Goal: Task Accomplishment & Management: Complete application form

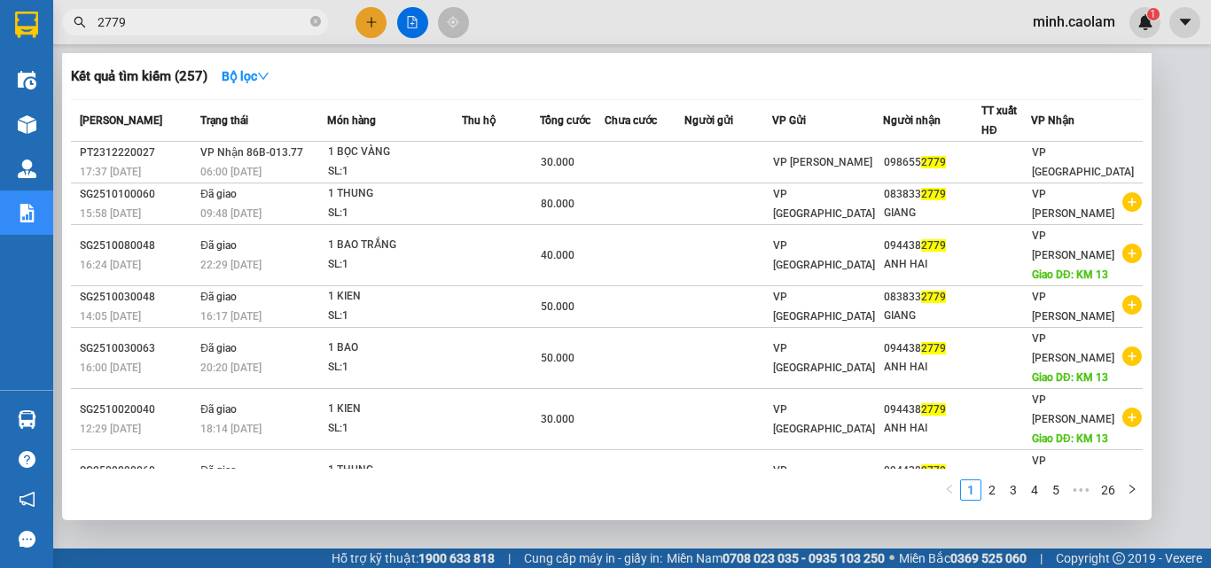
click at [693, 9] on div at bounding box center [605, 284] width 1211 height 568
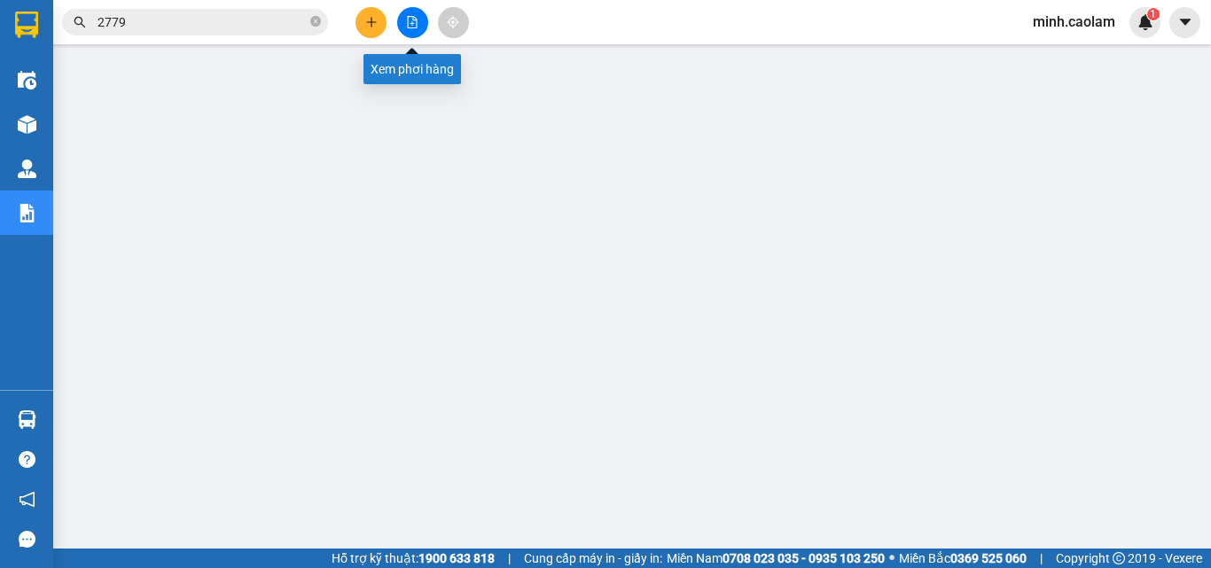
click at [408, 27] on button at bounding box center [412, 22] width 31 height 31
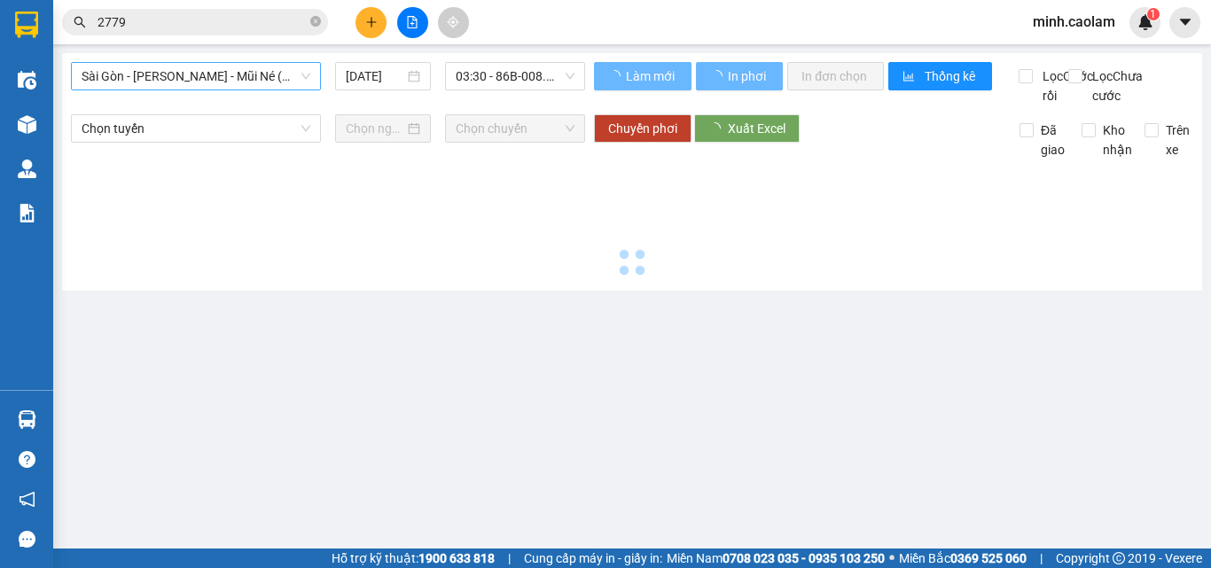
click at [159, 78] on span "Sài Gòn - [PERSON_NAME] - Mũi Né (CT Ông Đồn)" at bounding box center [196, 76] width 229 height 27
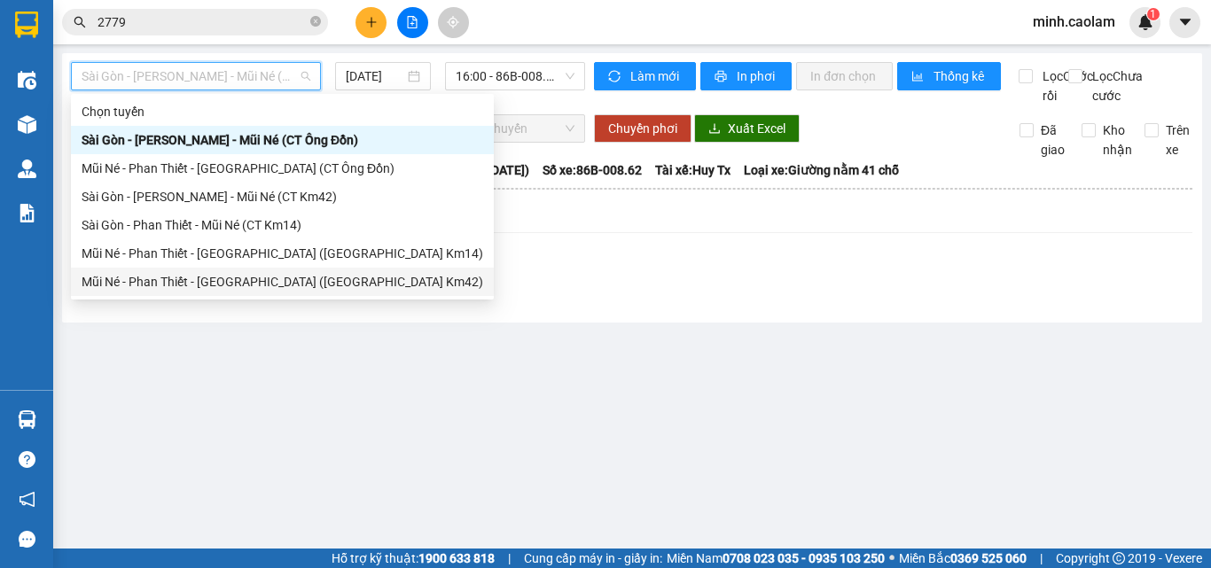
click at [193, 284] on div "Mũi Né - Phan Thiết - [GEOGRAPHIC_DATA] ([GEOGRAPHIC_DATA] Km42)" at bounding box center [282, 281] width 401 height 19
type input "[DATE]"
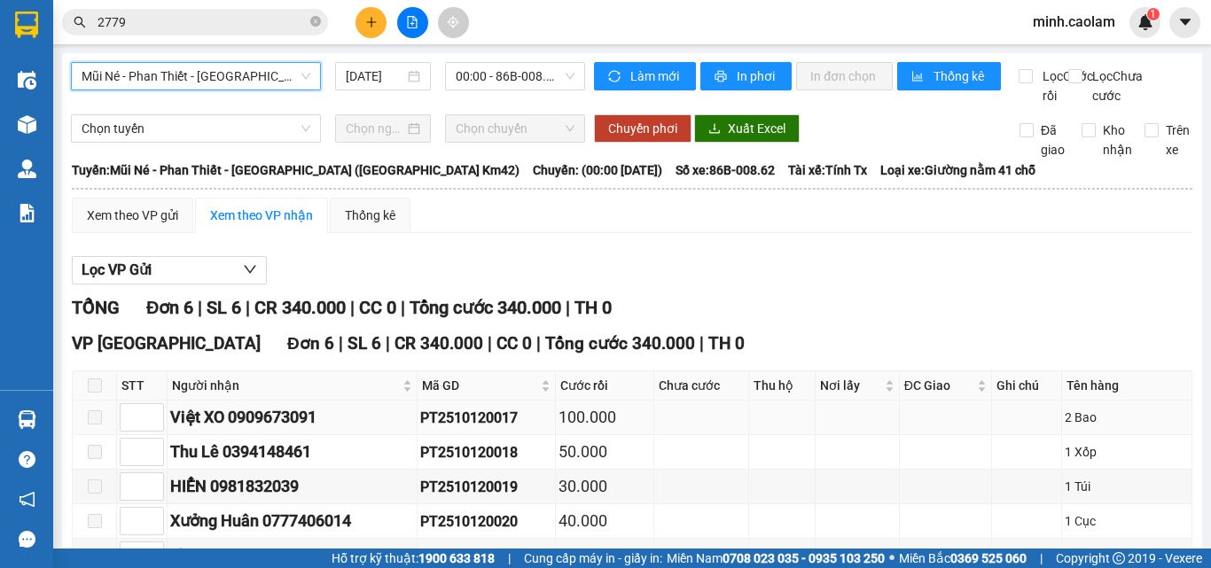
scroll to position [170, 0]
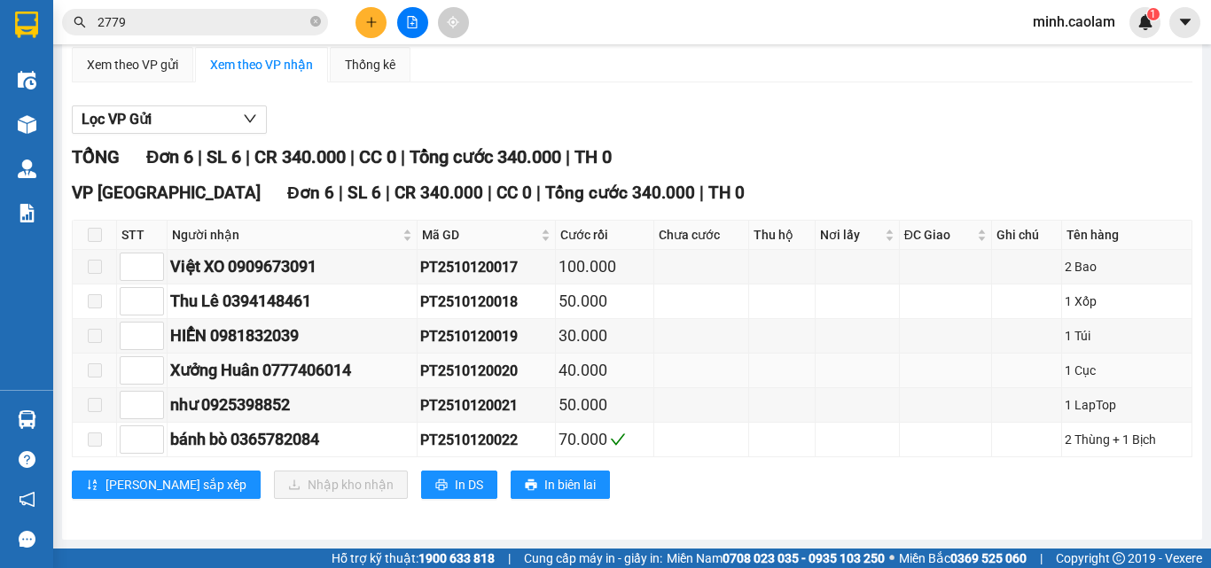
click at [505, 378] on div "PT2510120020" at bounding box center [486, 371] width 132 height 22
copy div "PT2510120020"
click at [165, 26] on input "2779" at bounding box center [201, 21] width 209 height 19
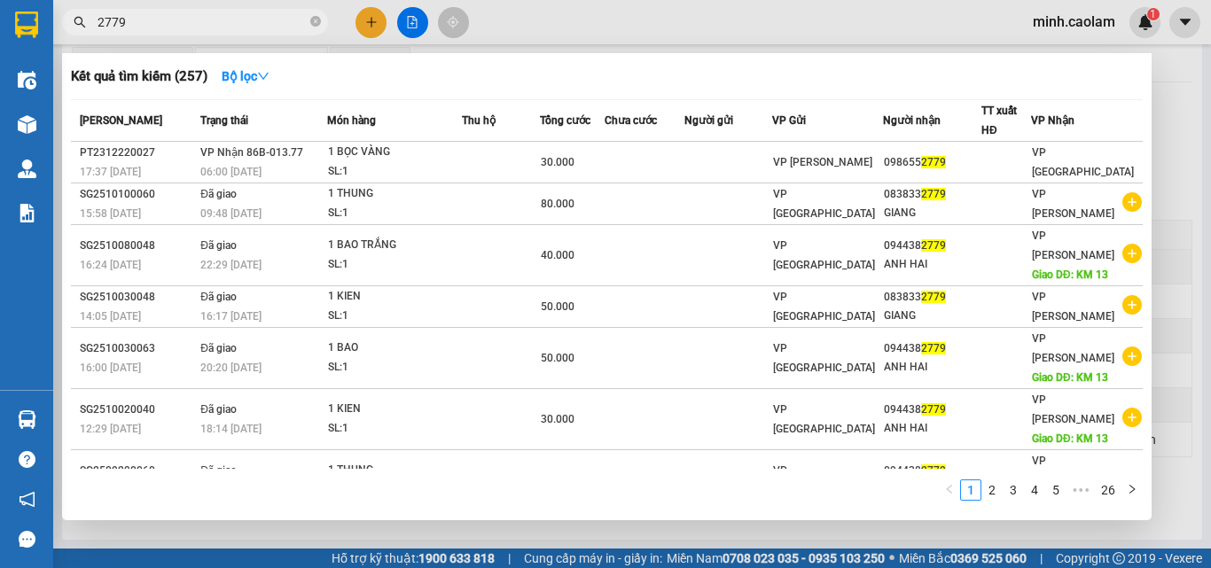
click at [165, 26] on input "2779" at bounding box center [201, 21] width 209 height 19
paste input "PT2510120020"
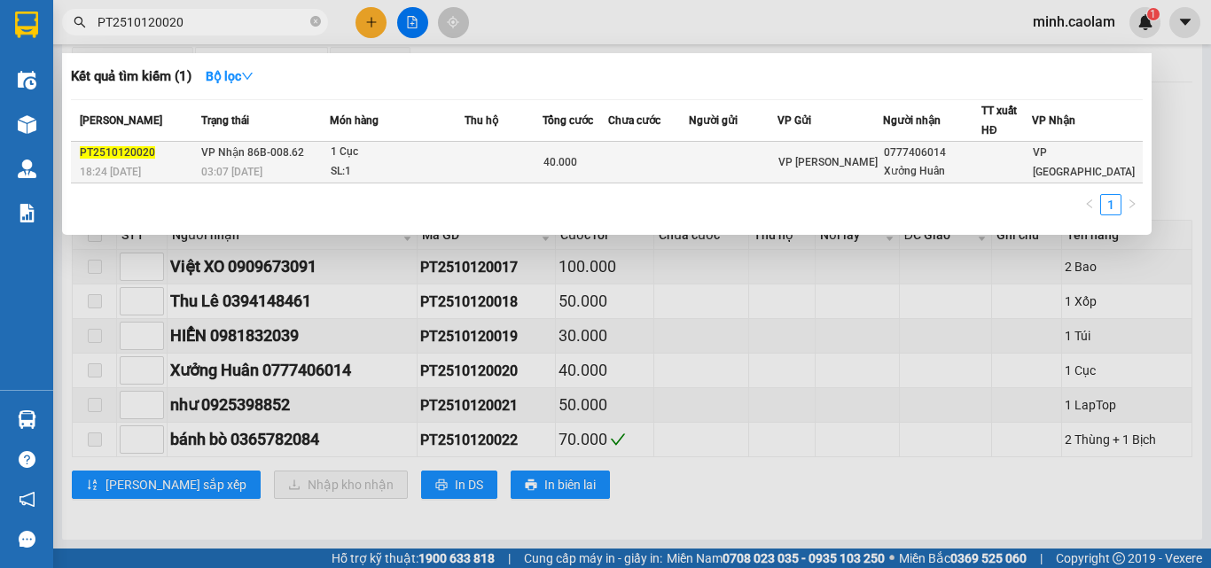
type input "PT2510120020"
click at [348, 163] on div "SL: 1" at bounding box center [397, 171] width 133 height 19
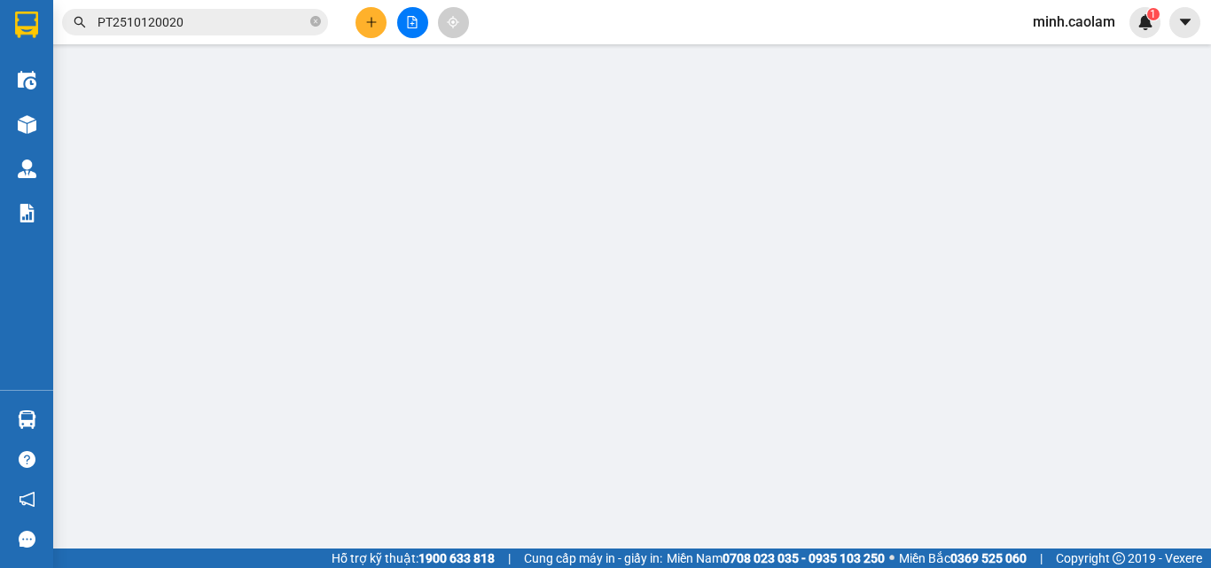
type input "0777406014"
type input "Xưởng Huân"
type input "40.000"
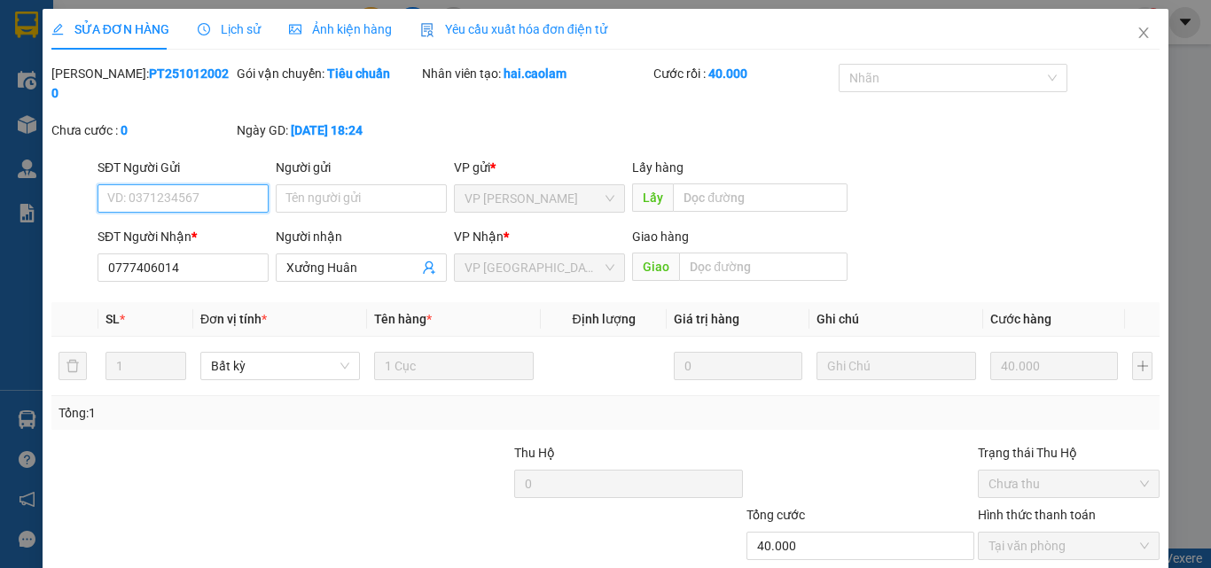
scroll to position [91, 0]
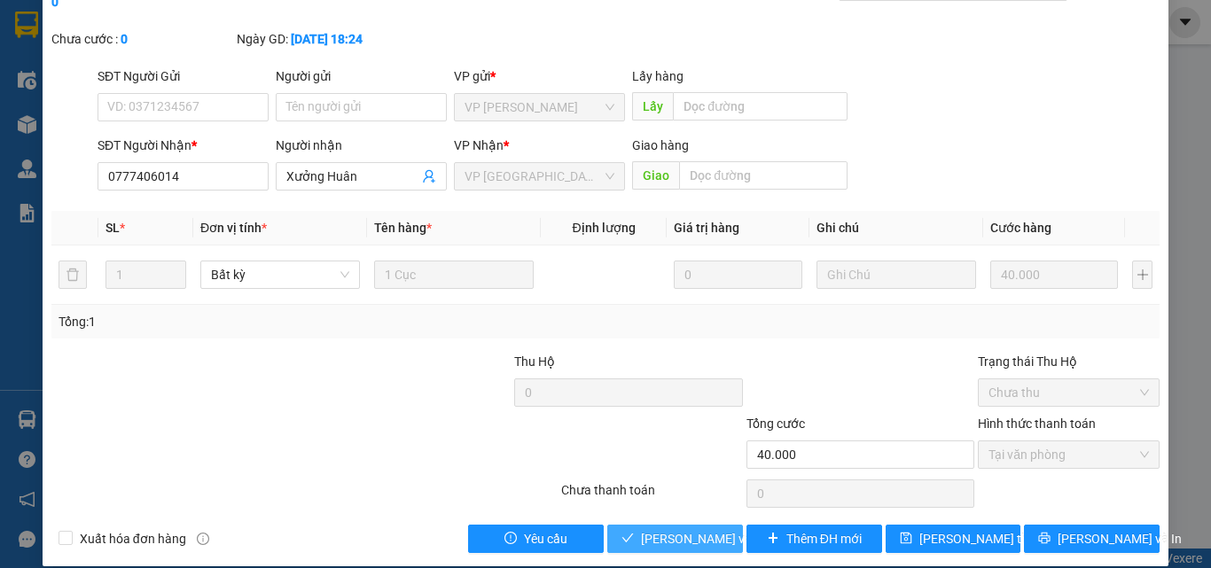
click at [689, 529] on span "[PERSON_NAME] và Giao hàng" at bounding box center [726, 538] width 170 height 19
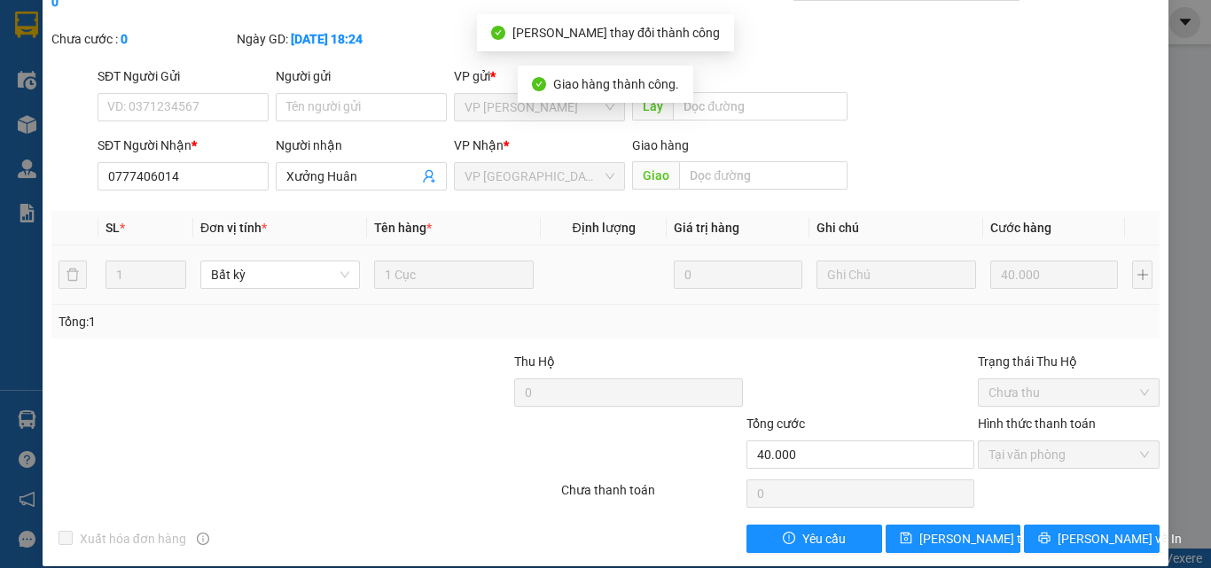
scroll to position [0, 0]
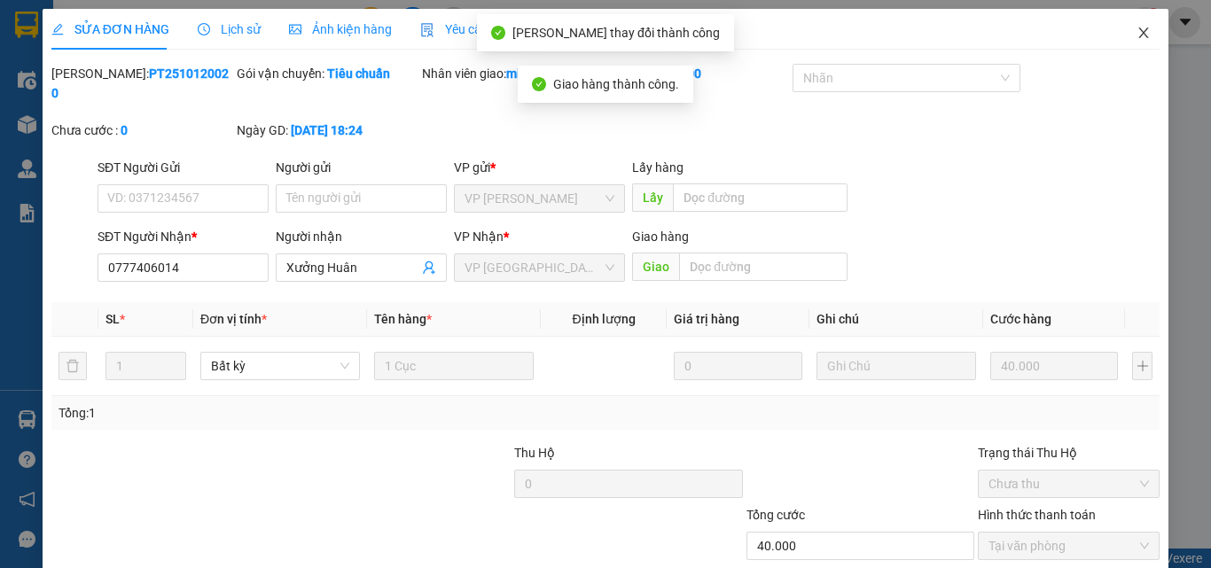
click at [1136, 29] on icon "close" at bounding box center [1143, 33] width 14 height 14
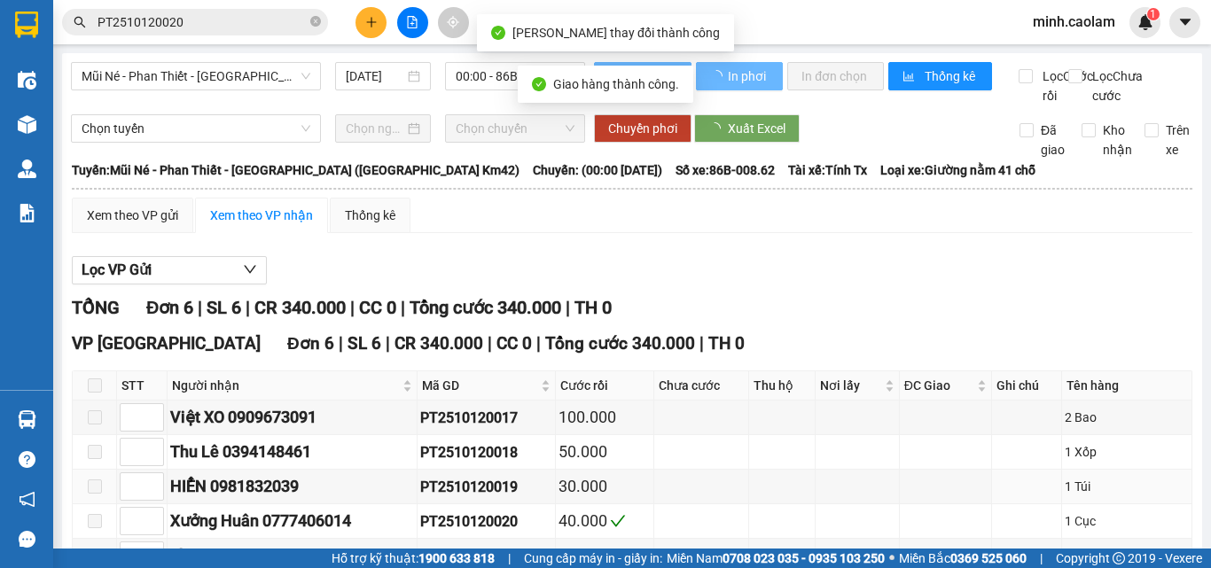
scroll to position [170, 0]
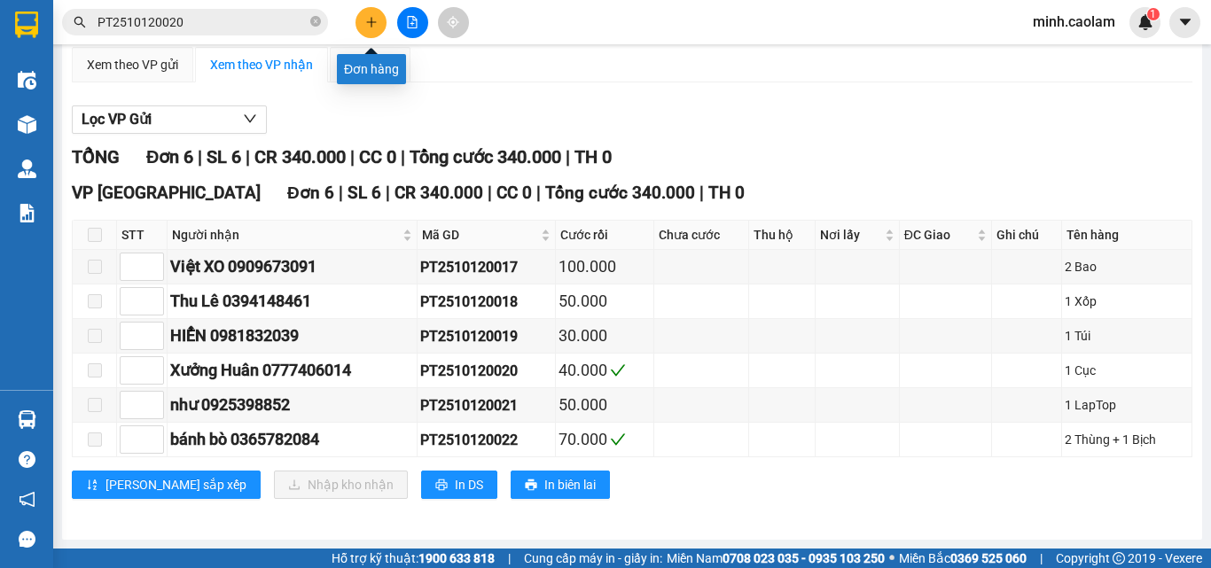
click at [361, 24] on button at bounding box center [370, 22] width 31 height 31
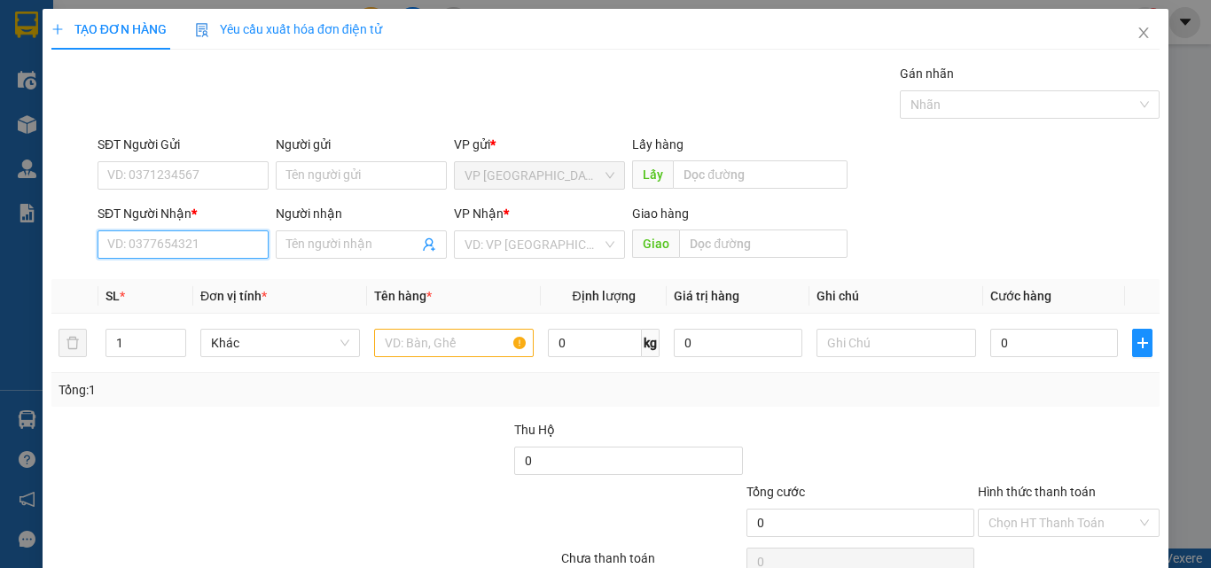
click at [181, 239] on input "SĐT Người Nhận *" at bounding box center [182, 244] width 171 height 28
click at [385, 250] on input "Người nhận" at bounding box center [352, 244] width 132 height 19
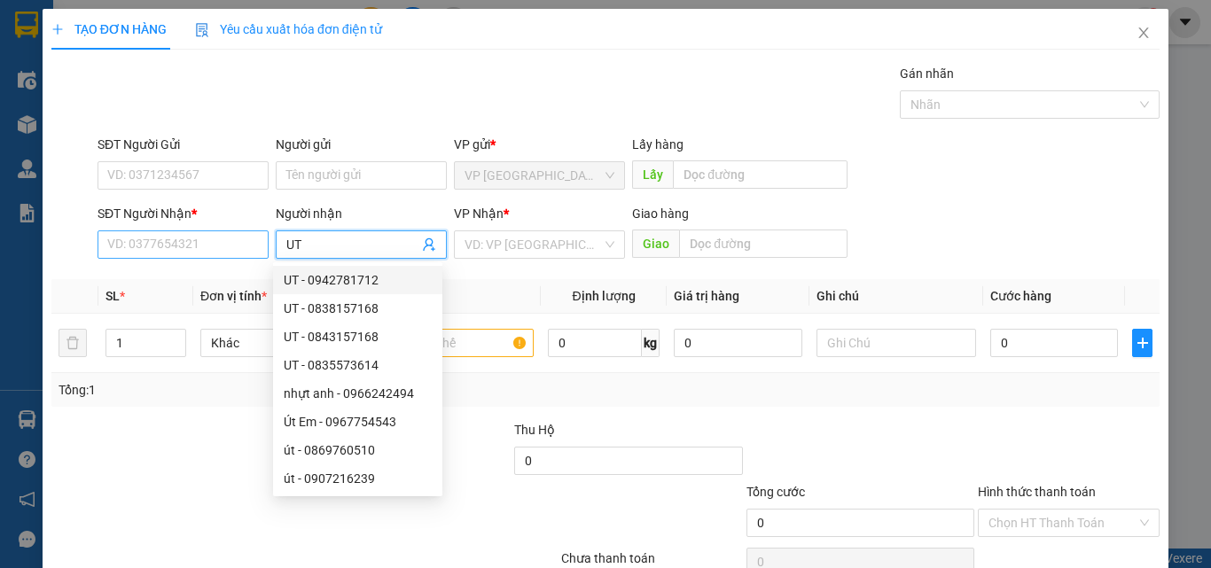
type input "UT"
click at [144, 249] on input "SĐT Người Nhận *" at bounding box center [182, 244] width 171 height 28
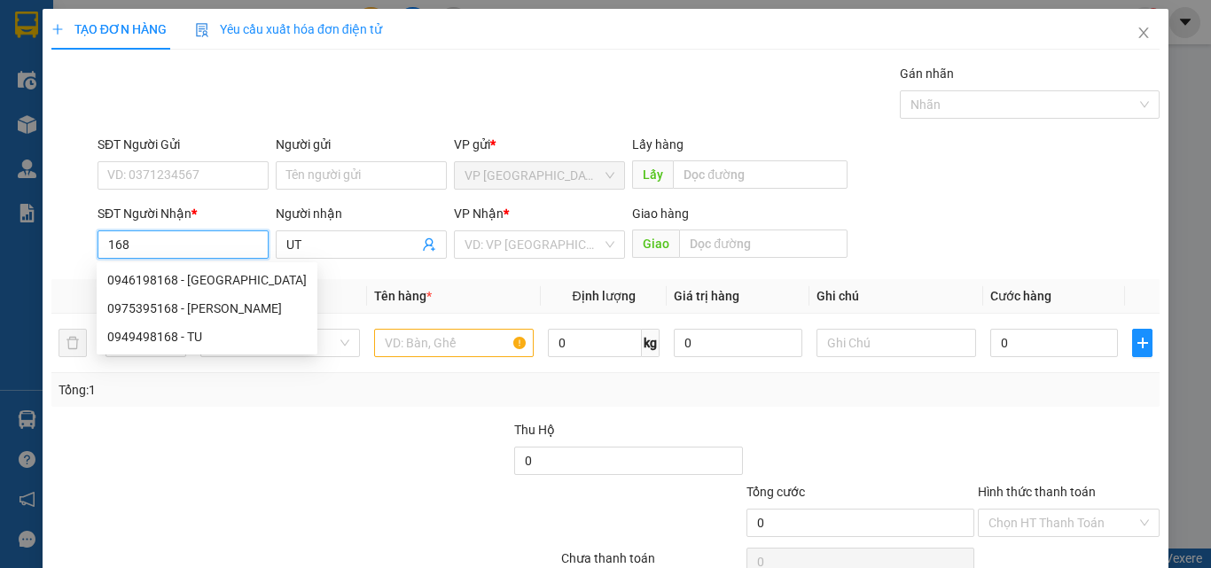
click at [144, 239] on input "168" at bounding box center [182, 244] width 171 height 28
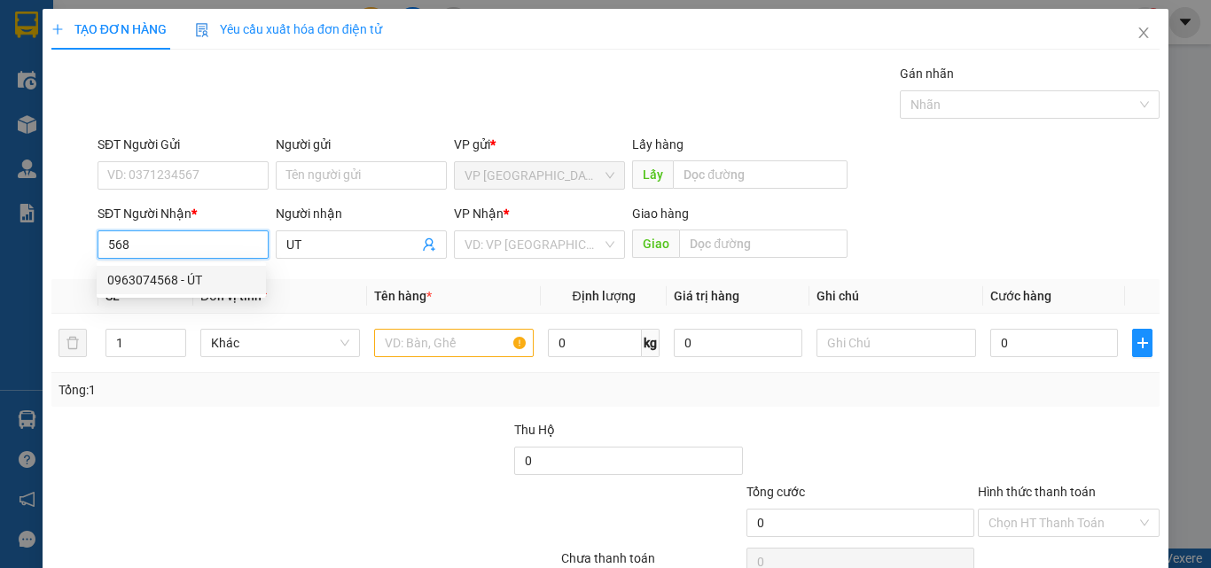
click at [215, 277] on div "0963074568 - ÚT" at bounding box center [181, 279] width 148 height 19
type input "0963074568"
type input "ÚT"
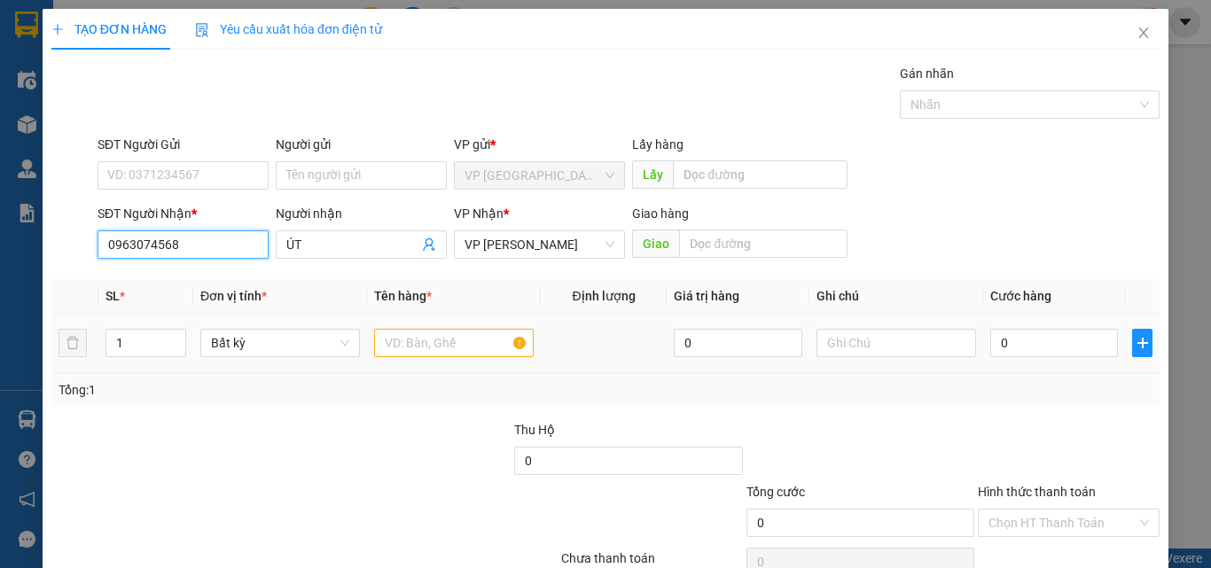
type input "0963074568"
click at [414, 342] on input "text" at bounding box center [454, 343] width 160 height 28
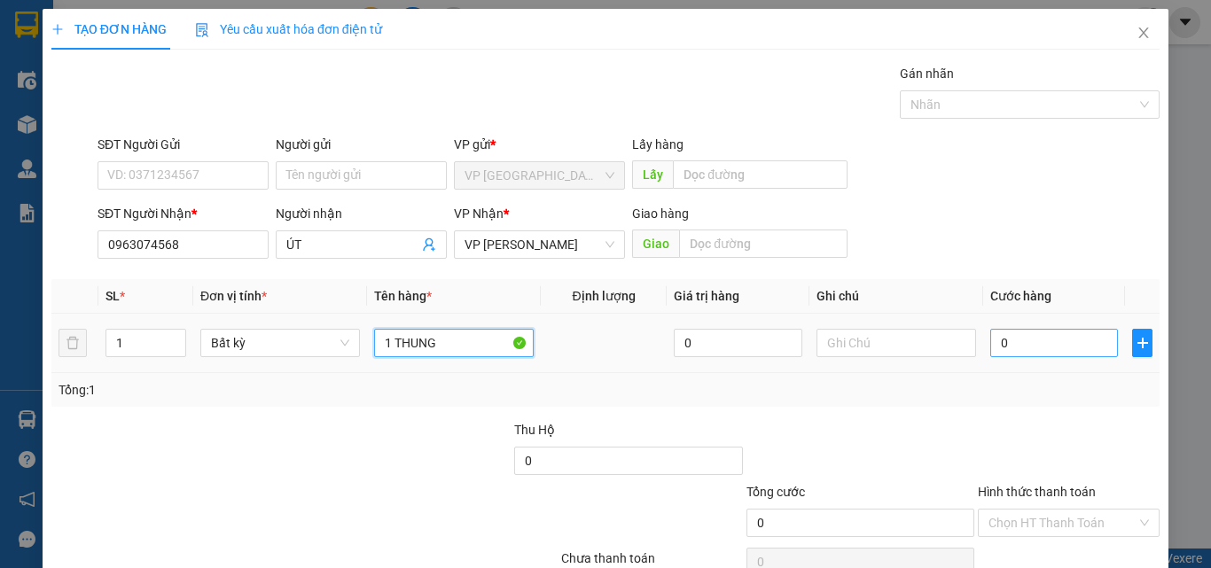
type input "1 THUNG"
click at [1015, 334] on input "0" at bounding box center [1054, 343] width 128 height 28
type input "1"
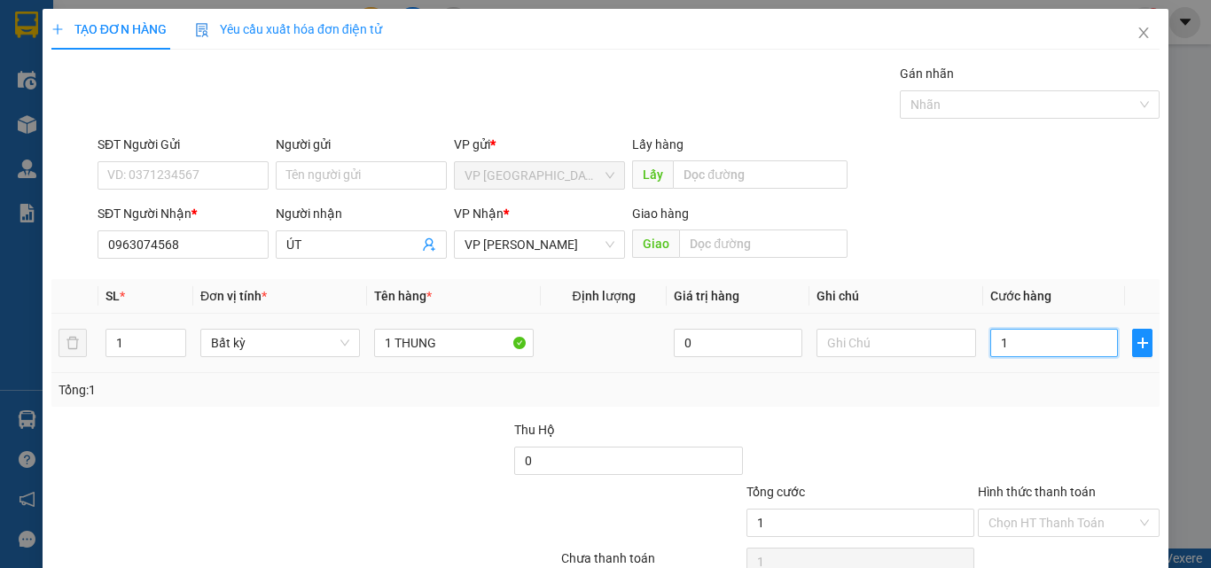
type input "15"
type input "150"
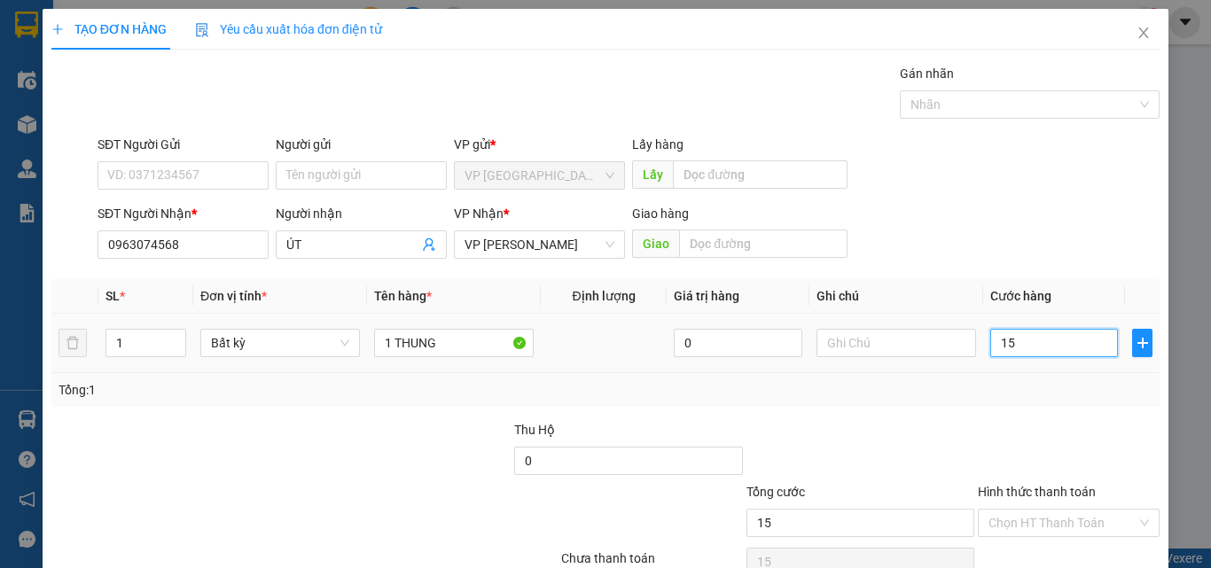
type input "150"
type input "1.500"
type input "15.000"
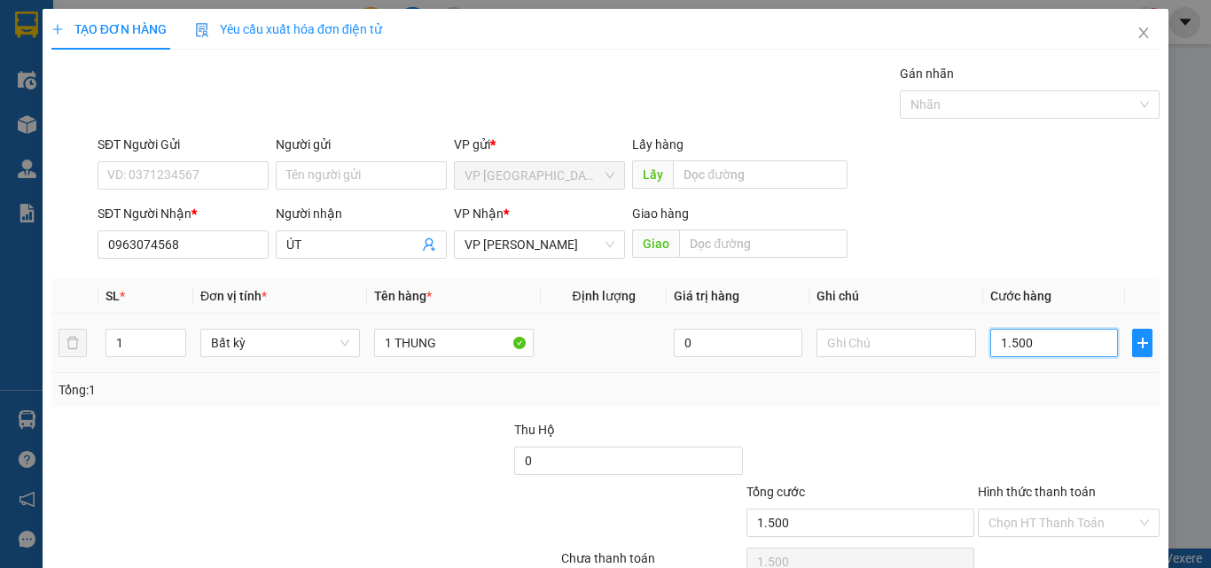
type input "15.000"
type input "150.000"
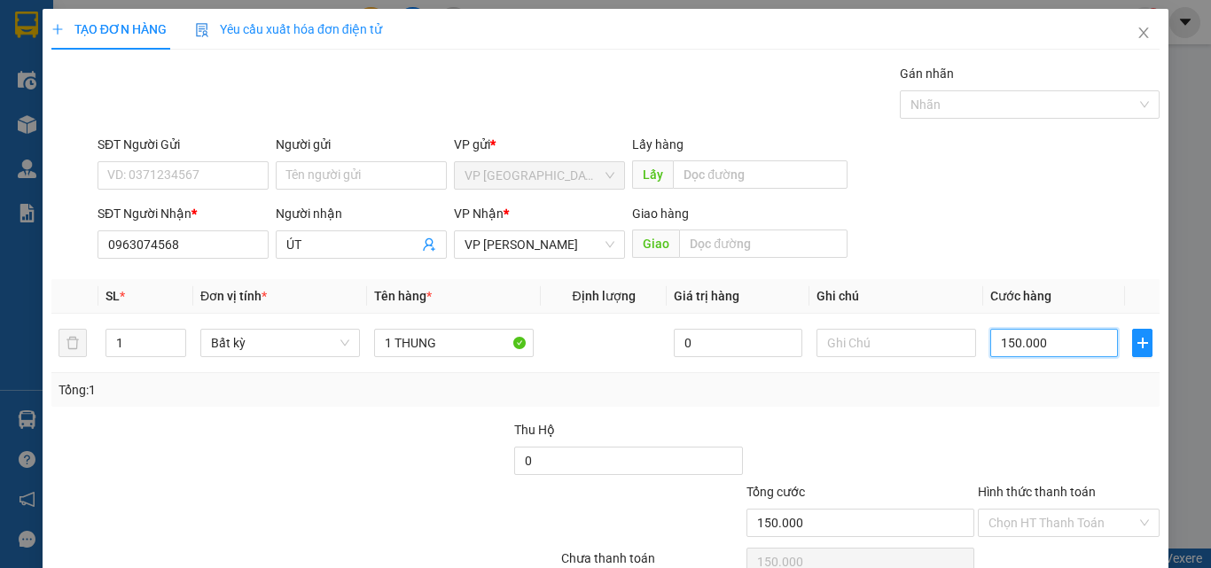
scroll to position [88, 0]
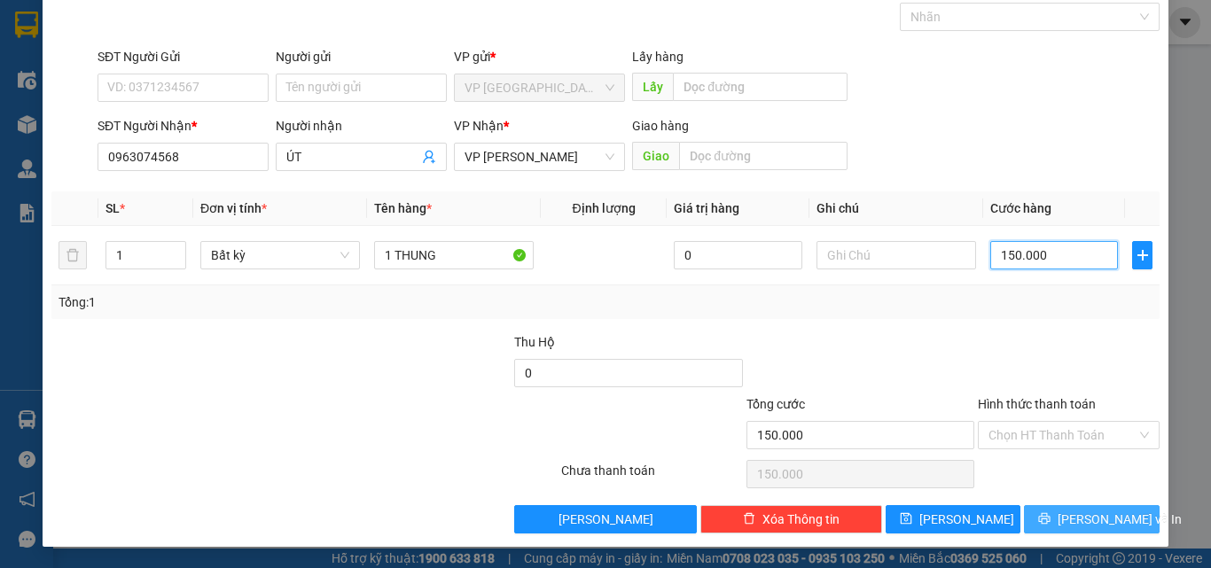
type input "150.000"
click at [1071, 517] on span "[PERSON_NAME] và In" at bounding box center [1119, 519] width 124 height 19
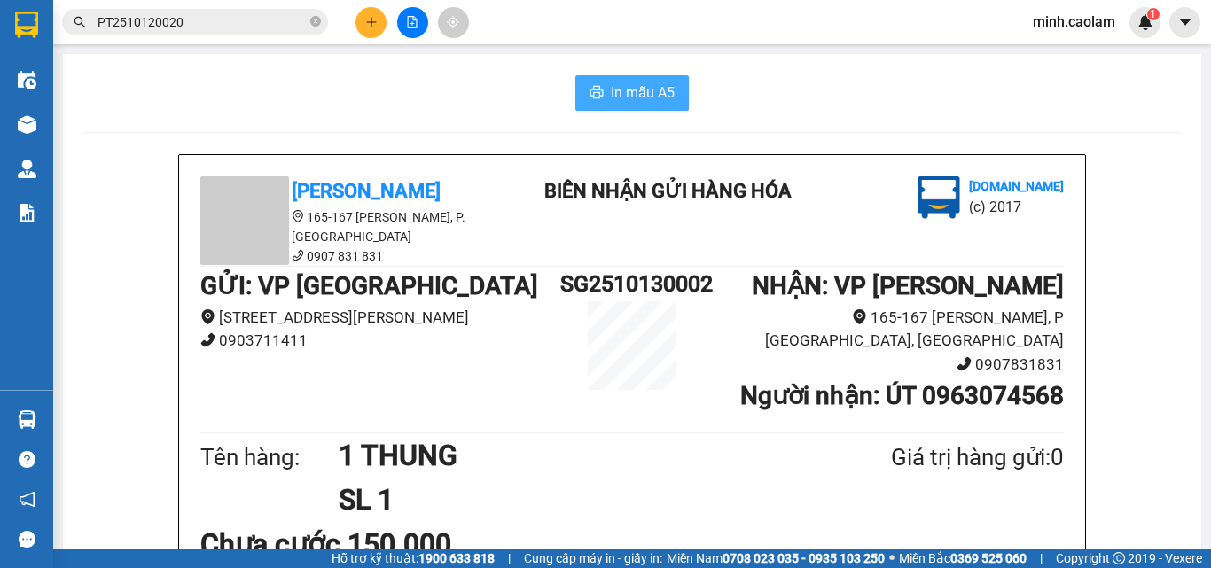
drag, startPoint x: 608, startPoint y: 102, endPoint x: 595, endPoint y: 236, distance: 134.5
click at [611, 103] on span "In mẫu A5" at bounding box center [643, 93] width 64 height 22
drag, startPoint x: 393, startPoint y: 129, endPoint x: 376, endPoint y: 116, distance: 21.5
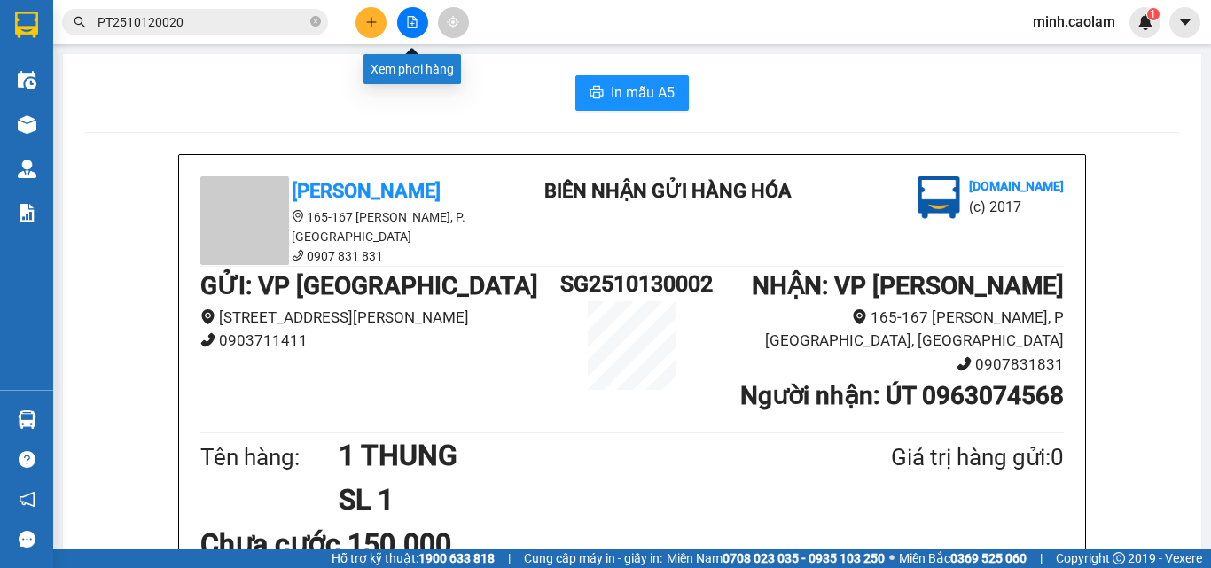
click at [415, 30] on button at bounding box center [412, 22] width 31 height 31
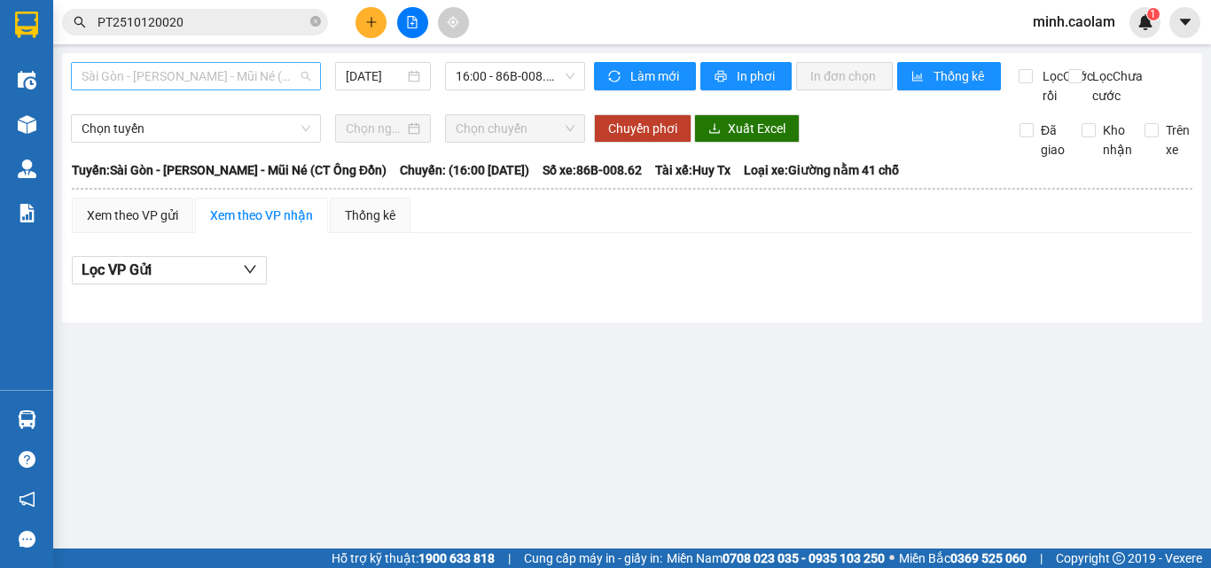
click at [234, 85] on span "Sài Gòn - [PERSON_NAME] - Mũi Né (CT Ông Đồn)" at bounding box center [196, 76] width 229 height 27
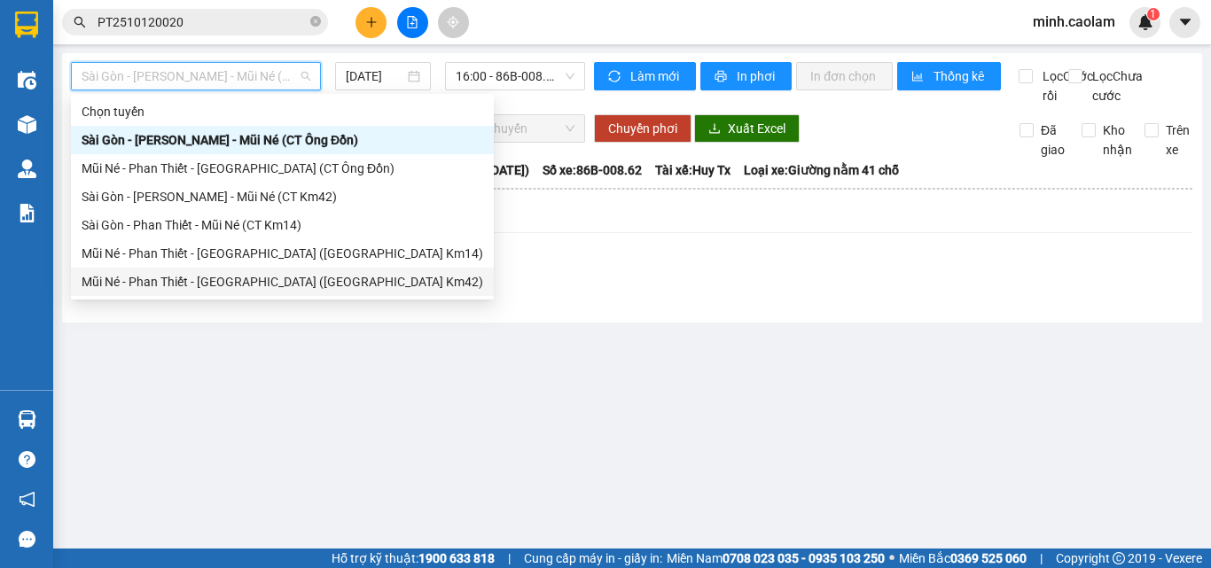
drag, startPoint x: 234, startPoint y: 284, endPoint x: 226, endPoint y: 303, distance: 20.2
click at [233, 284] on div "Mũi Né - Phan Thiết - [GEOGRAPHIC_DATA] ([GEOGRAPHIC_DATA] Km42)" at bounding box center [282, 281] width 401 height 19
type input "[DATE]"
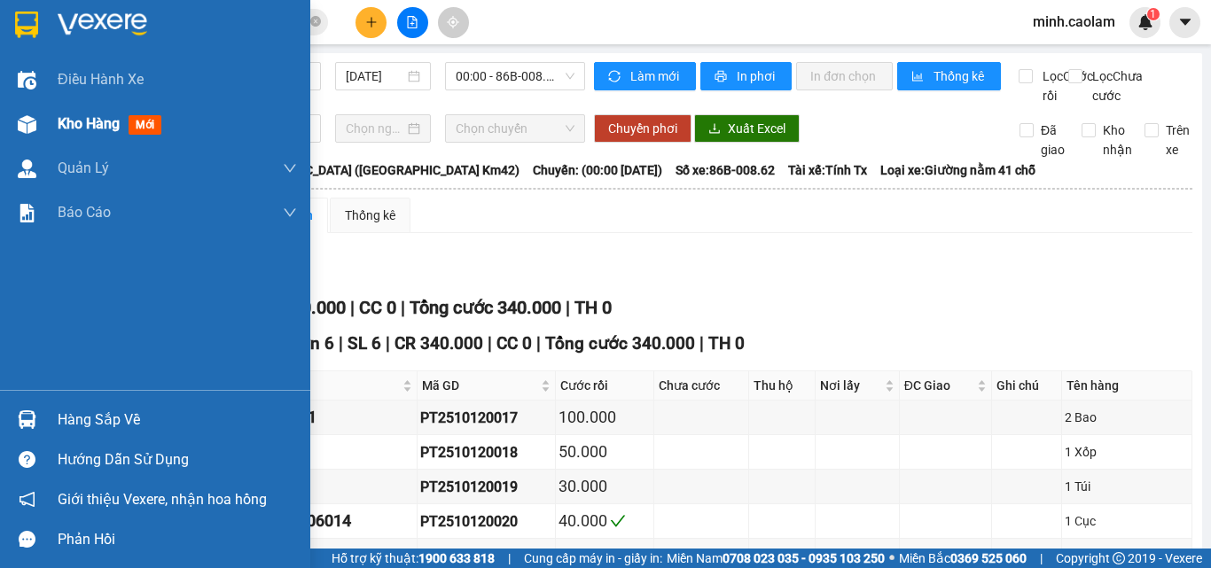
click at [38, 129] on div at bounding box center [27, 124] width 31 height 31
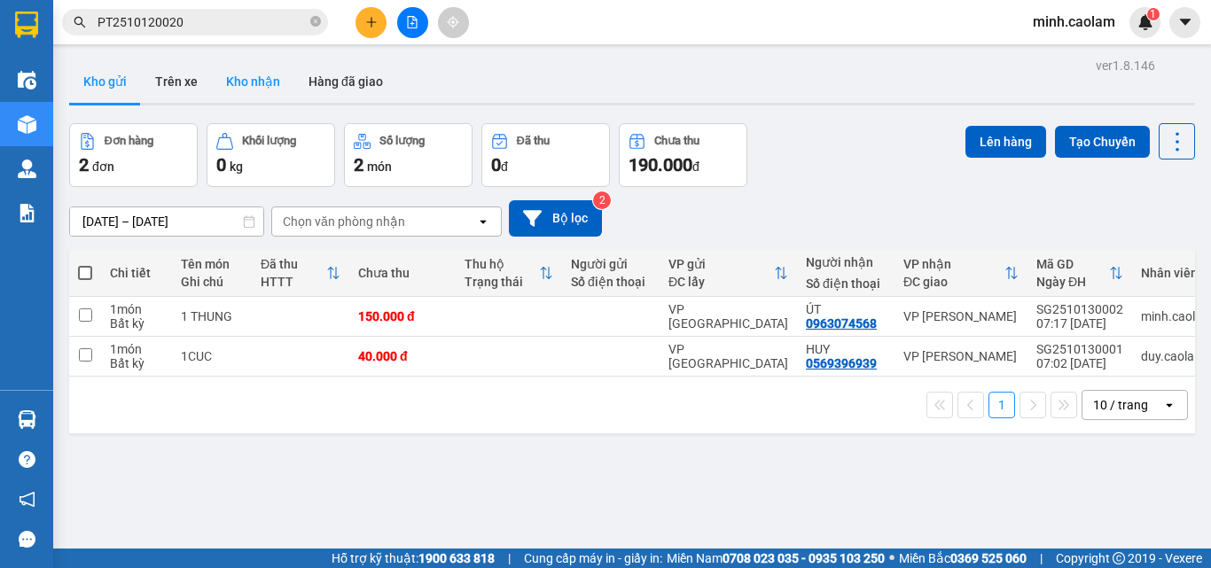
drag, startPoint x: 239, startPoint y: 74, endPoint x: 454, endPoint y: 241, distance: 271.6
click at [239, 75] on button "Kho nhận" at bounding box center [253, 81] width 82 height 43
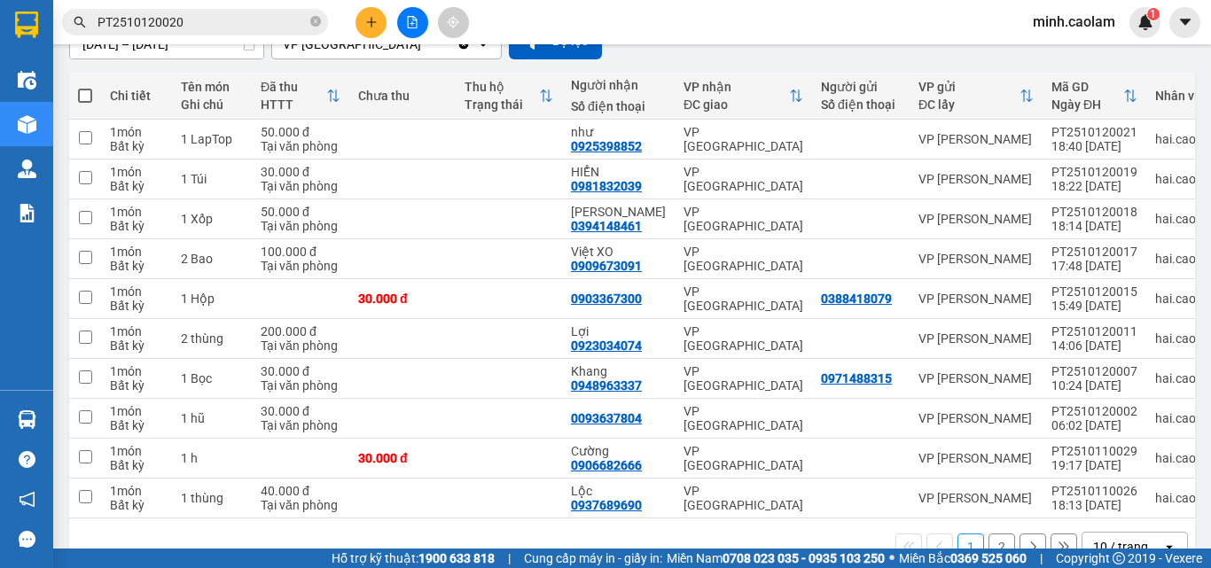
scroll to position [227, 0]
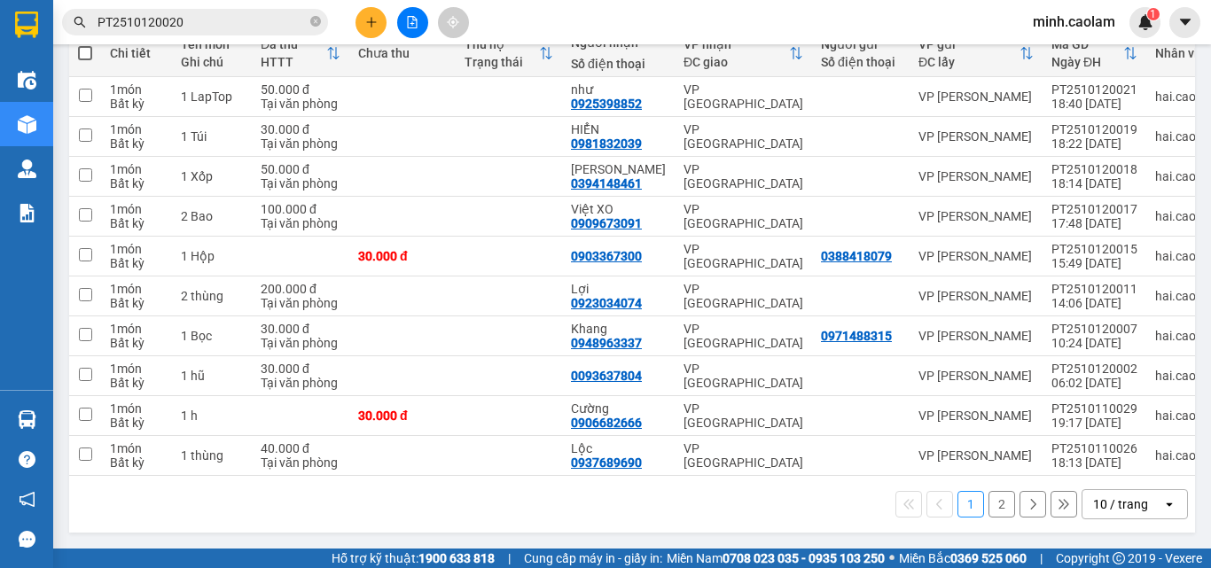
click at [988, 502] on button "2" at bounding box center [1001, 504] width 27 height 27
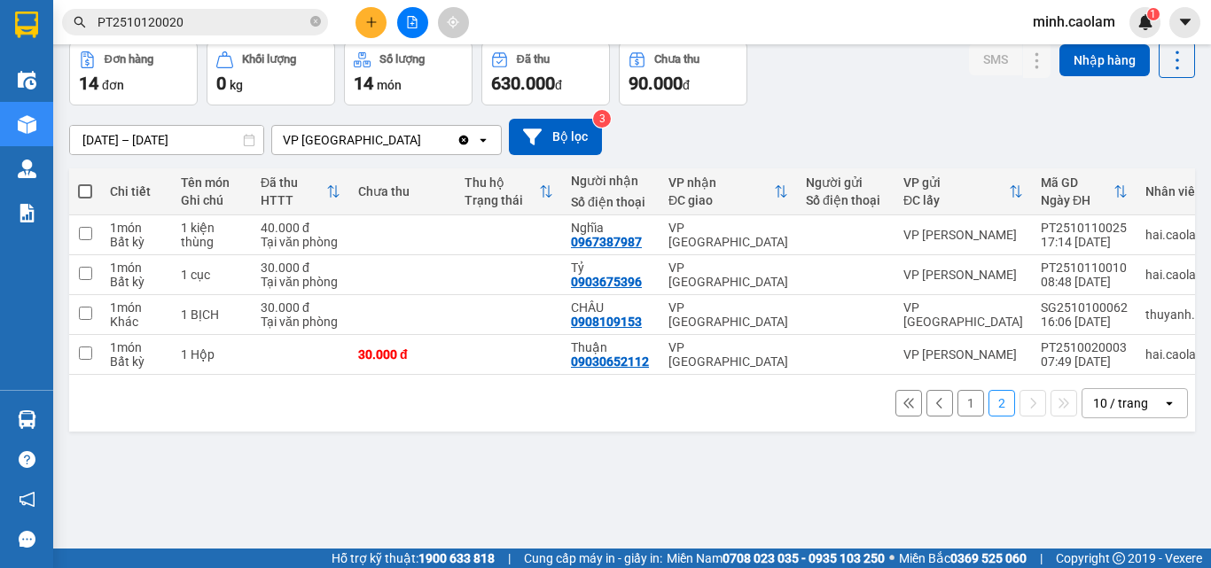
scroll to position [0, 0]
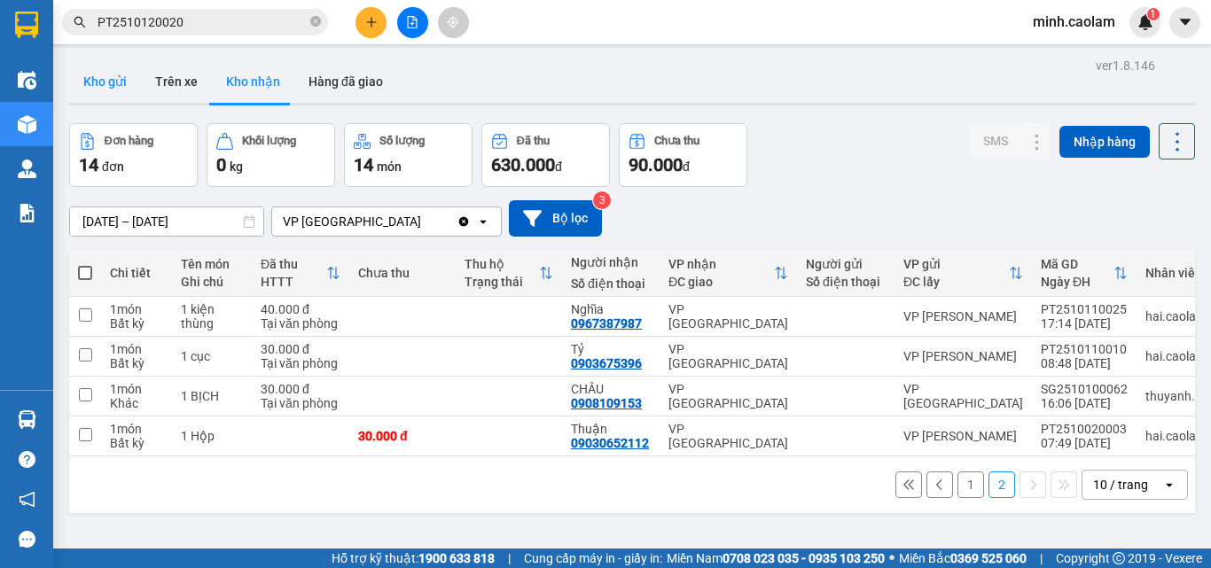
drag, startPoint x: 86, startPoint y: 83, endPoint x: 78, endPoint y: 88, distance: 9.1
click at [88, 90] on button "Kho gửi" at bounding box center [105, 81] width 72 height 43
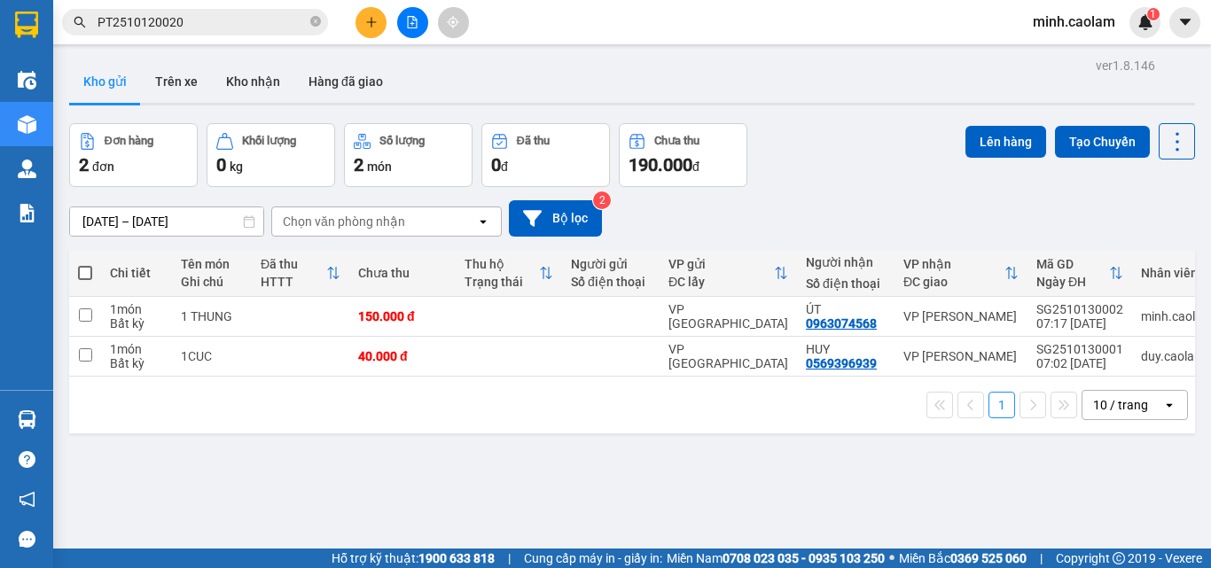
click at [414, 15] on button at bounding box center [412, 22] width 31 height 31
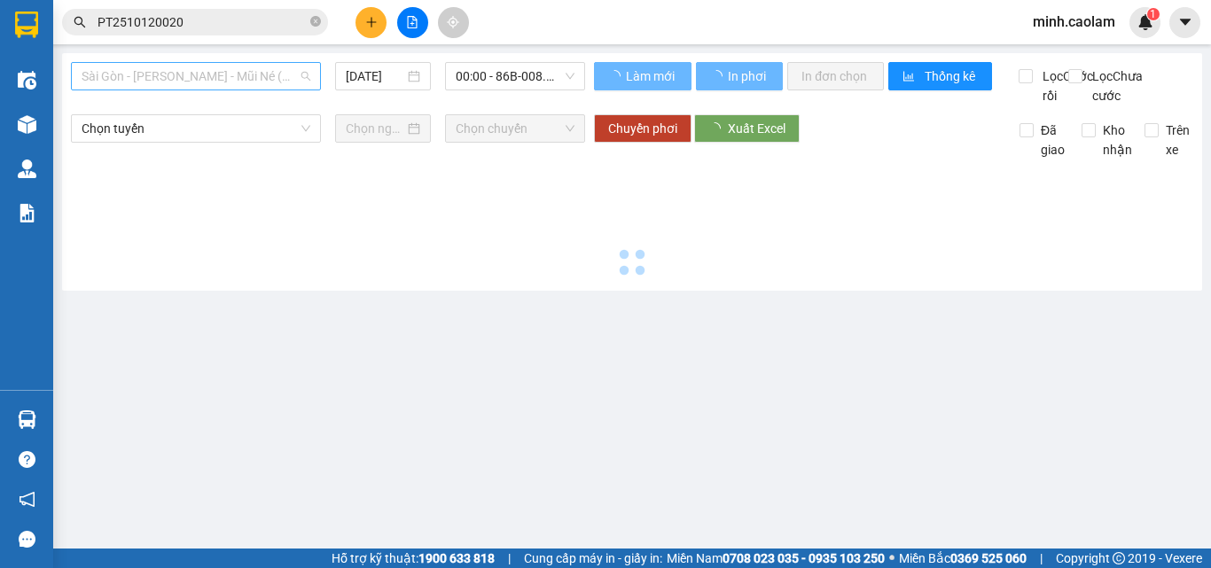
click at [183, 81] on span "Sài Gòn - [PERSON_NAME] - Mũi Né (CT Ông Đồn)" at bounding box center [196, 76] width 229 height 27
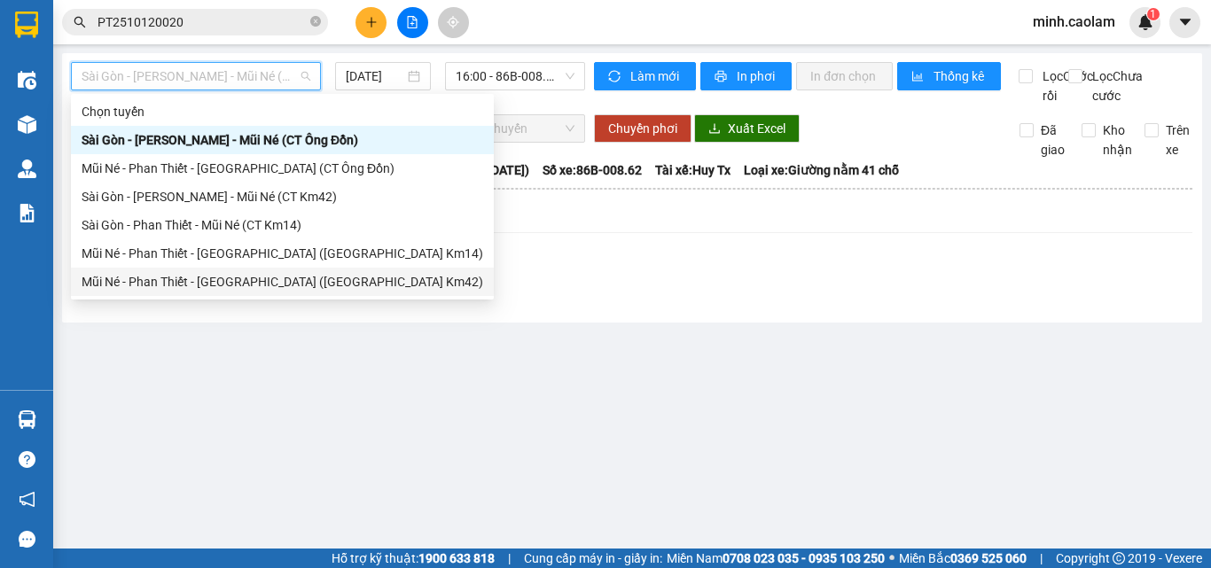
drag, startPoint x: 191, startPoint y: 280, endPoint x: 205, endPoint y: 302, distance: 25.8
click at [191, 281] on div "Mũi Né - Phan Thiết - [GEOGRAPHIC_DATA] ([GEOGRAPHIC_DATA] Km42)" at bounding box center [282, 281] width 401 height 19
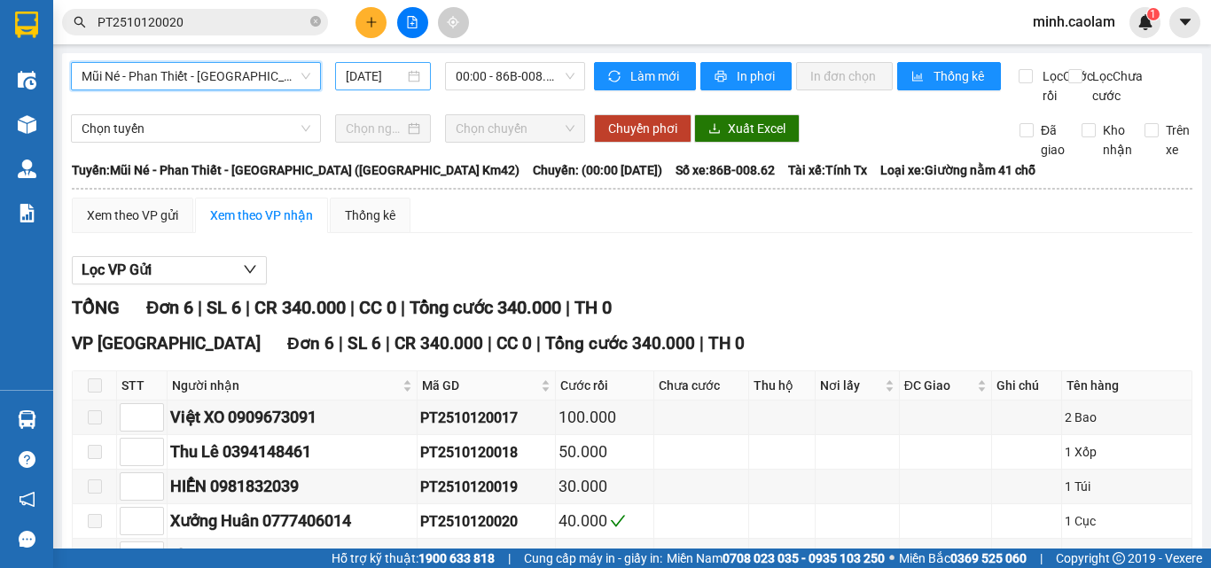
click at [384, 80] on input "[DATE]" at bounding box center [375, 75] width 58 height 19
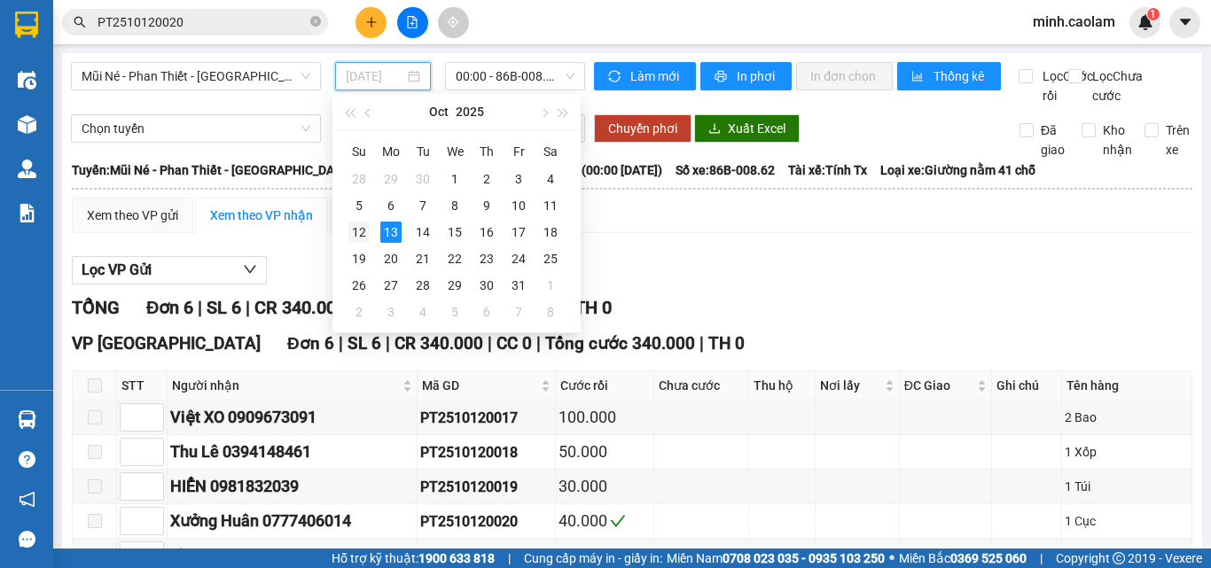
click at [362, 236] on div "12" at bounding box center [358, 232] width 21 height 21
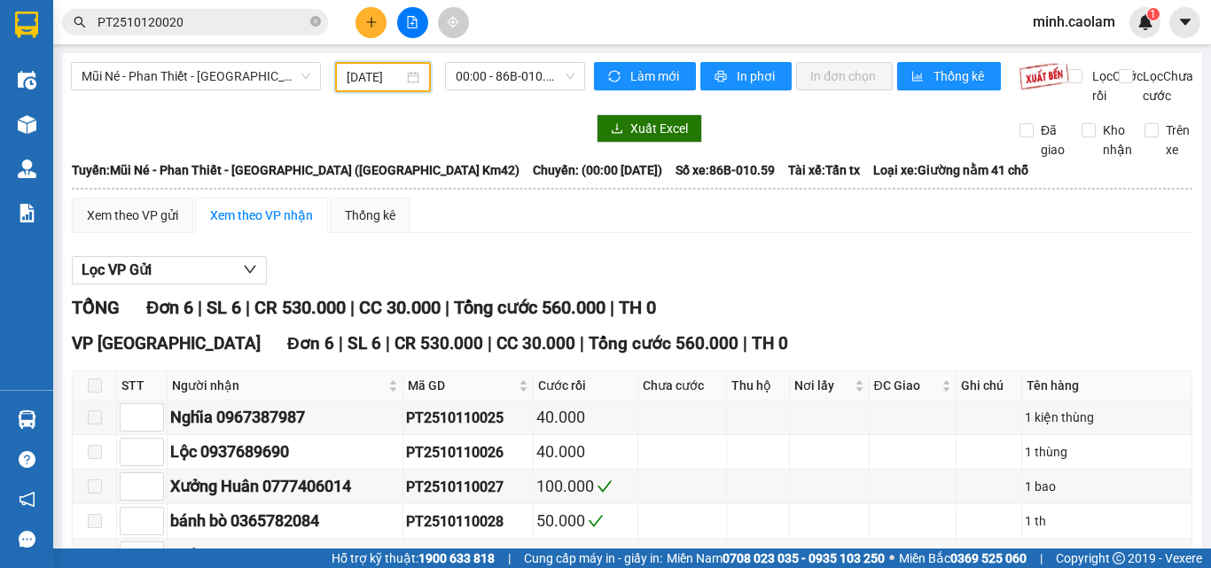
click at [388, 80] on input "[DATE]" at bounding box center [375, 76] width 57 height 19
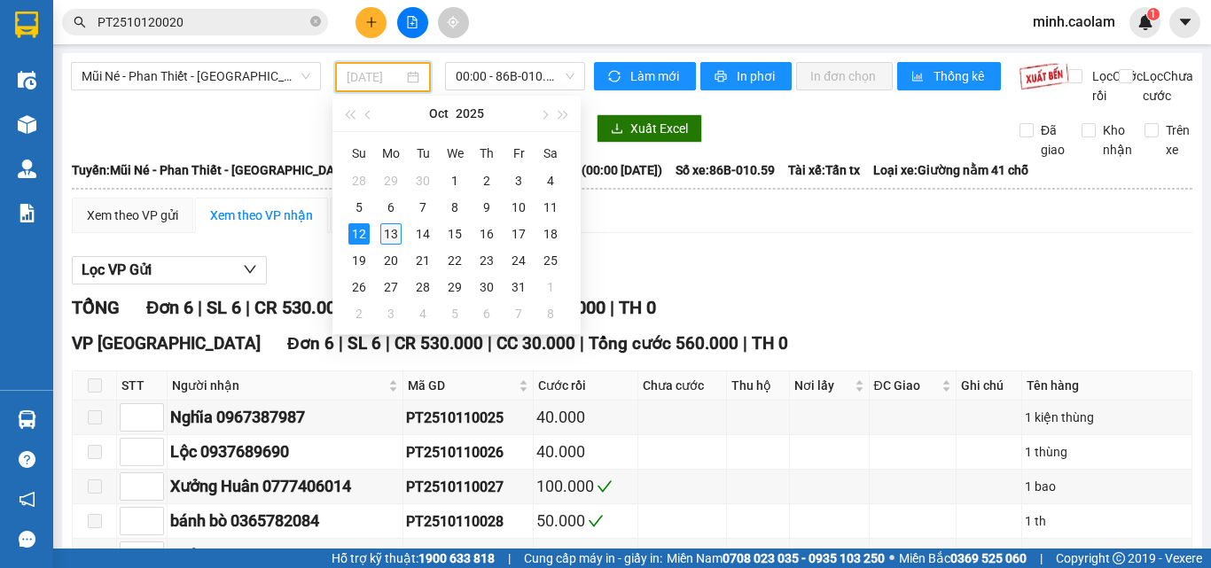
click at [386, 234] on div "13" at bounding box center [390, 233] width 21 height 21
type input "[DATE]"
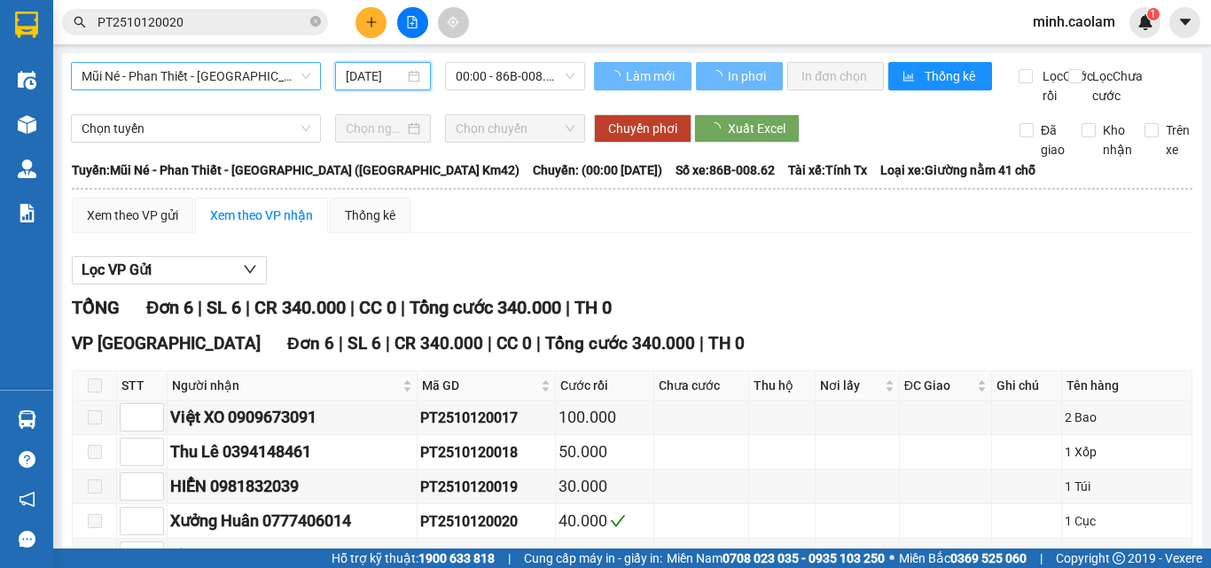
click at [227, 72] on span "Mũi Né - Phan Thiết - [GEOGRAPHIC_DATA] ([GEOGRAPHIC_DATA] Km42)" at bounding box center [196, 76] width 229 height 27
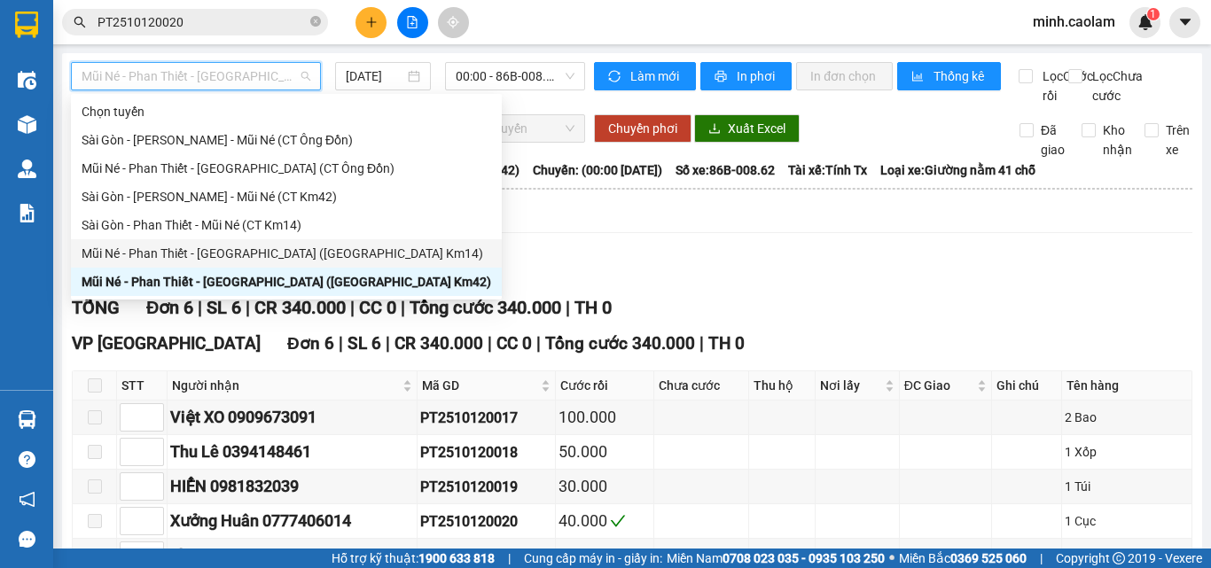
drag, startPoint x: 202, startPoint y: 259, endPoint x: 519, endPoint y: 125, distance: 344.3
click at [211, 251] on div "Mũi Né - Phan Thiết - [GEOGRAPHIC_DATA] ([GEOGRAPHIC_DATA] Km14)" at bounding box center [286, 253] width 409 height 19
type input "[DATE]"
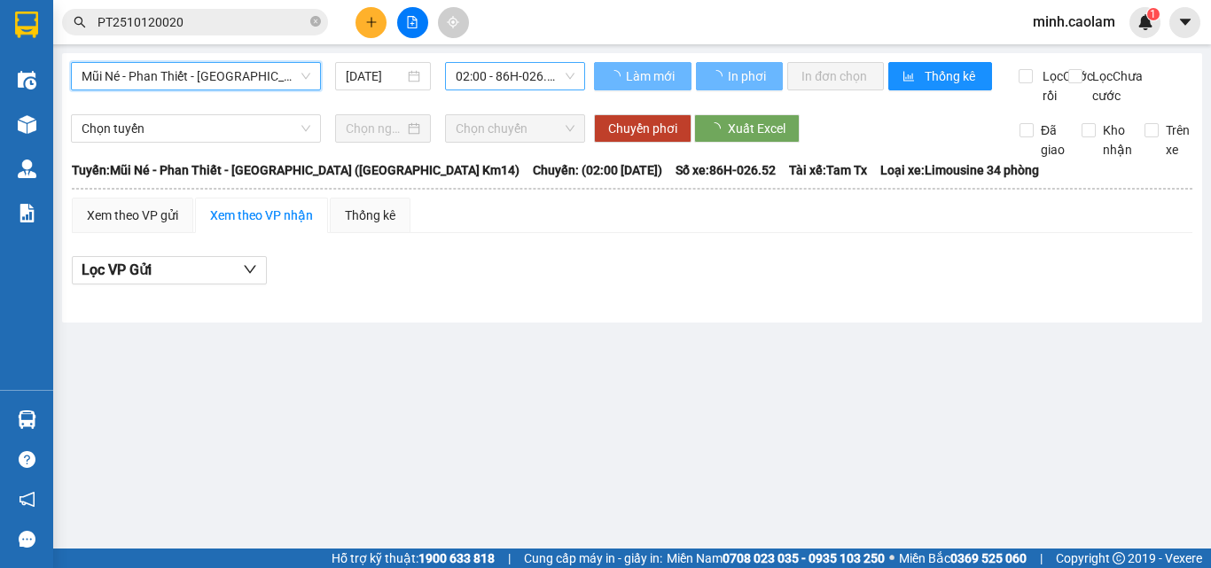
click at [531, 74] on span "02:00 - 86H-026.52" at bounding box center [515, 76] width 119 height 27
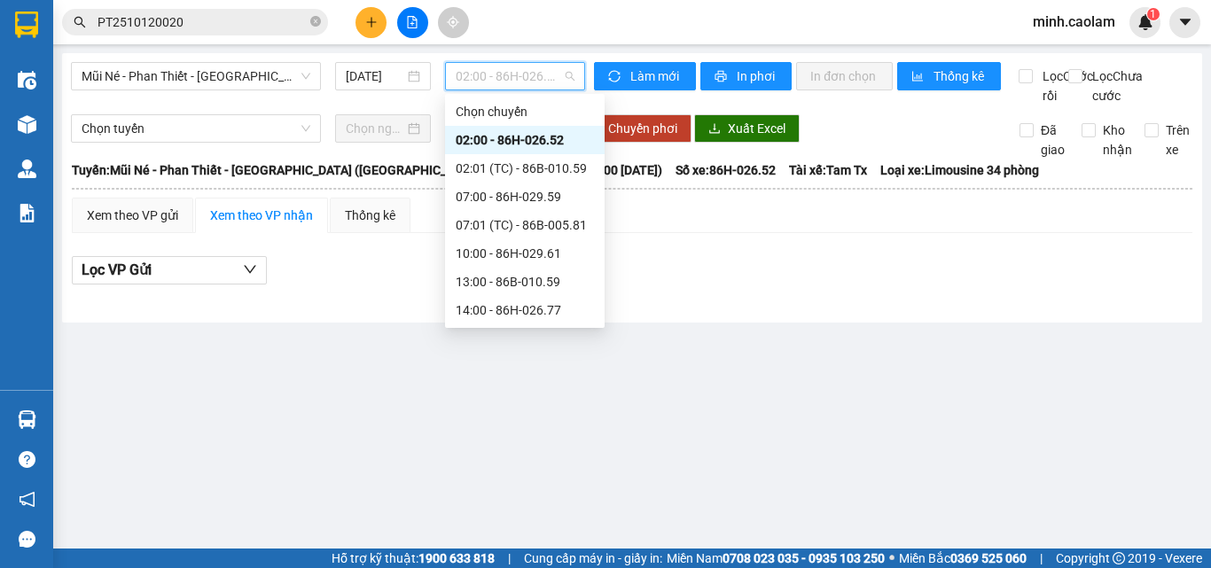
click at [523, 152] on div "02:00 - 86H-026.52" at bounding box center [525, 140] width 160 height 28
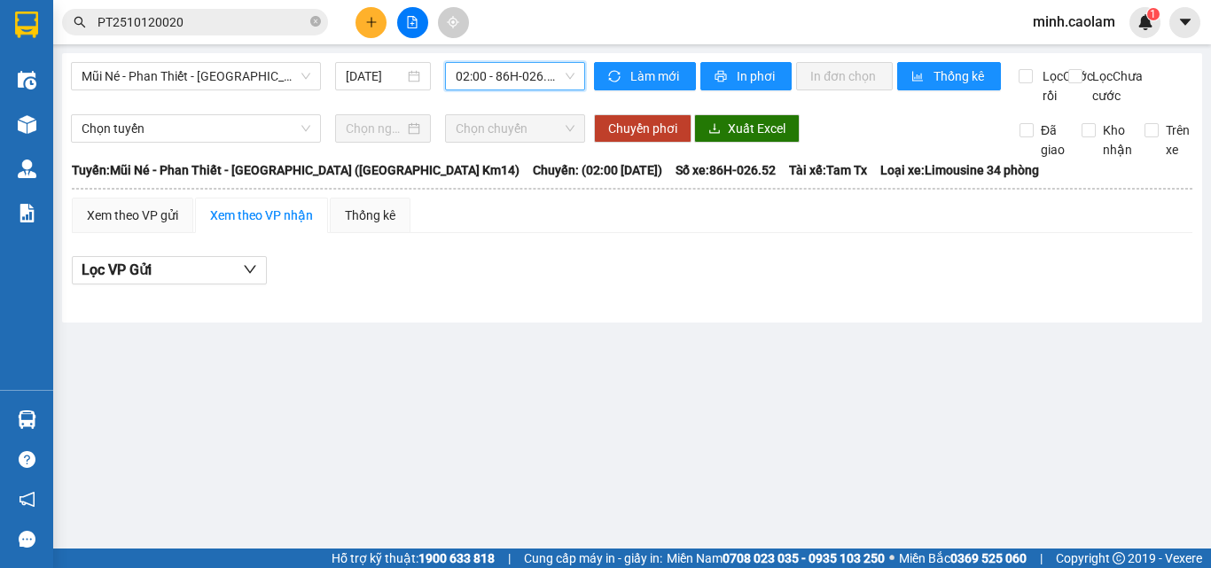
click at [521, 95] on div "Mũi Né - Phan Thiết - [GEOGRAPHIC_DATA] ([GEOGRAPHIC_DATA] Km14) [DATE] 02:00 0…" at bounding box center [328, 83] width 514 height 43
drag, startPoint x: 540, startPoint y: 72, endPoint x: 534, endPoint y: 145, distance: 73.7
click at [540, 74] on span "02:00 - 86H-026.52" at bounding box center [515, 76] width 119 height 27
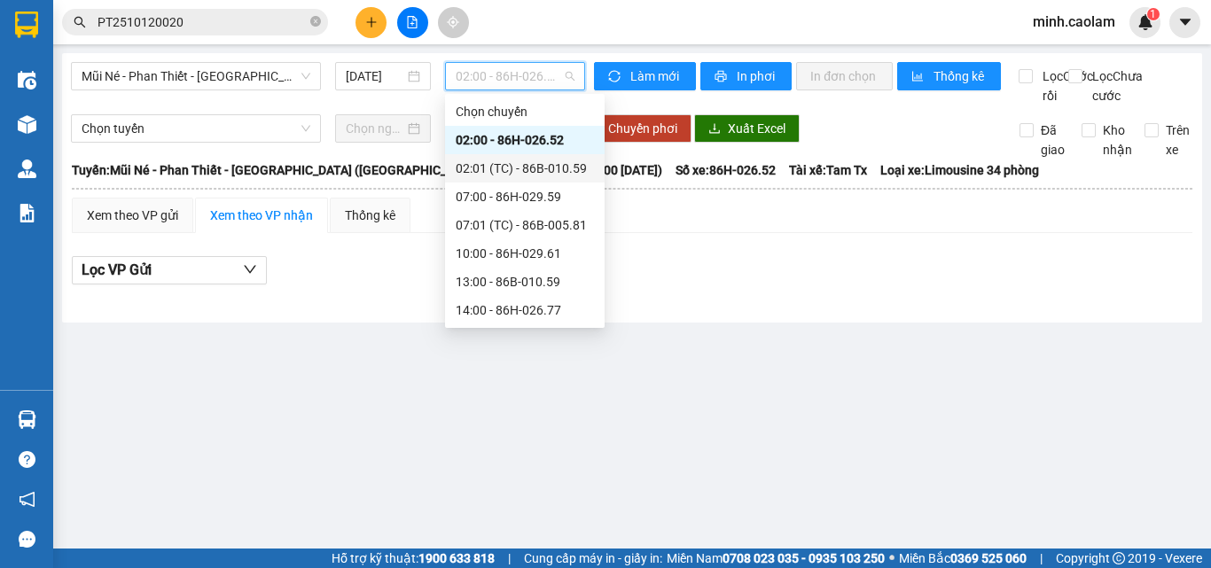
drag, startPoint x: 525, startPoint y: 165, endPoint x: 510, endPoint y: 176, distance: 18.3
click at [519, 167] on div "02:01 (TC) - 86B-010.59" at bounding box center [525, 168] width 138 height 19
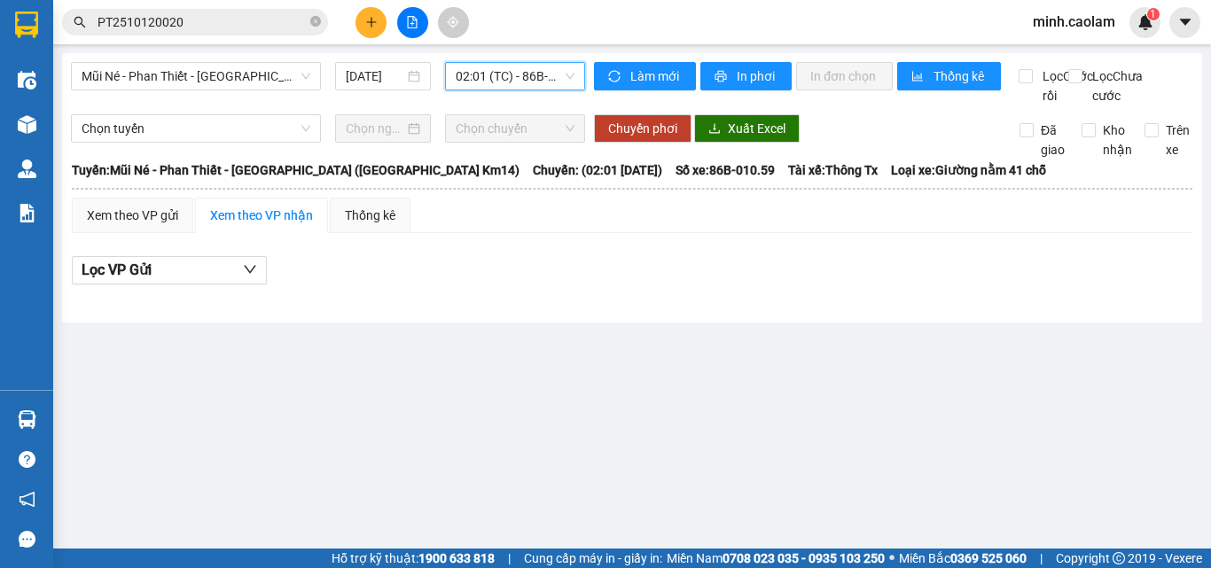
click at [473, 63] on span "02:01 (TC) - 86B-010.59" at bounding box center [515, 76] width 119 height 27
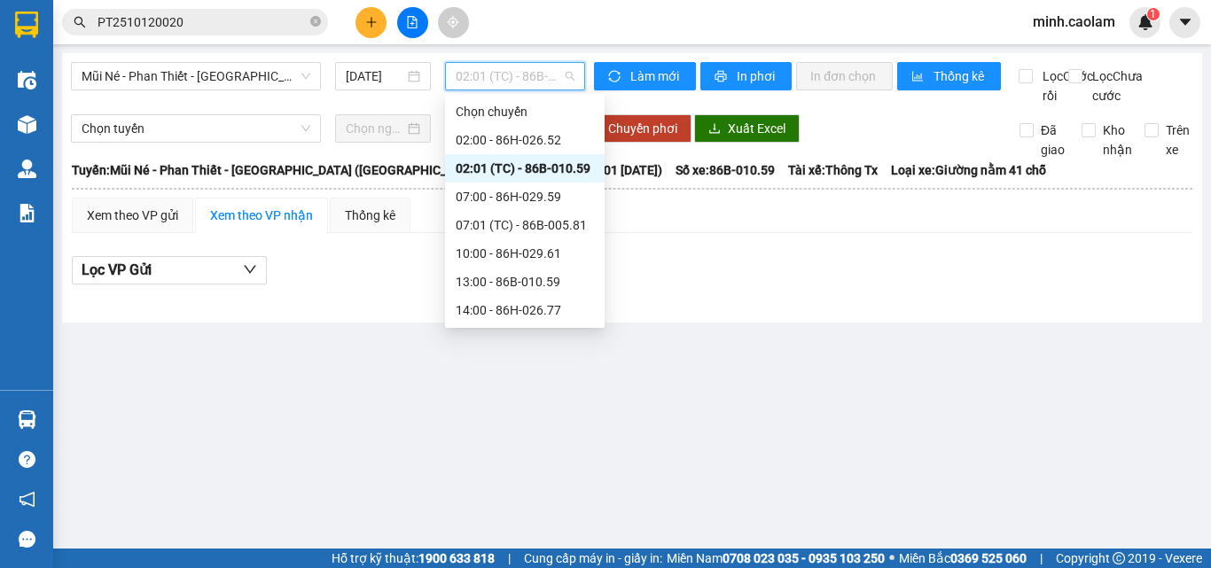
click at [226, 90] on div "Mũi Né - Phan Thiết - [GEOGRAPHIC_DATA] ([GEOGRAPHIC_DATA] Km14) [DATE] 02:01 (…" at bounding box center [328, 83] width 514 height 43
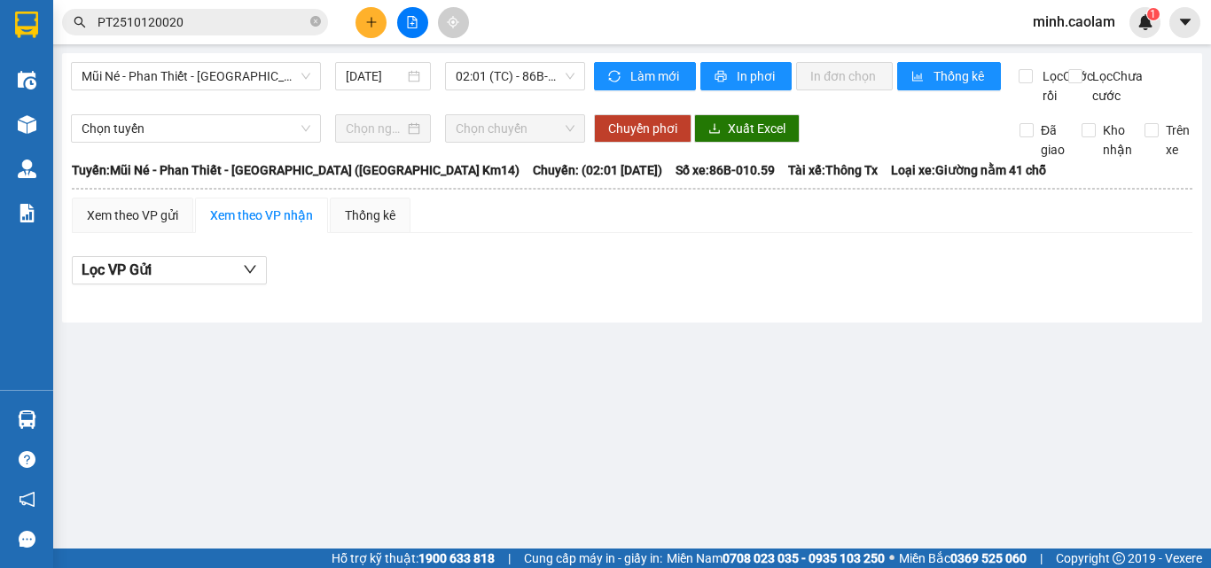
drag, startPoint x: 234, startPoint y: 73, endPoint x: 232, endPoint y: 120, distance: 47.0
click at [234, 74] on span "Mũi Né - Phan Thiết - [GEOGRAPHIC_DATA] ([GEOGRAPHIC_DATA] Km14)" at bounding box center [196, 76] width 229 height 27
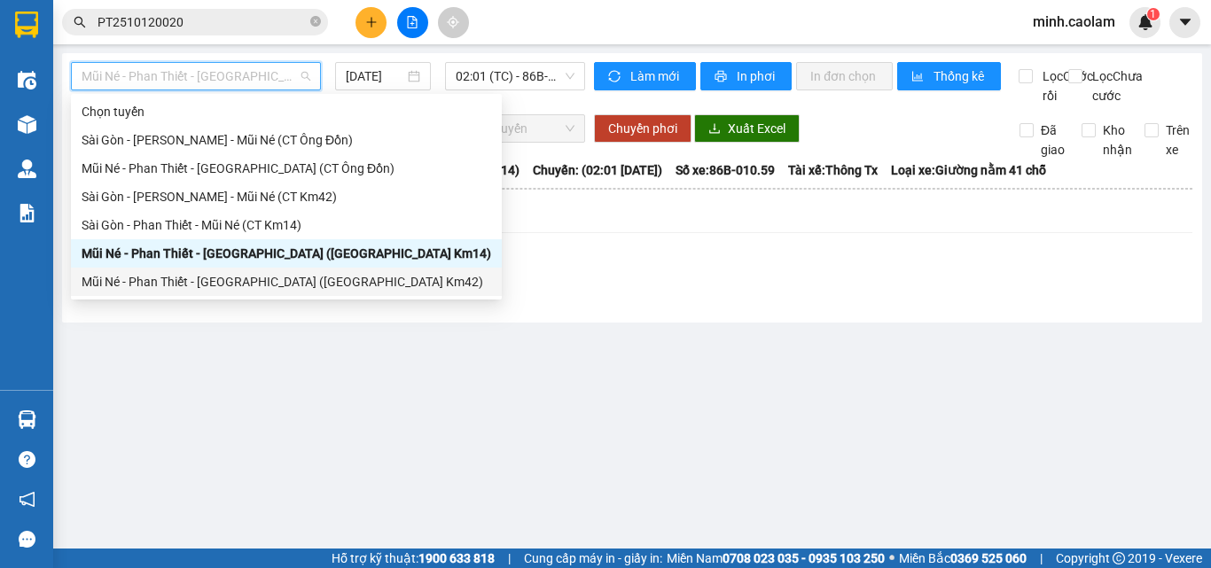
click at [216, 285] on div "Mũi Né - Phan Thiết - [GEOGRAPHIC_DATA] ([GEOGRAPHIC_DATA] Km42)" at bounding box center [286, 281] width 409 height 19
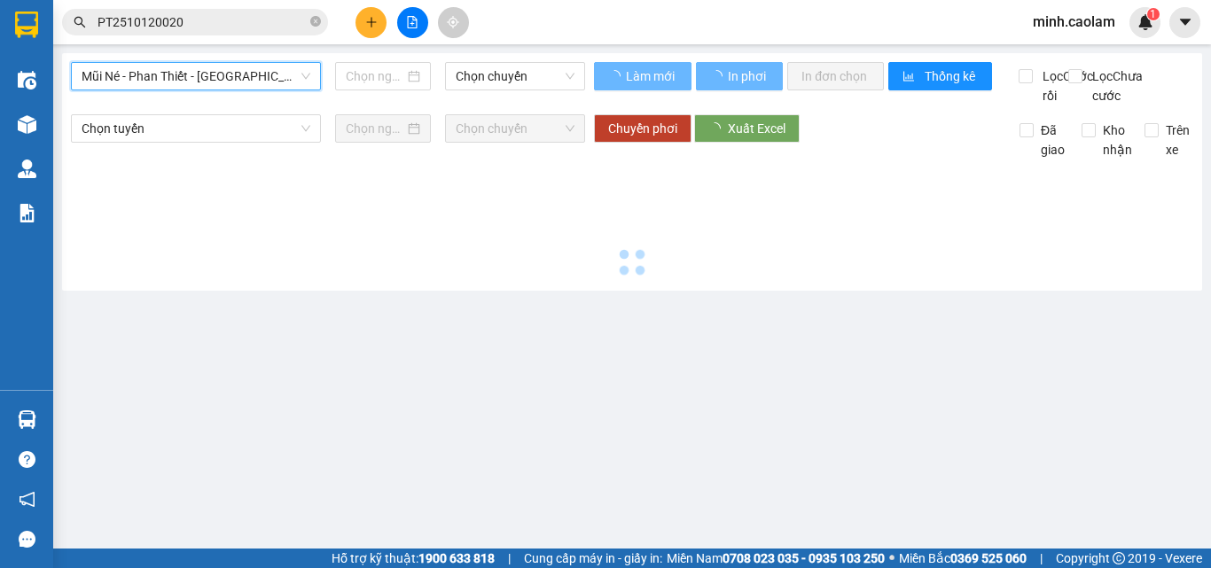
type input "[DATE]"
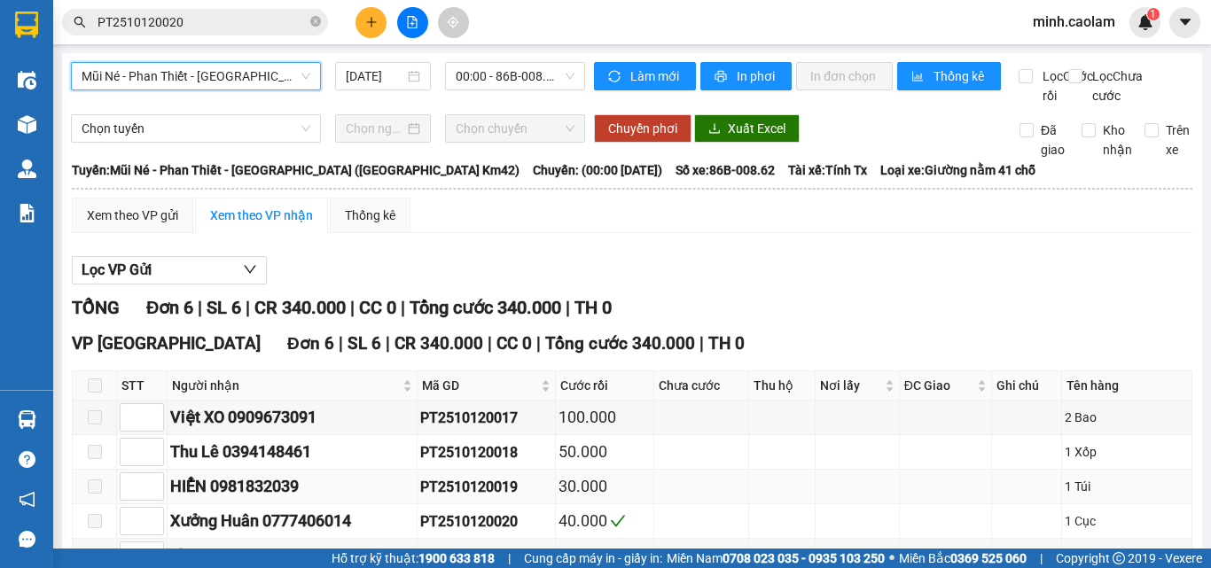
scroll to position [170, 0]
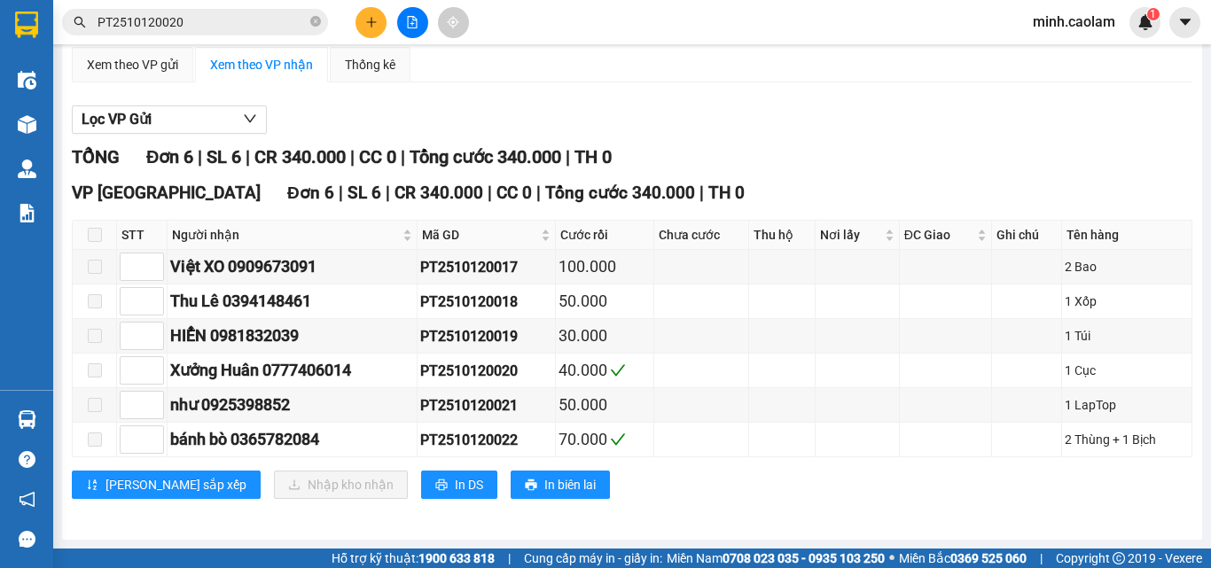
click at [840, 104] on div "Lọc VP Gửi TỔNG Đơn 6 | SL 6 | CR 340.000 | CC 0 | Tổng cước 340.000 | TH 0 VP…" at bounding box center [632, 309] width 1120 height 425
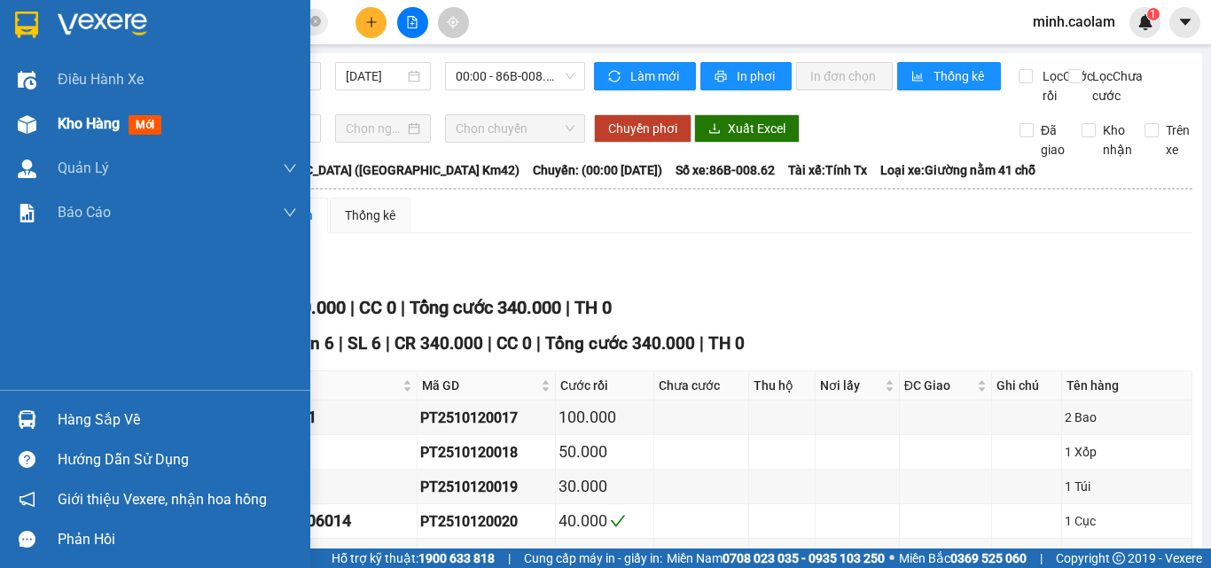
drag, startPoint x: 23, startPoint y: 135, endPoint x: 35, endPoint y: 138, distance: 12.1
click at [23, 136] on div at bounding box center [27, 124] width 31 height 31
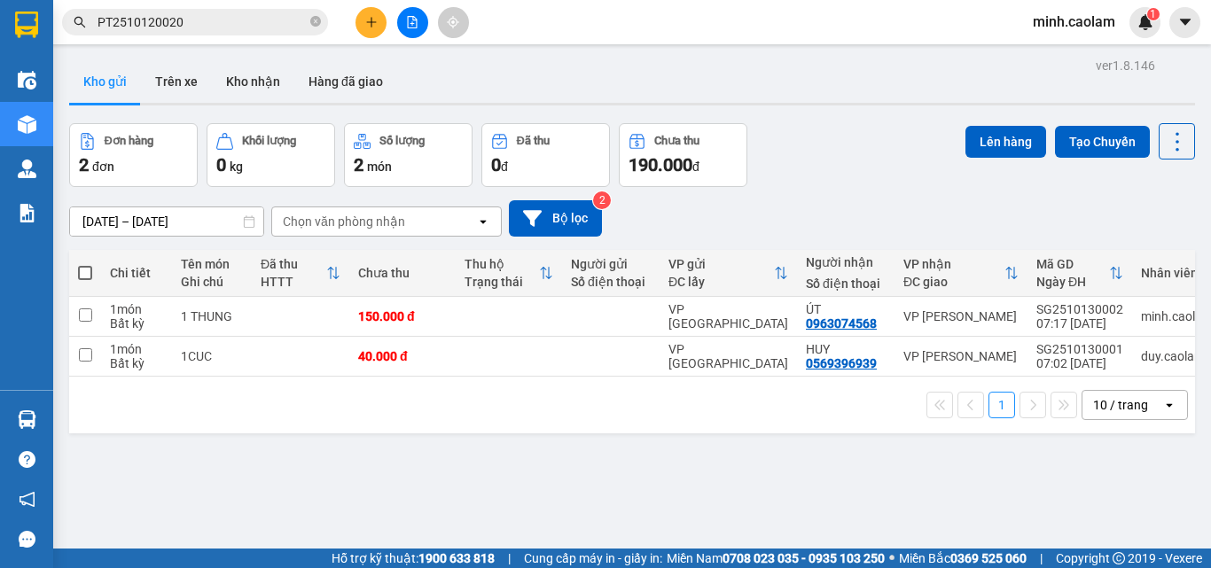
click at [94, 273] on th at bounding box center [85, 273] width 32 height 47
click at [88, 273] on span at bounding box center [85, 273] width 14 height 14
click at [85, 264] on input "checkbox" at bounding box center [85, 264] width 0 height 0
checkbox input "true"
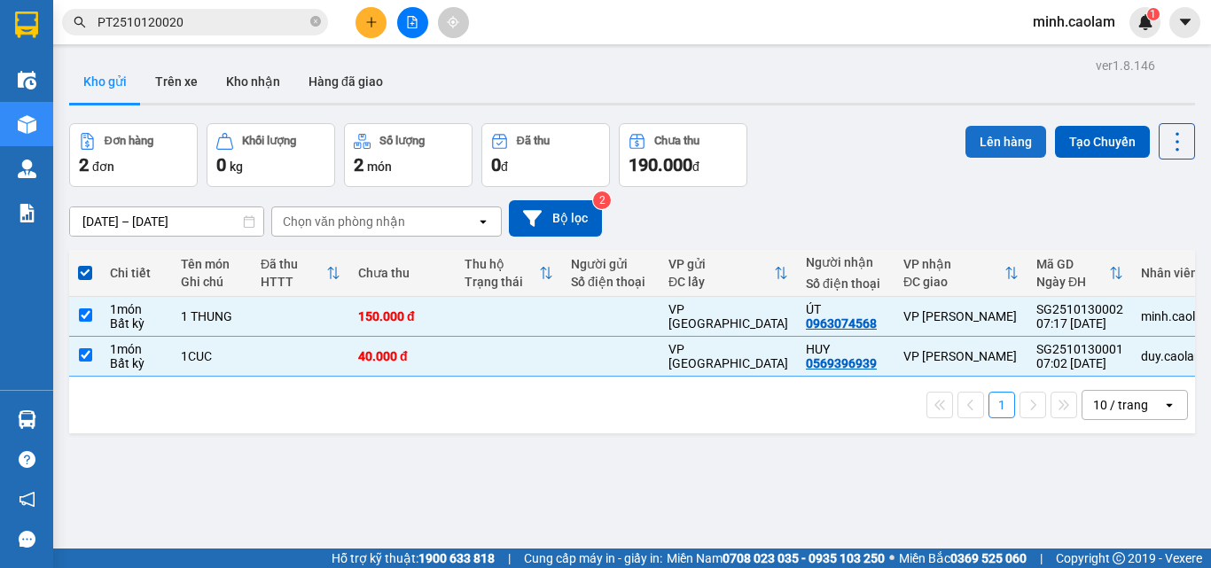
click at [992, 140] on button "Lên hàng" at bounding box center [1005, 142] width 81 height 32
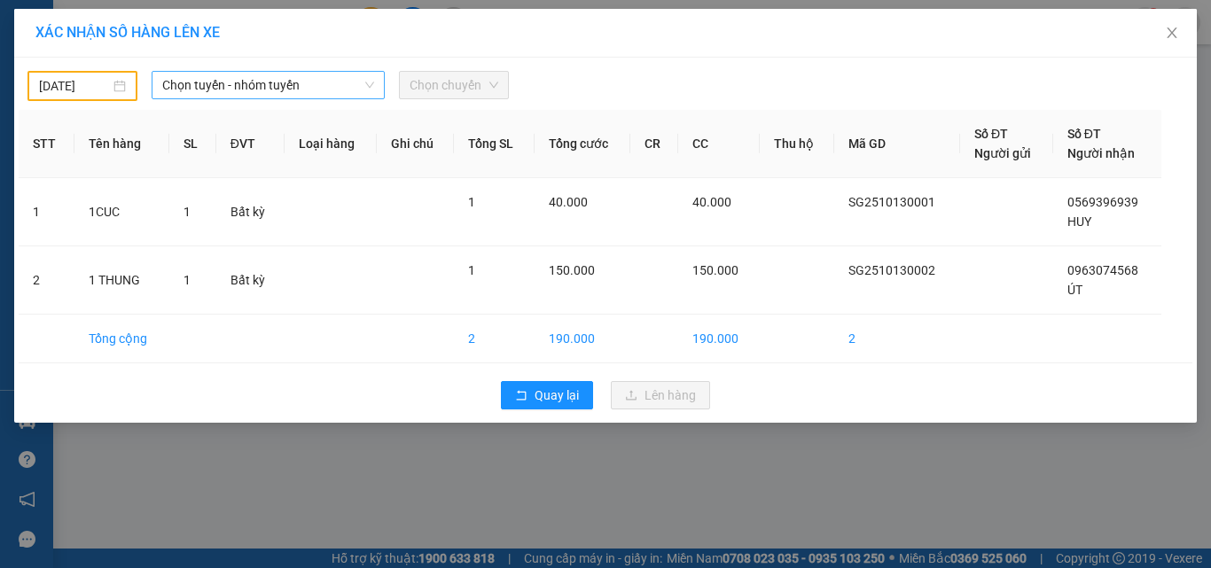
click at [234, 97] on span "Chọn tuyến - nhóm tuyến" at bounding box center [268, 85] width 212 height 27
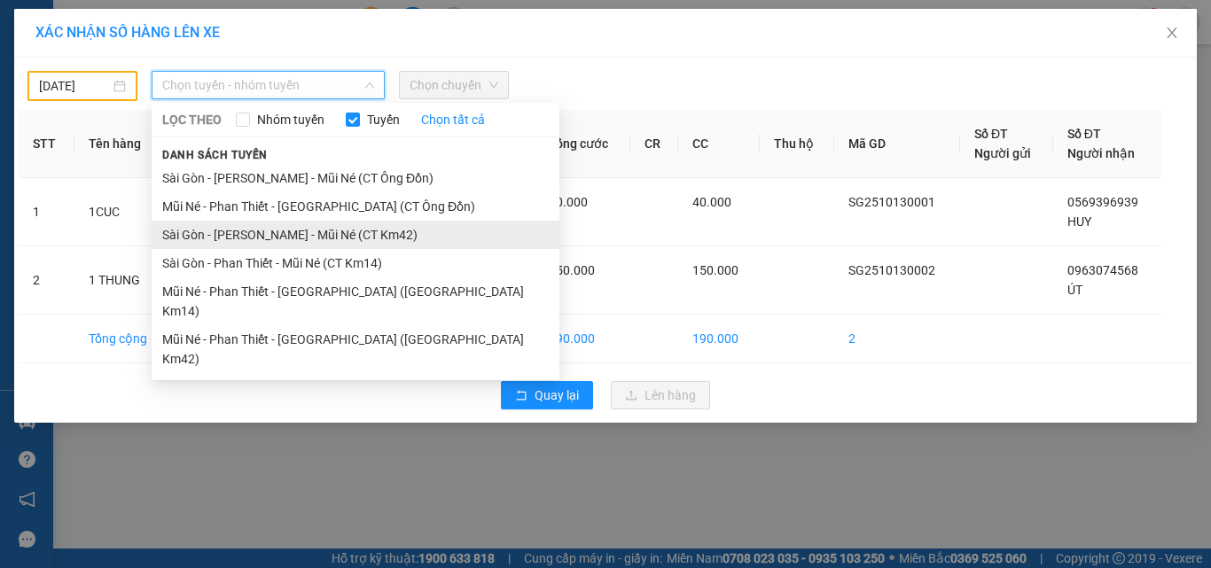
click at [249, 243] on li "Sài Gòn - [PERSON_NAME] - Mũi Né (CT Km42)" at bounding box center [356, 235] width 408 height 28
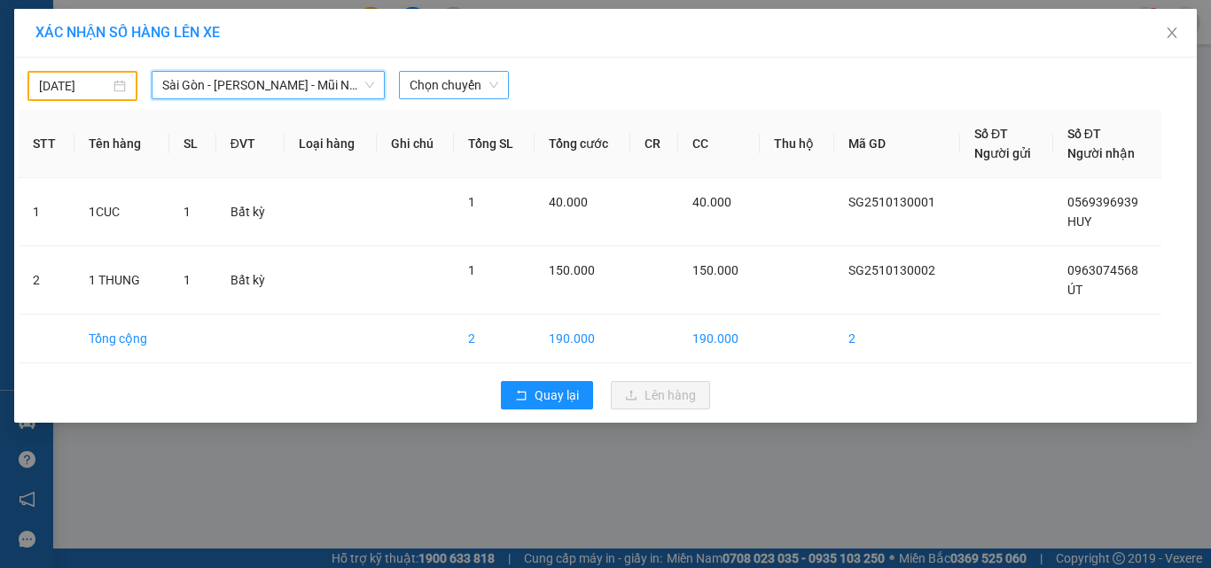
click at [456, 84] on span "Chọn chuyến" at bounding box center [453, 85] width 89 height 27
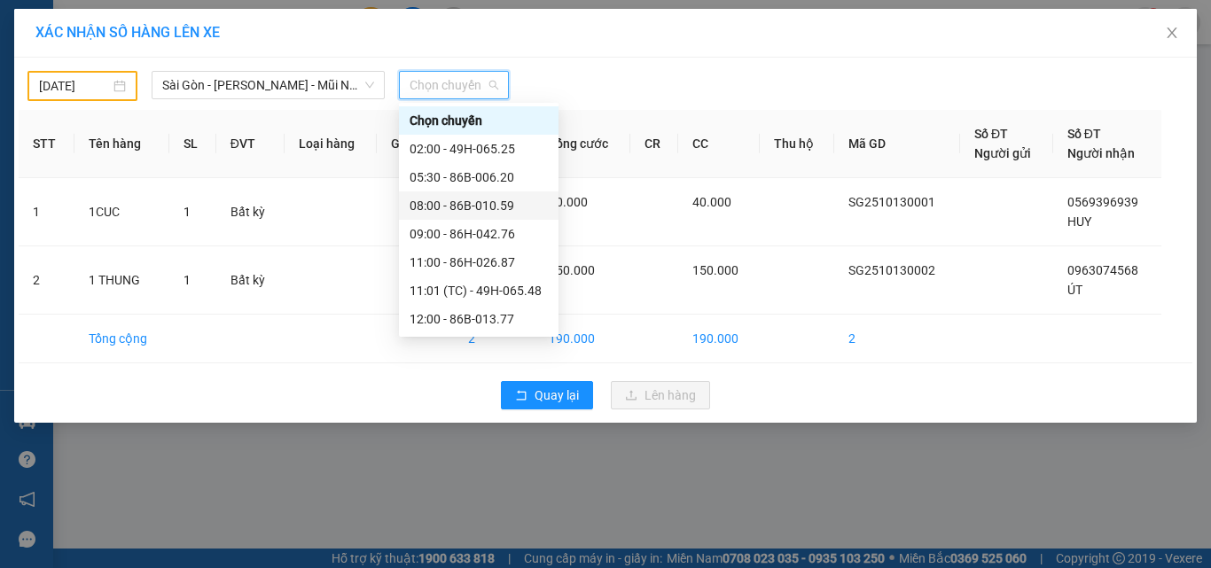
click at [499, 214] on div "08:00 - 86B-010.59" at bounding box center [478, 205] width 138 height 19
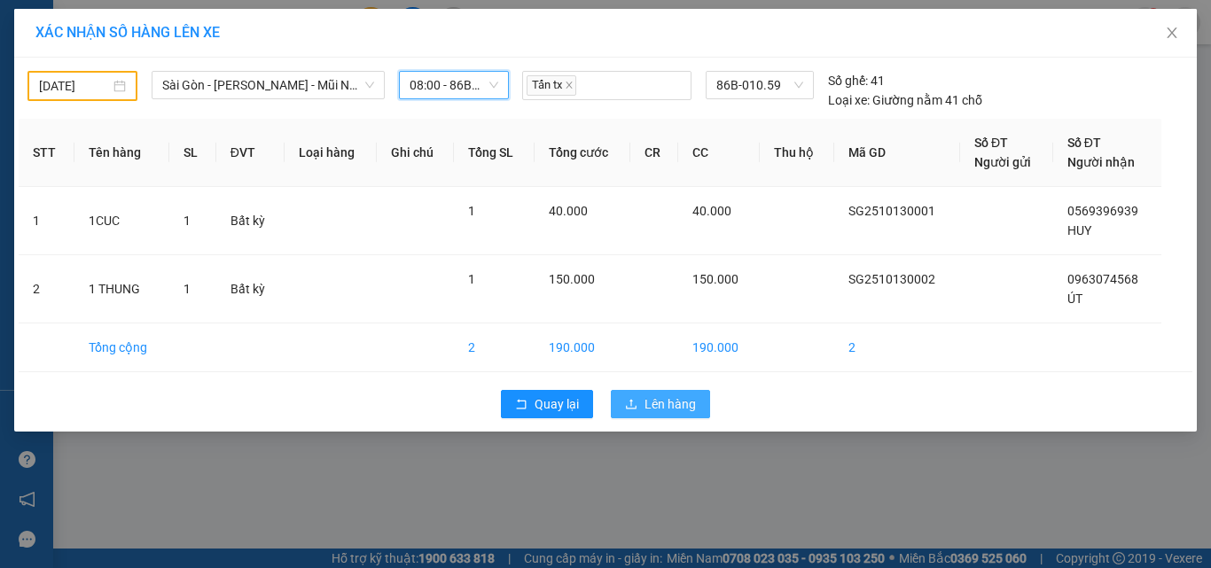
click at [652, 395] on span "Lên hàng" at bounding box center [669, 403] width 51 height 19
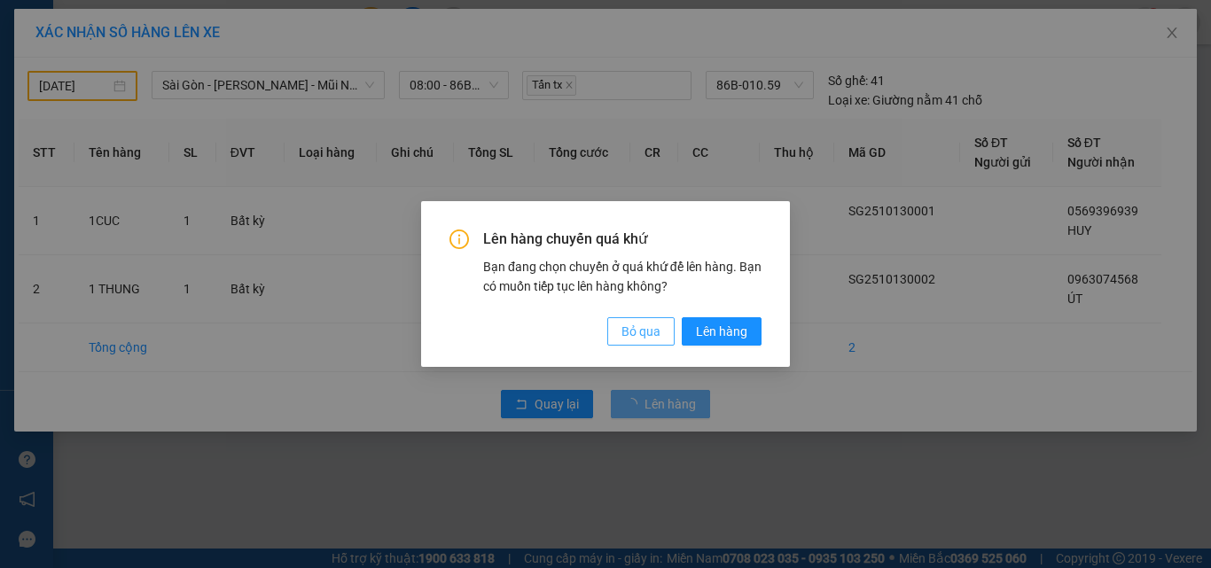
drag, startPoint x: 658, startPoint y: 333, endPoint x: 643, endPoint y: 328, distance: 16.8
click at [653, 331] on span "Bỏ qua" at bounding box center [640, 331] width 39 height 19
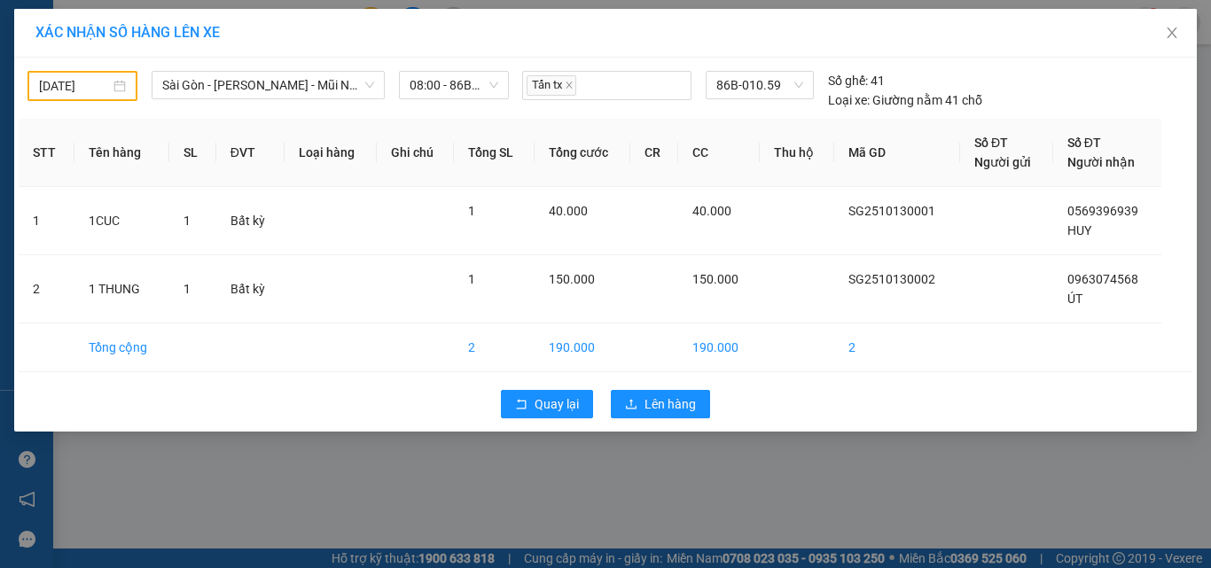
click at [78, 78] on input "[DATE]" at bounding box center [74, 85] width 71 height 19
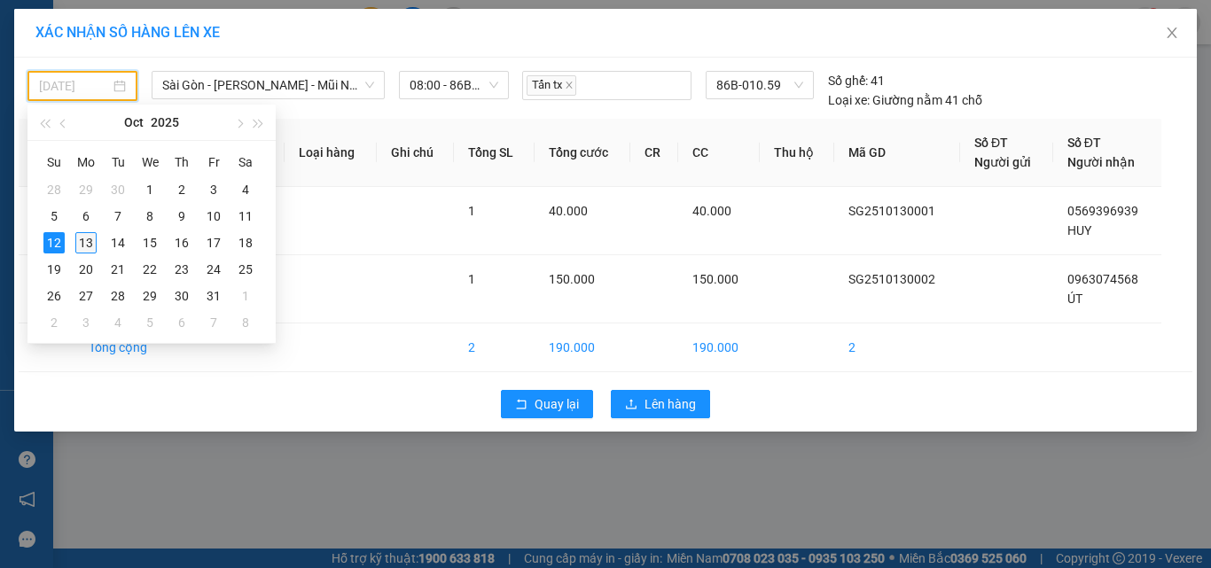
click at [83, 238] on div "13" at bounding box center [85, 242] width 21 height 21
type input "[DATE]"
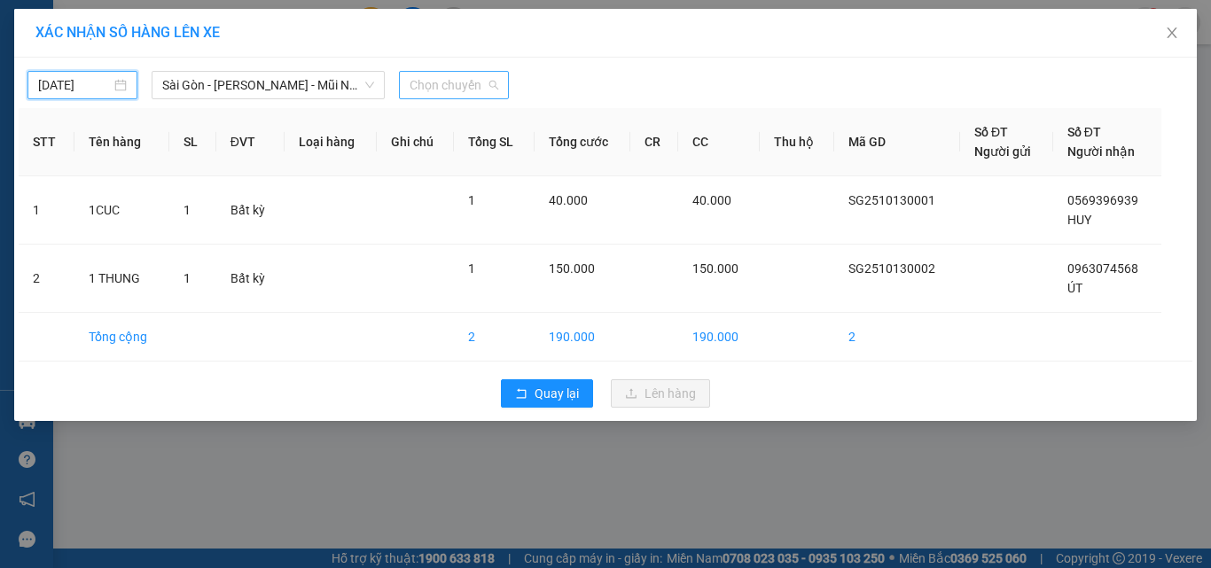
click at [446, 83] on span "Chọn chuyến" at bounding box center [453, 85] width 89 height 27
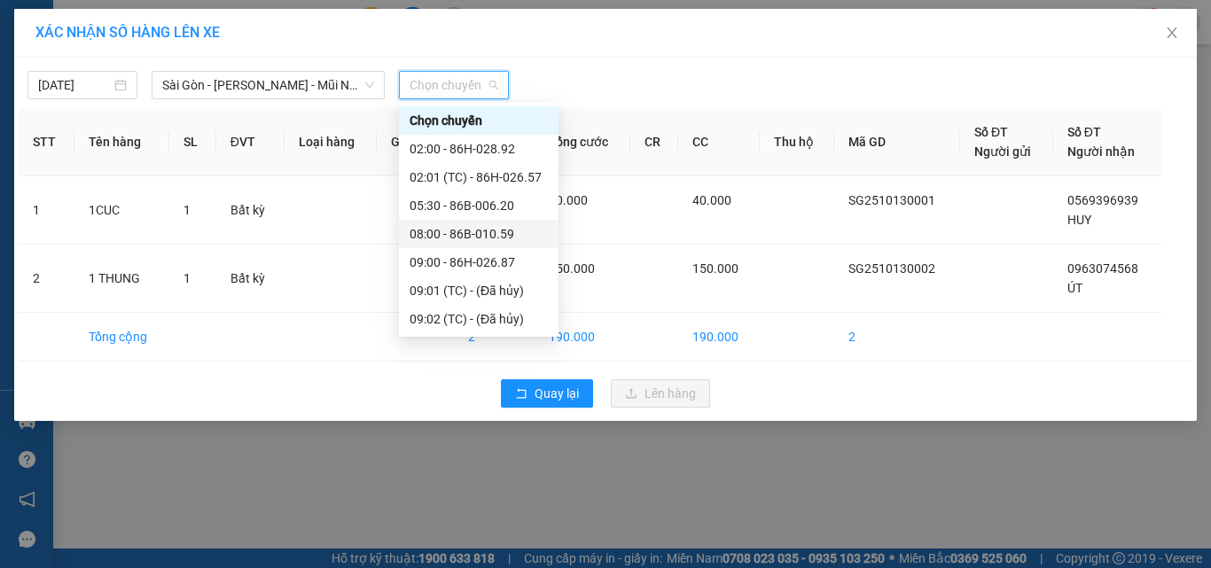
click at [492, 238] on div "08:00 - 86B-010.59" at bounding box center [478, 233] width 138 height 19
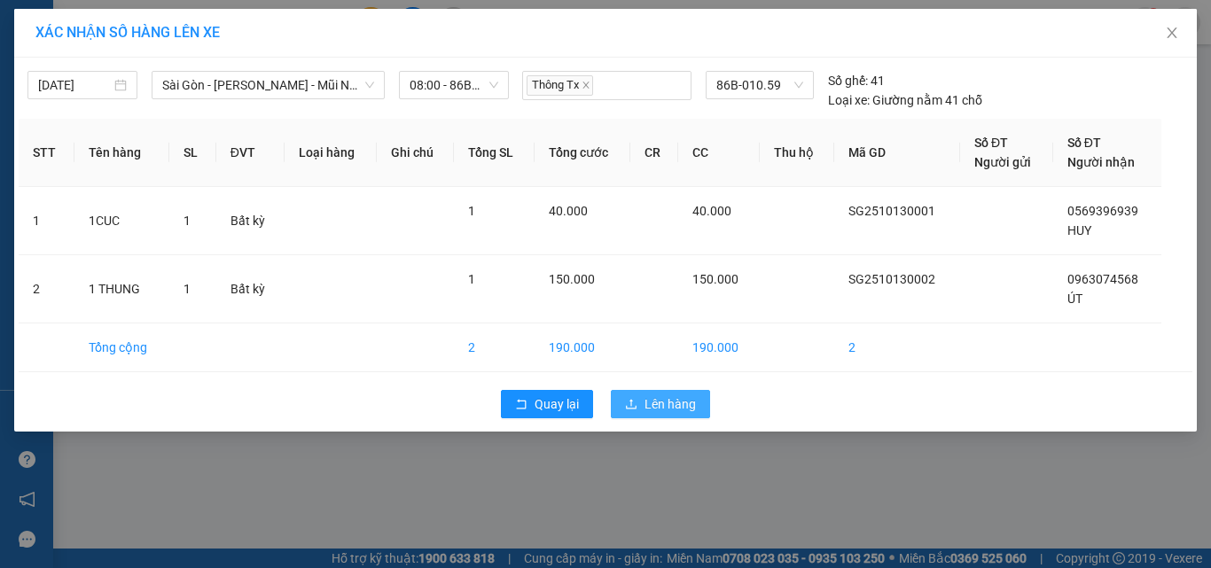
drag, startPoint x: 689, startPoint y: 412, endPoint x: 674, endPoint y: 413, distance: 14.2
click at [675, 413] on span "Lên hàng" at bounding box center [669, 403] width 51 height 19
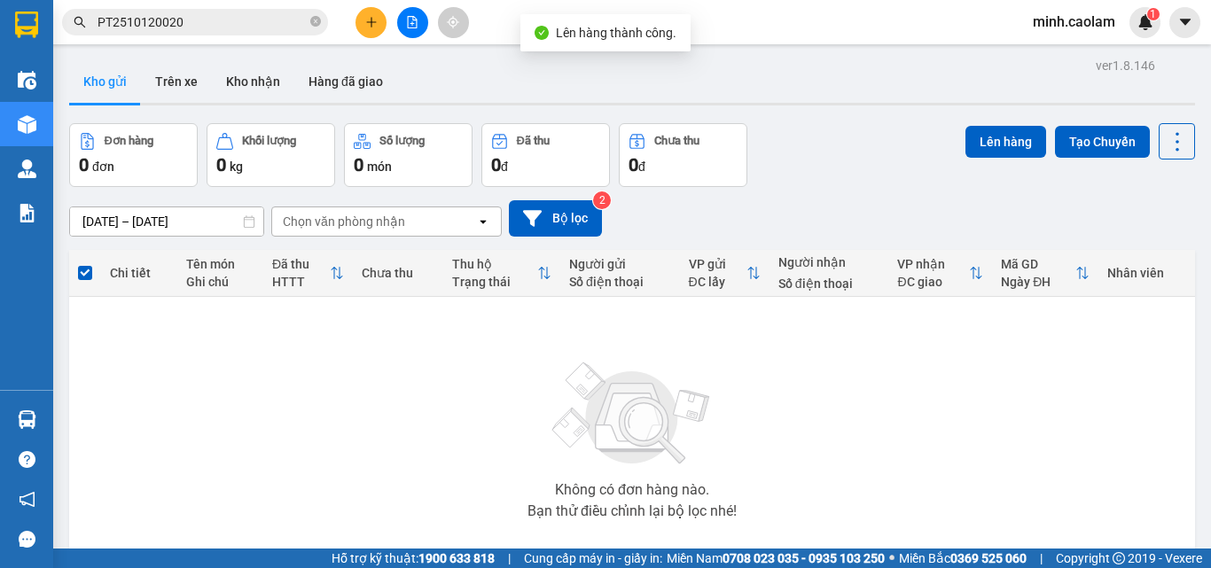
click at [401, 19] on button at bounding box center [412, 22] width 31 height 31
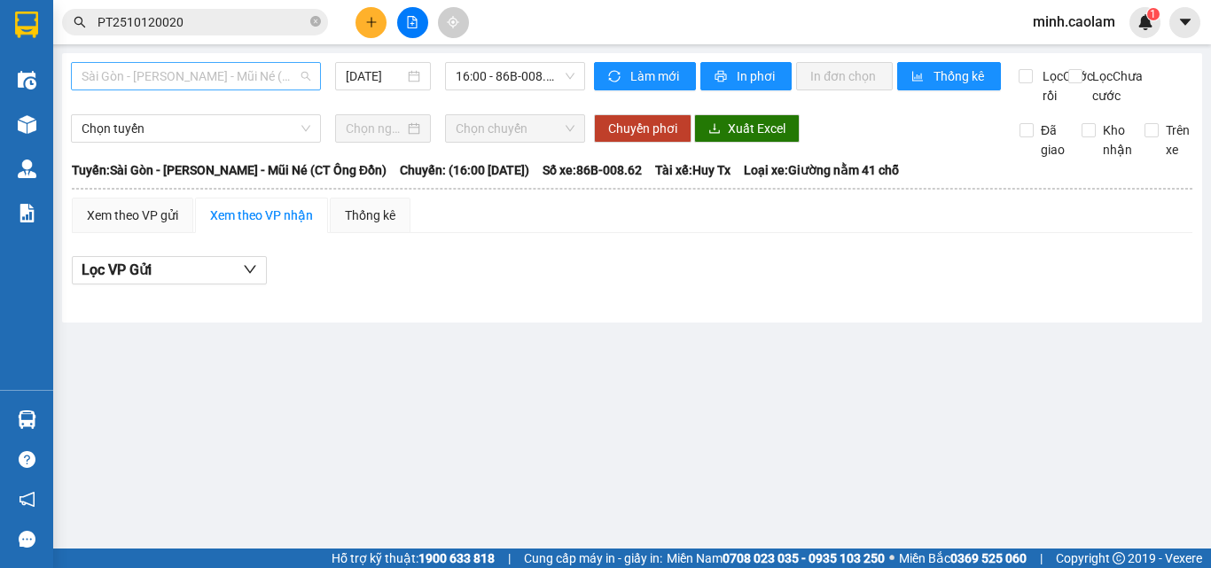
drag, startPoint x: 285, startPoint y: 87, endPoint x: 265, endPoint y: 89, distance: 20.5
click at [284, 87] on span "Sài Gòn - [PERSON_NAME] - Mũi Né (CT Ông Đồn)" at bounding box center [196, 76] width 229 height 27
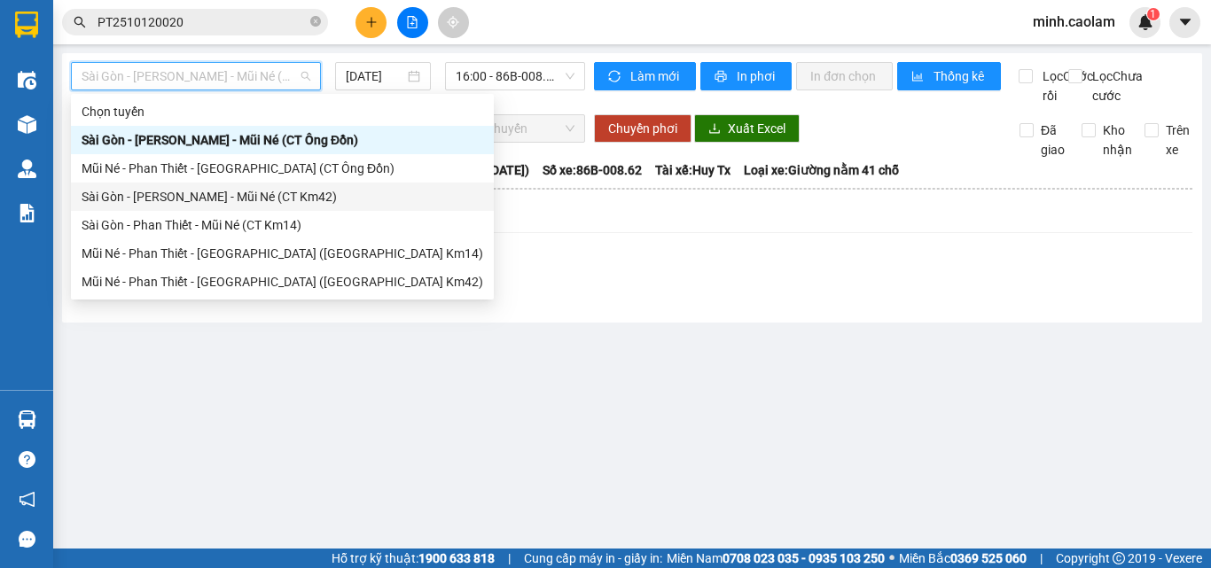
click at [148, 193] on div "Sài Gòn - [PERSON_NAME] - Mũi Né (CT Km42)" at bounding box center [282, 196] width 401 height 19
type input "[DATE]"
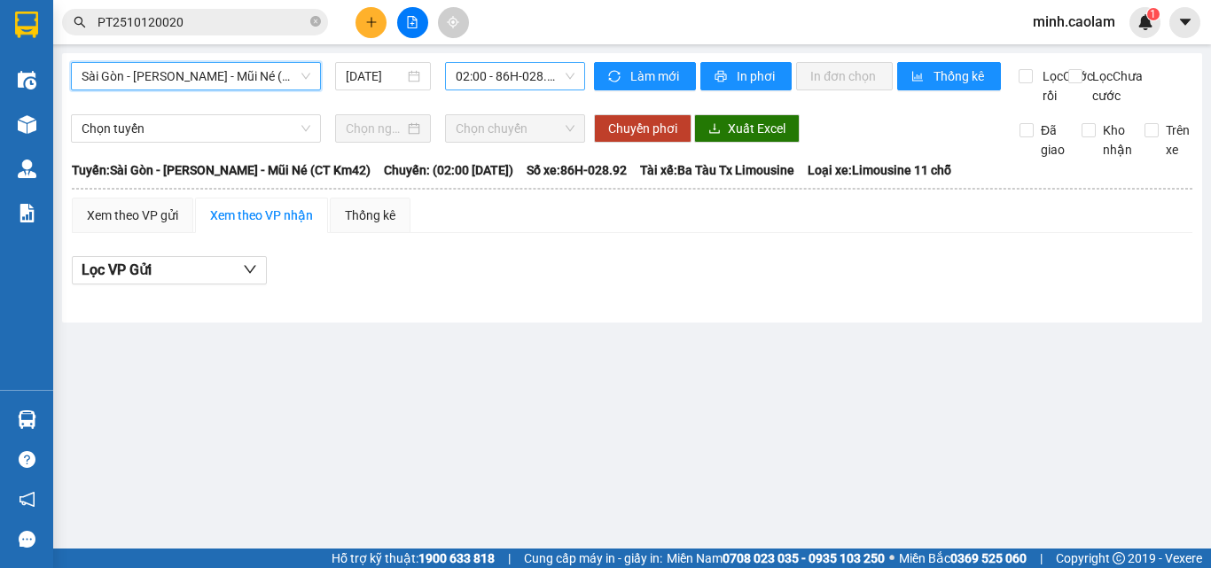
click at [503, 79] on span "02:00 - 86H-028.92" at bounding box center [515, 76] width 119 height 27
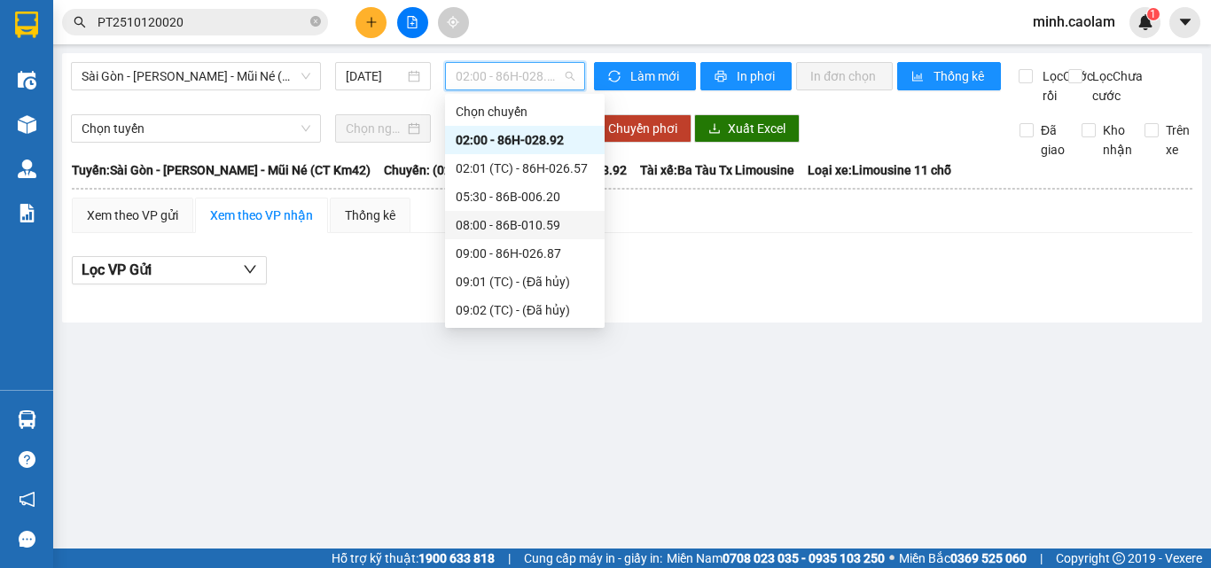
click at [505, 222] on div "08:00 - 86B-010.59" at bounding box center [525, 224] width 138 height 19
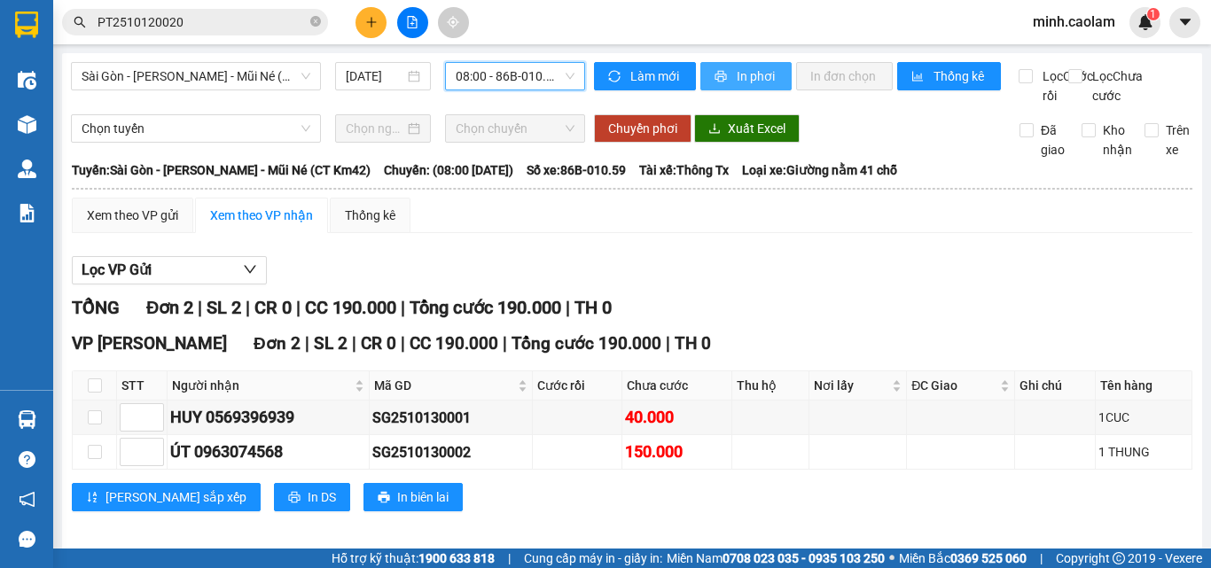
click at [736, 78] on span "In phơi" at bounding box center [756, 75] width 41 height 19
drag, startPoint x: 534, startPoint y: 248, endPoint x: 334, endPoint y: 22, distance: 301.4
click at [528, 230] on div "Xem theo VP gửi Xem theo VP nhận Thống kê" at bounding box center [632, 215] width 1120 height 35
click at [1087, 24] on span "minh.caolam" at bounding box center [1073, 22] width 111 height 22
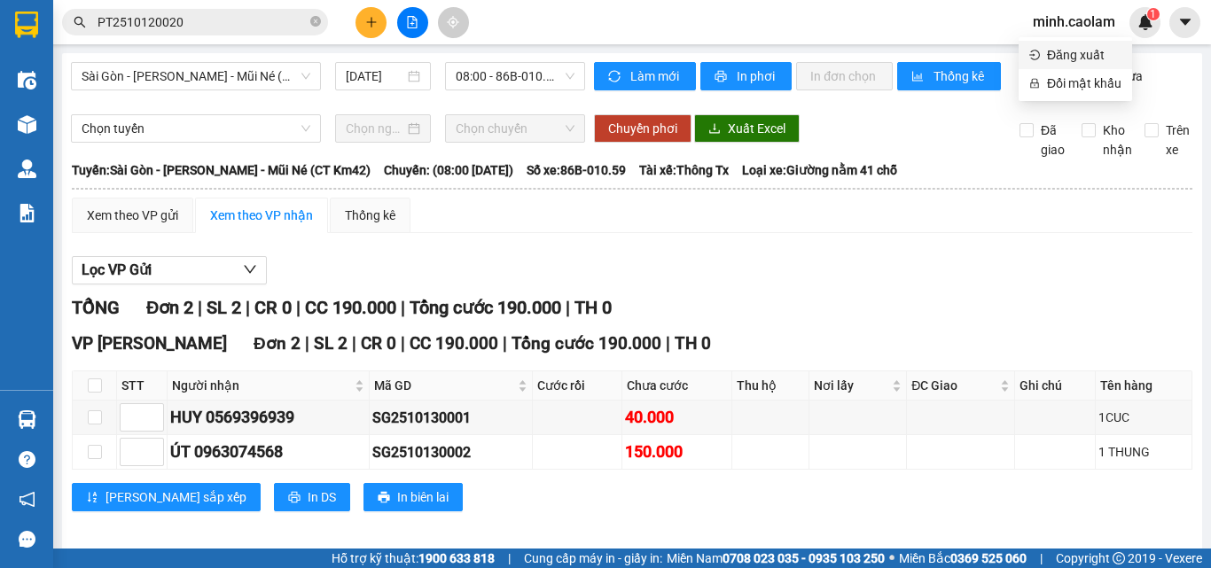
click at [1096, 60] on span "Đăng xuất" at bounding box center [1084, 54] width 74 height 19
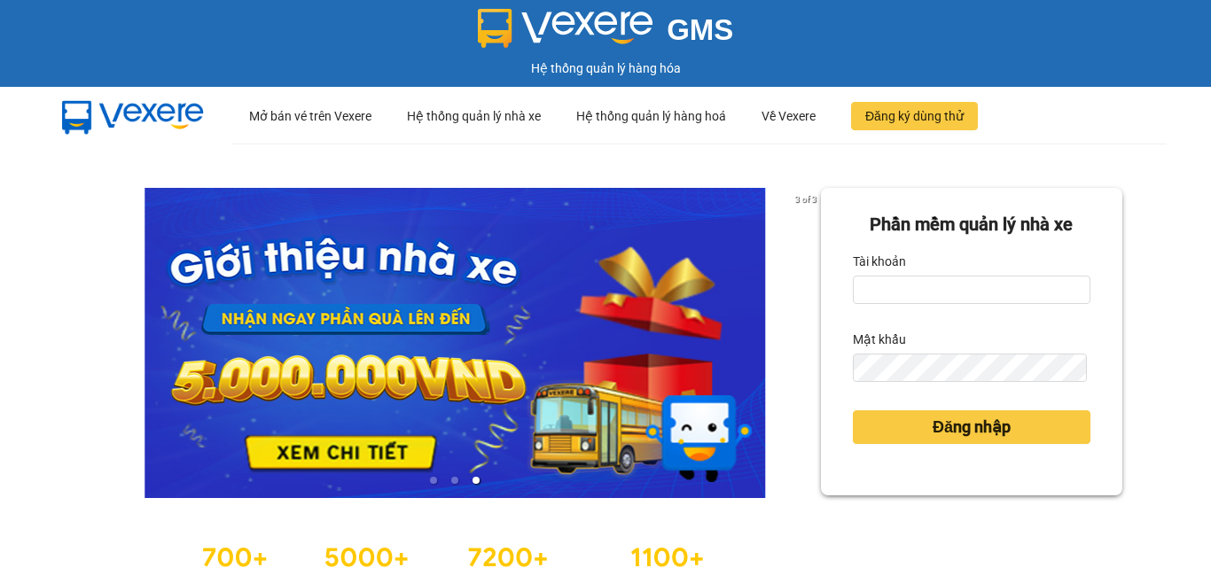
drag, startPoint x: 1095, startPoint y: 53, endPoint x: 1140, endPoint y: 268, distance: 219.2
click at [1140, 268] on div "3 of 3 Phần mềm quản lý nhà xe Tài khoản Mật khẩu Đăng nhập" at bounding box center [605, 395] width 1211 height 502
click at [970, 293] on input "Tài khoản" at bounding box center [972, 290] width 238 height 28
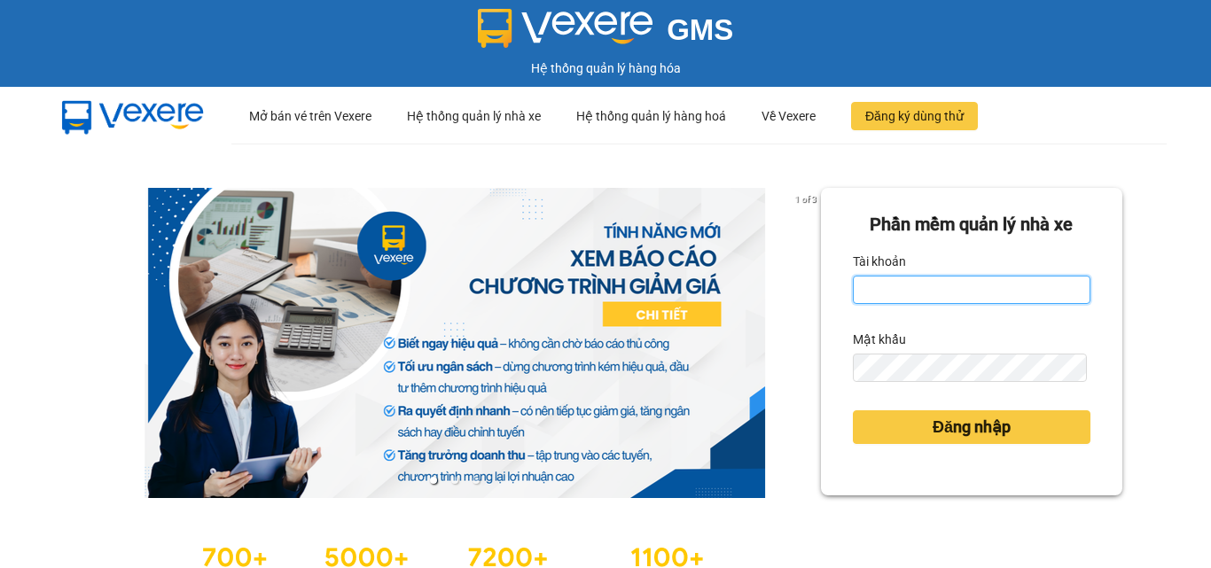
type input "thuyanh.caolam"
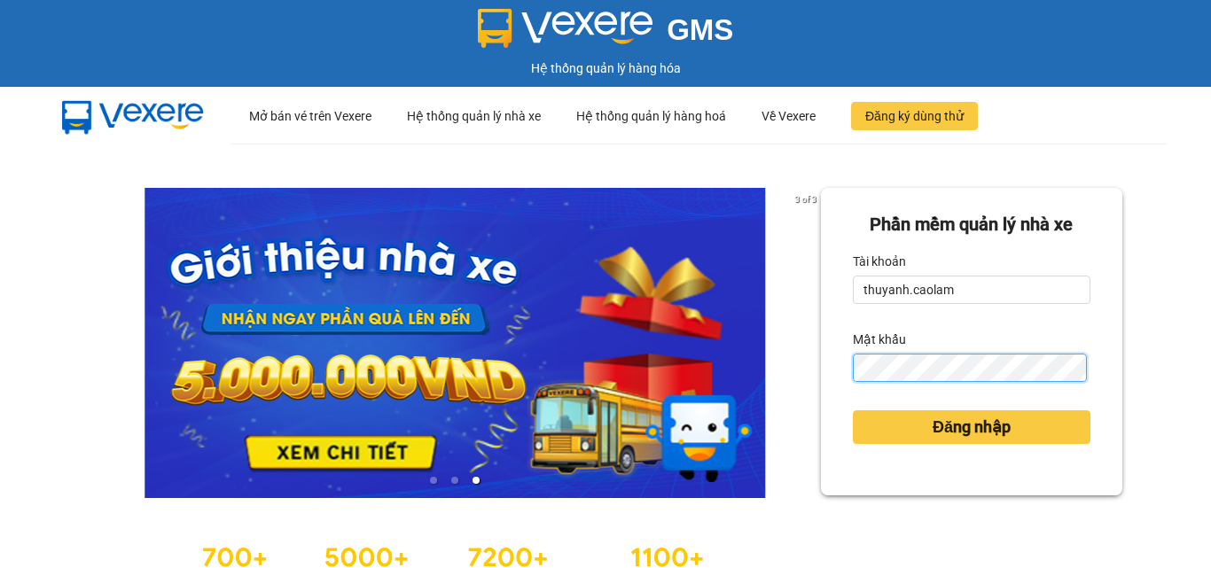
click at [853, 410] on button "Đăng nhập" at bounding box center [972, 427] width 238 height 34
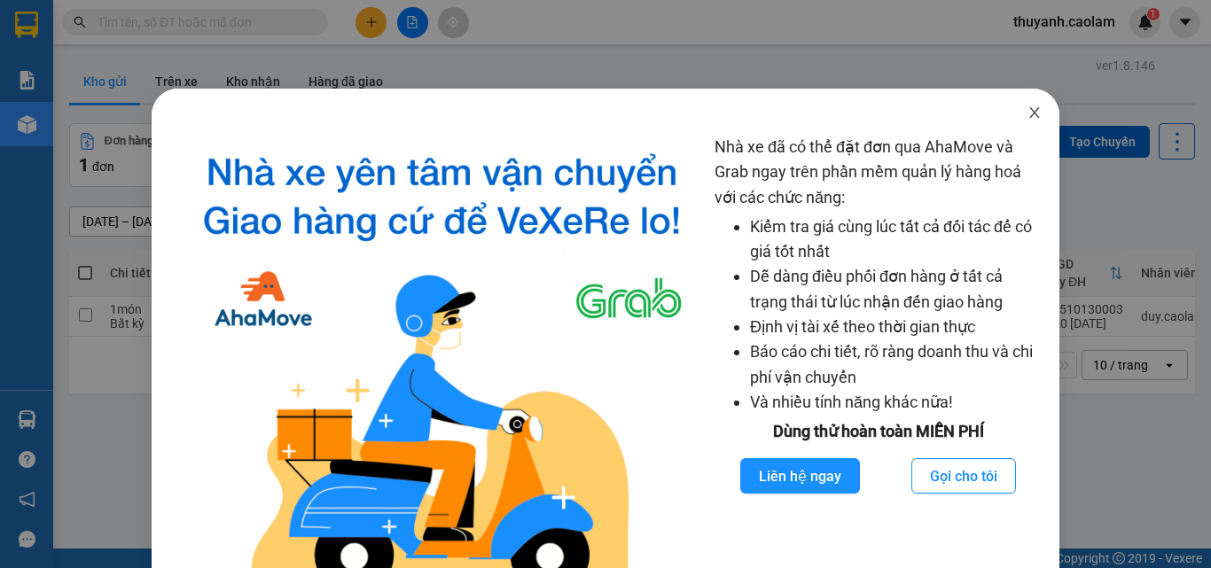
click at [1027, 117] on icon "close" at bounding box center [1034, 112] width 14 height 14
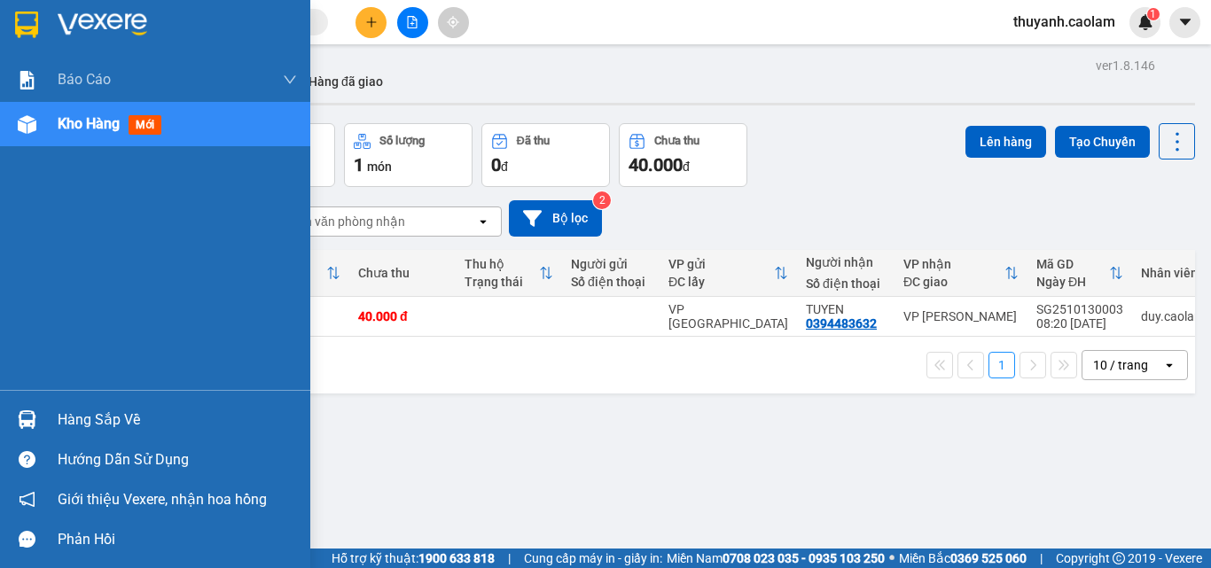
click at [36, 135] on div at bounding box center [27, 124] width 31 height 31
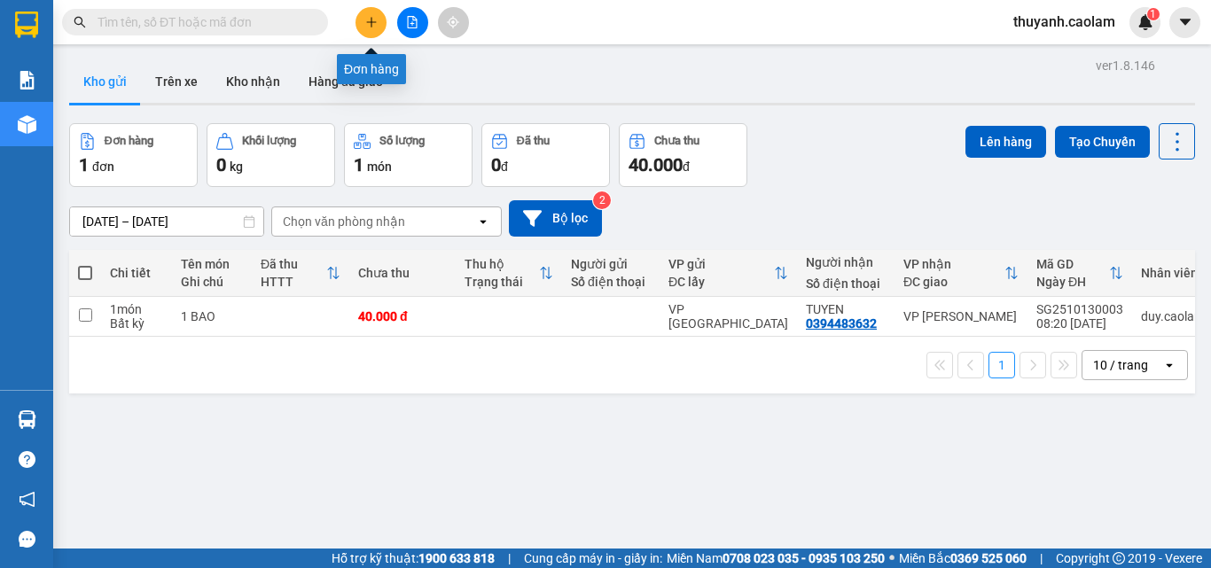
click at [371, 21] on icon "plus" at bounding box center [370, 22] width 1 height 10
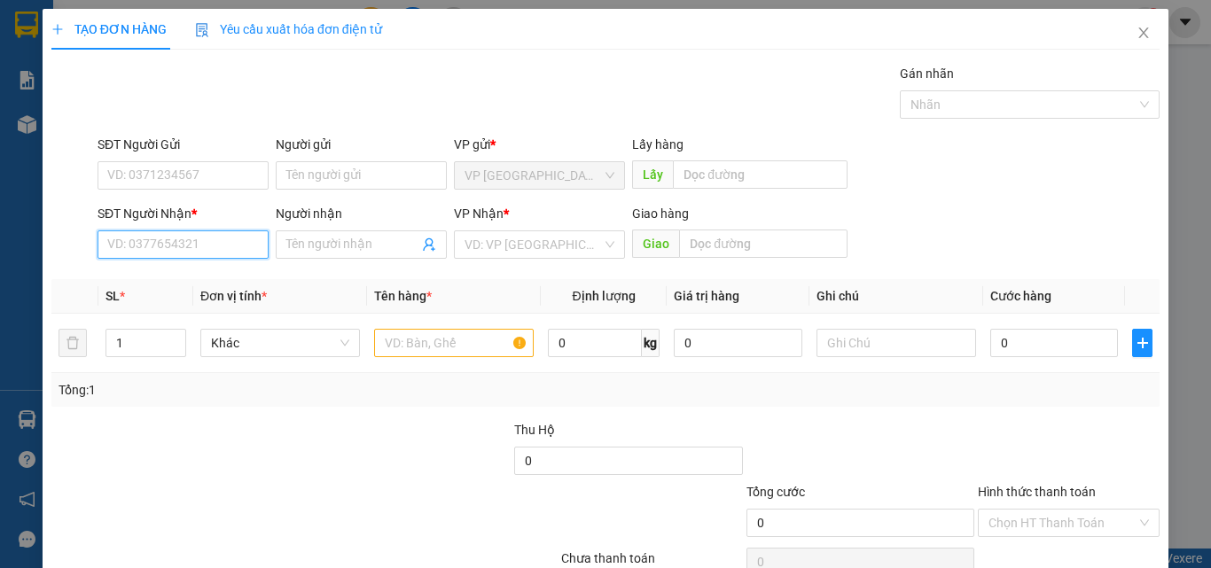
click at [203, 255] on input "SĐT Người Nhận *" at bounding box center [182, 244] width 171 height 28
type input "0942080804"
click at [230, 280] on div "0942080804 - HUYEN" at bounding box center [181, 279] width 148 height 19
type input "HUYEN"
type input "282 TRAN HUNG DAO"
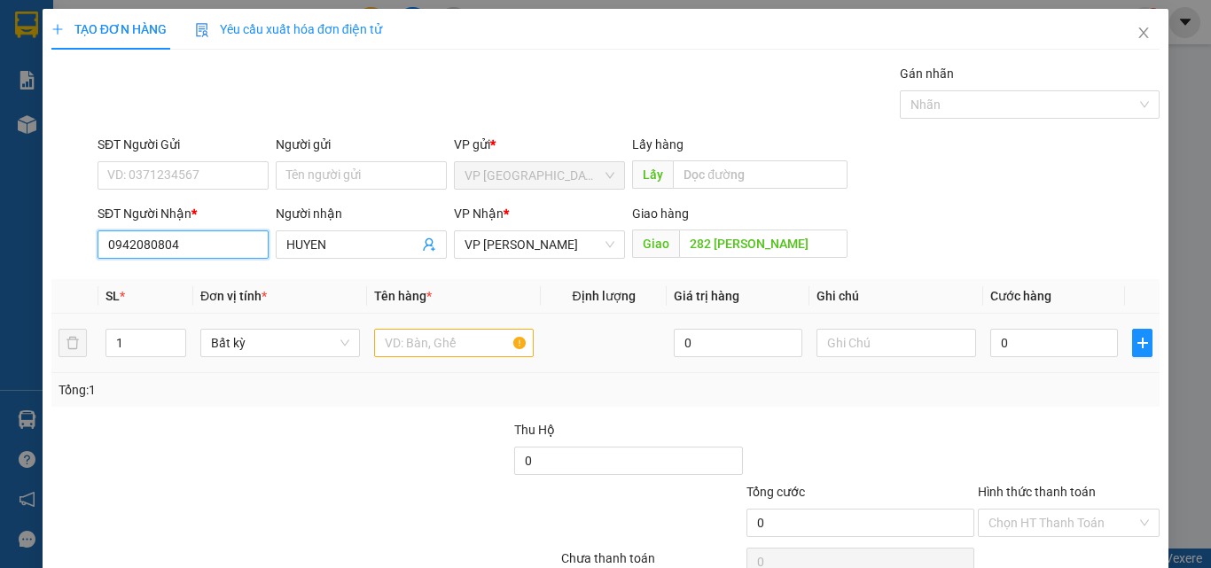
type input "0942080804"
click at [427, 339] on input "text" at bounding box center [454, 343] width 160 height 28
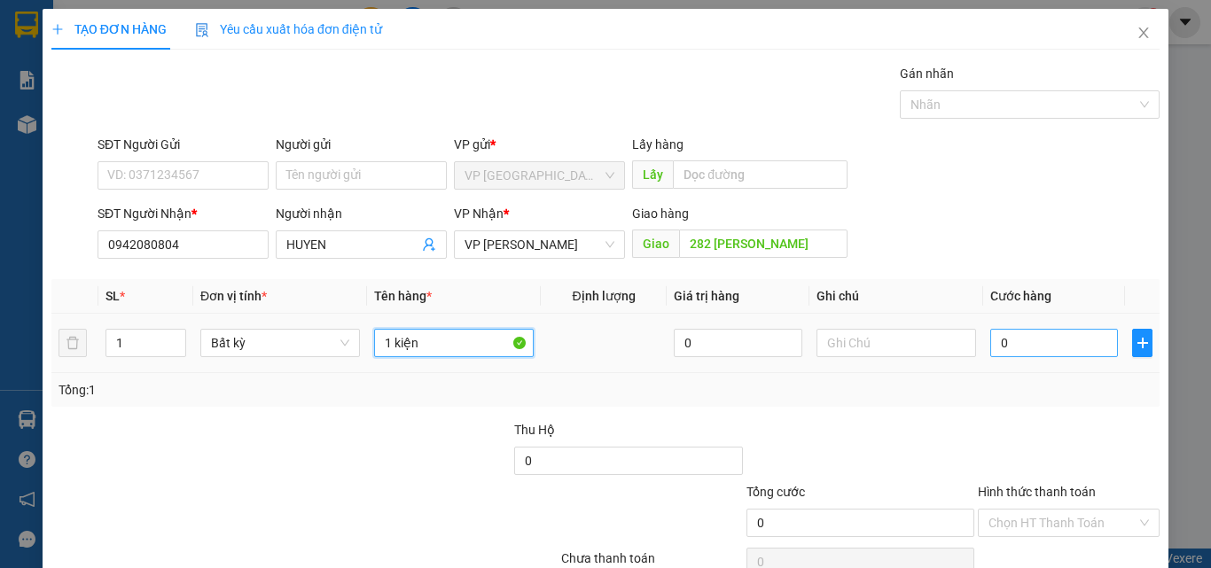
type input "1 kiện"
click at [1040, 340] on input "0" at bounding box center [1054, 343] width 128 height 28
type input "5"
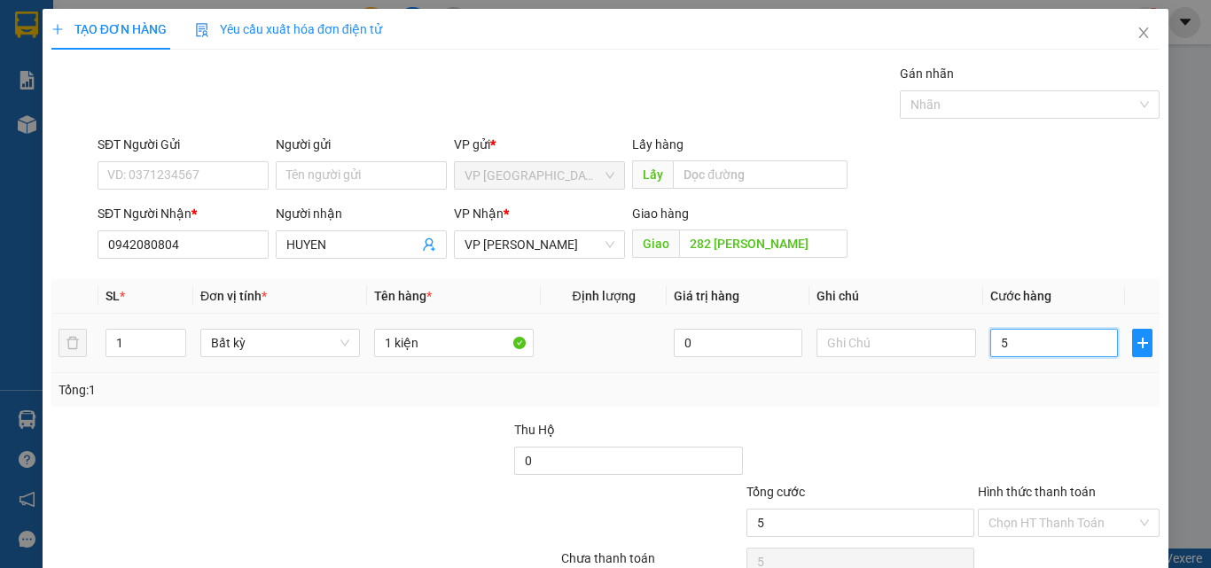
type input "50"
type input "50.000"
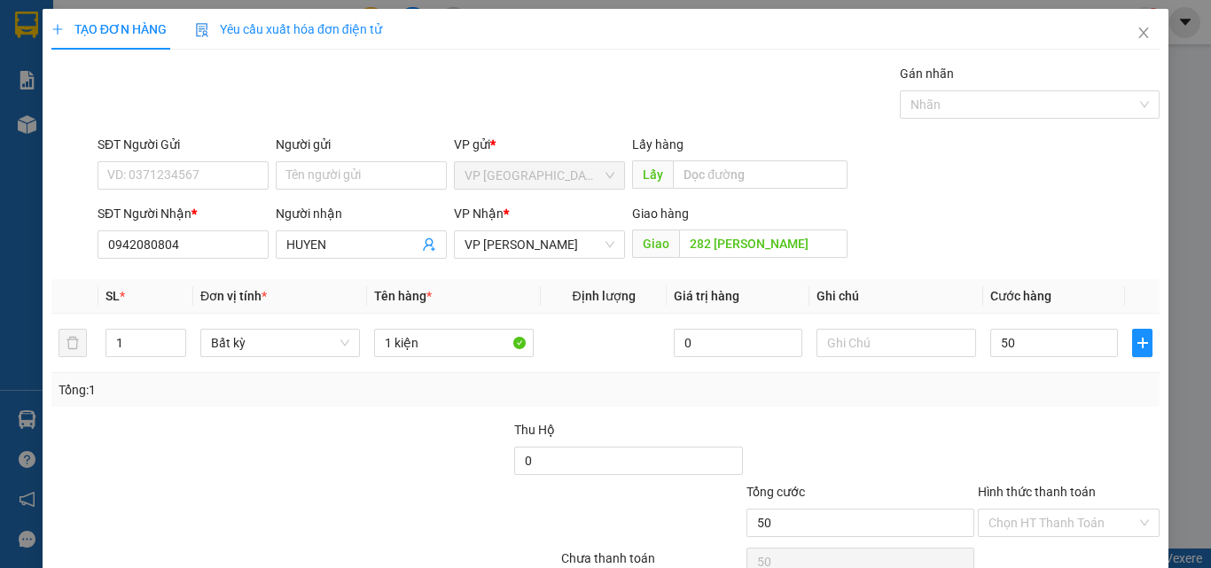
type input "50.000"
click at [955, 432] on div at bounding box center [859, 451] width 231 height 62
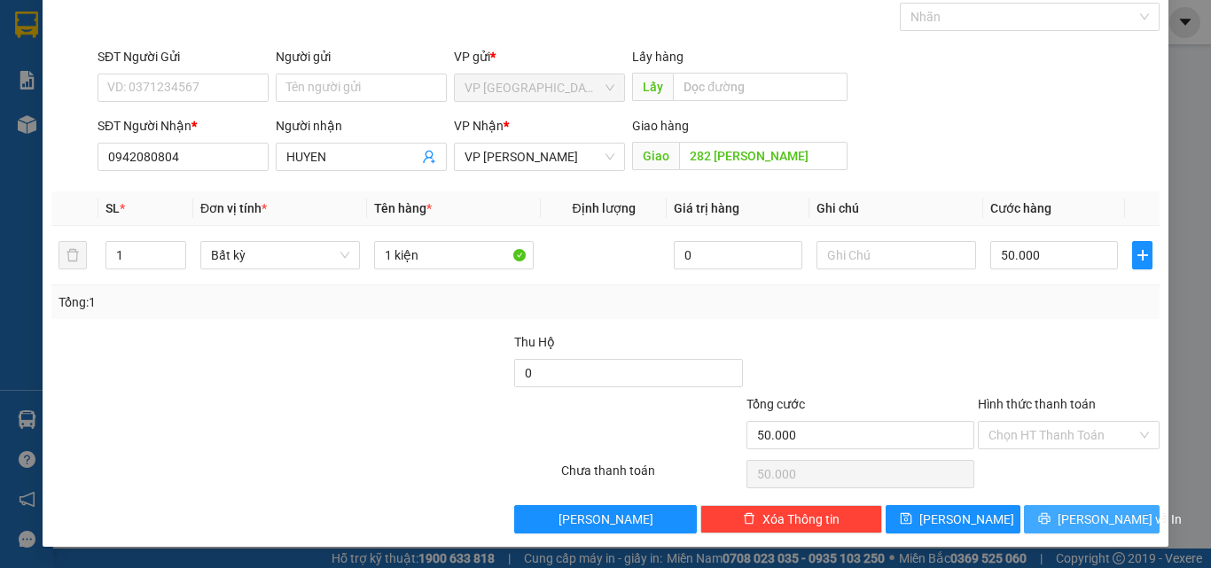
click at [1044, 518] on button "[PERSON_NAME] và In" at bounding box center [1092, 519] width 136 height 28
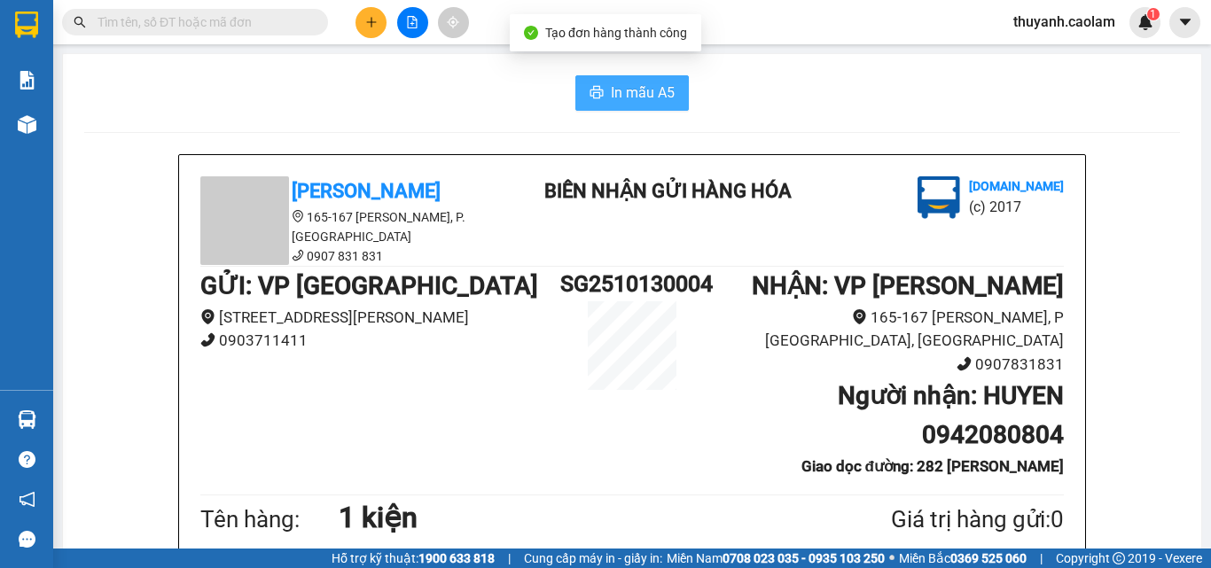
click at [627, 100] on span "In mẫu A5" at bounding box center [643, 93] width 64 height 22
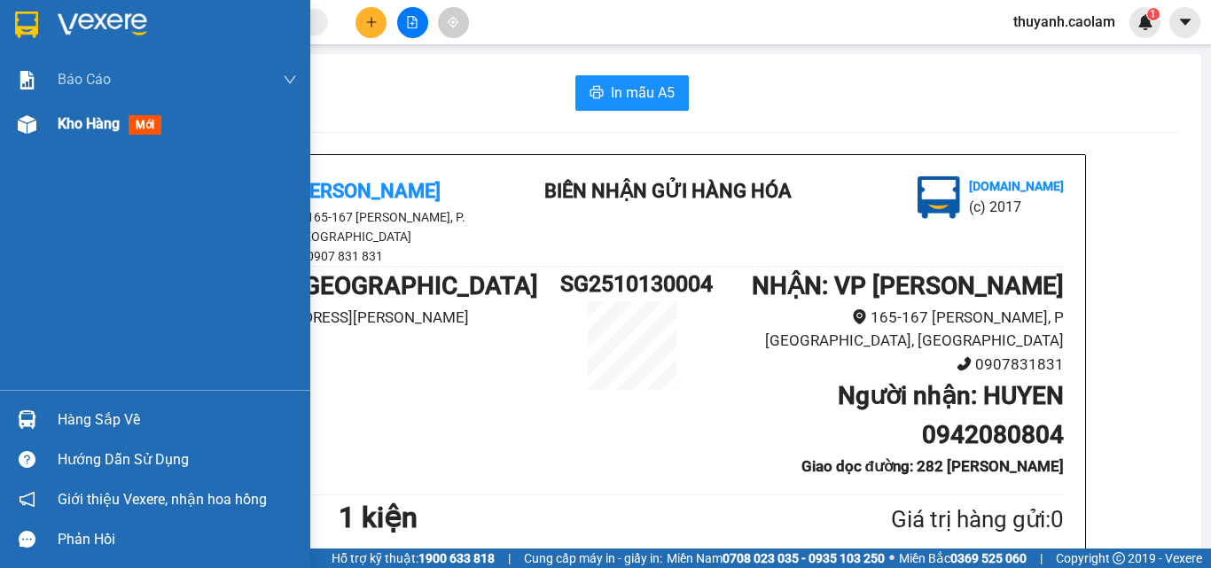
click at [91, 121] on span "Kho hàng" at bounding box center [89, 123] width 62 height 17
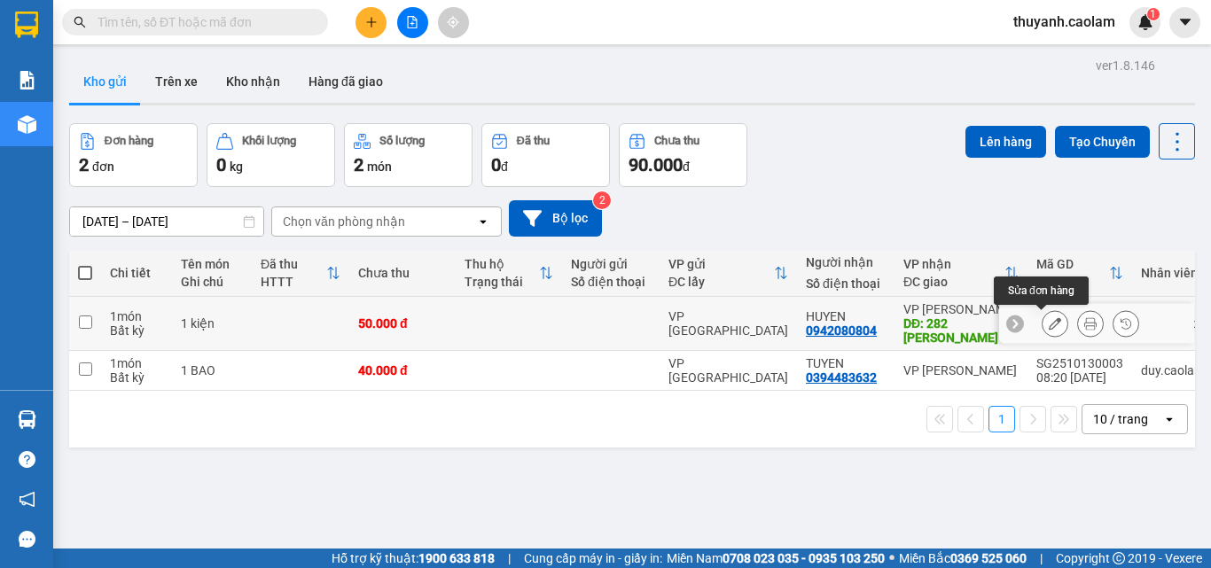
click at [1048, 324] on icon at bounding box center [1054, 323] width 12 height 12
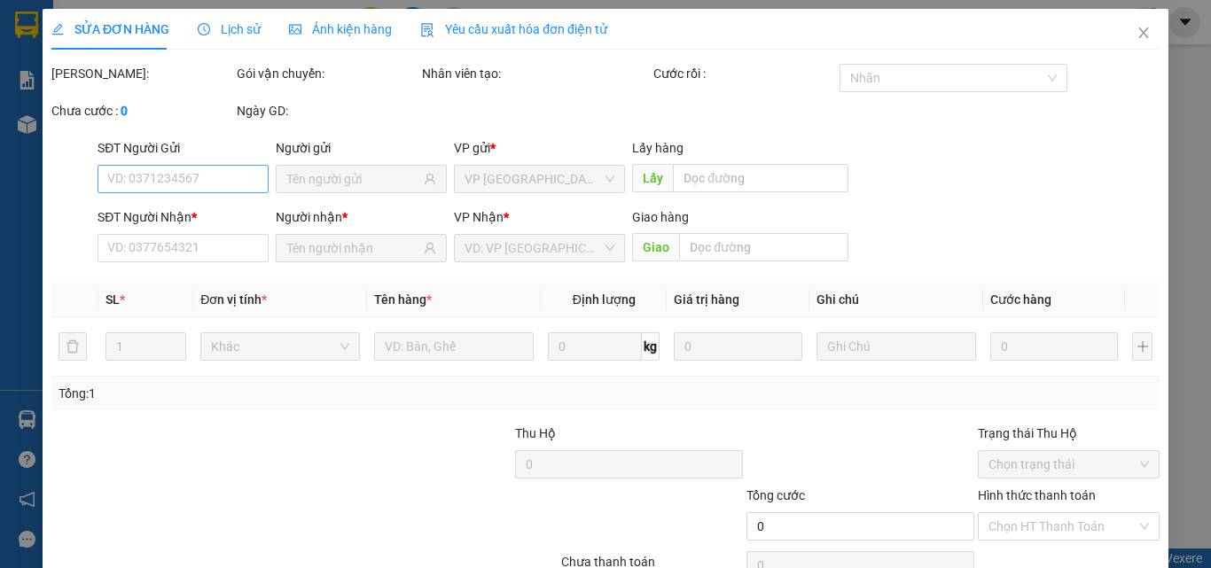
type input "0942080804"
type input "282 TRAN HUNG DAO"
type input "50.000"
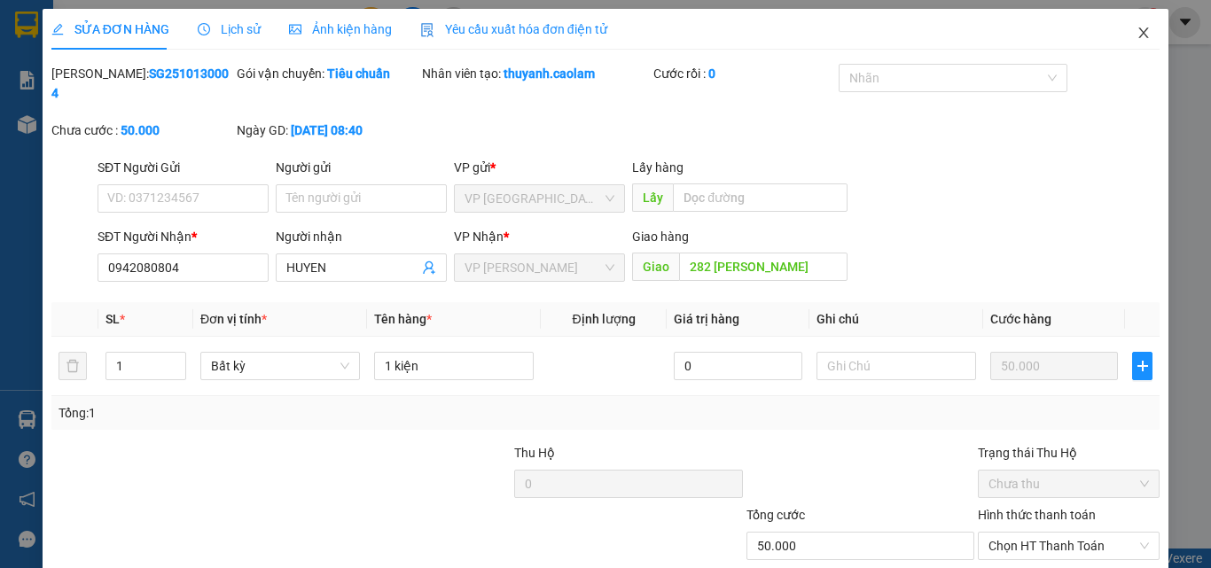
click at [1136, 31] on icon "close" at bounding box center [1143, 33] width 14 height 14
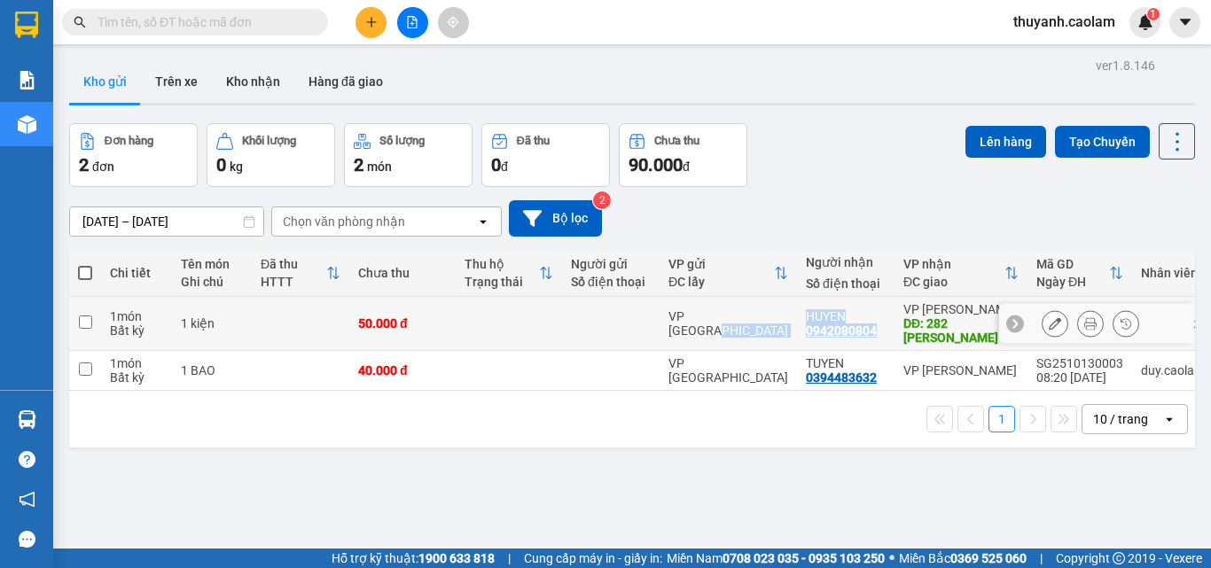
drag, startPoint x: 788, startPoint y: 329, endPoint x: 872, endPoint y: 339, distance: 84.9
click at [872, 339] on tr "1 món Bất kỳ 1 kiện 50.000 đ VP Sài Gòn HUYEN 0942080804 VP Phan Thiết DĐ: 282 …" at bounding box center [655, 324] width 1172 height 54
checkbox input "true"
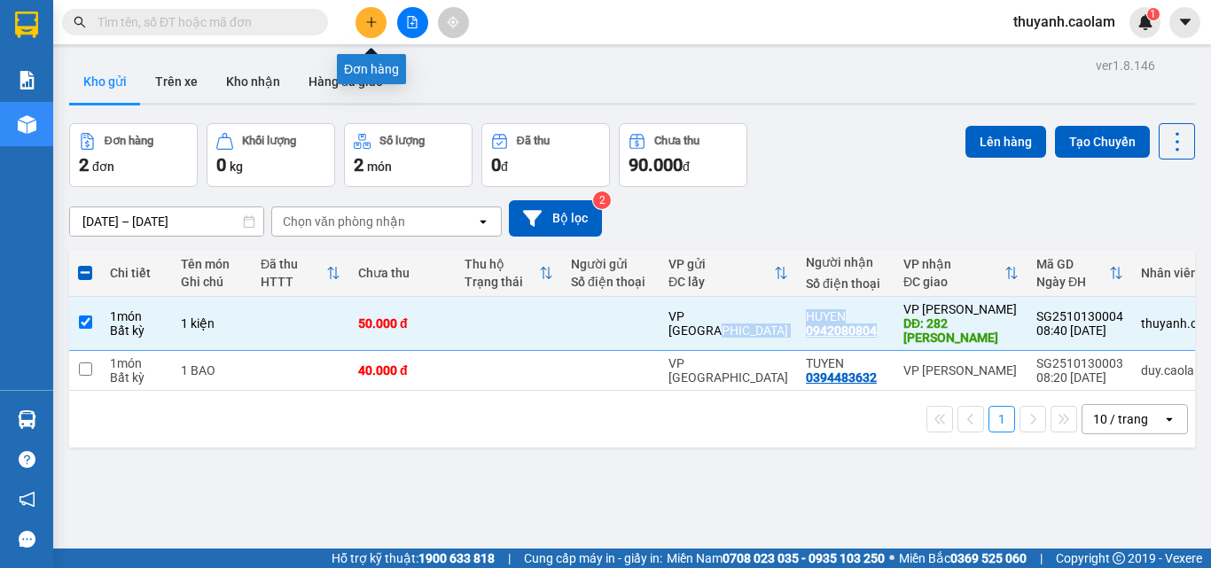
click at [380, 22] on button at bounding box center [370, 22] width 31 height 31
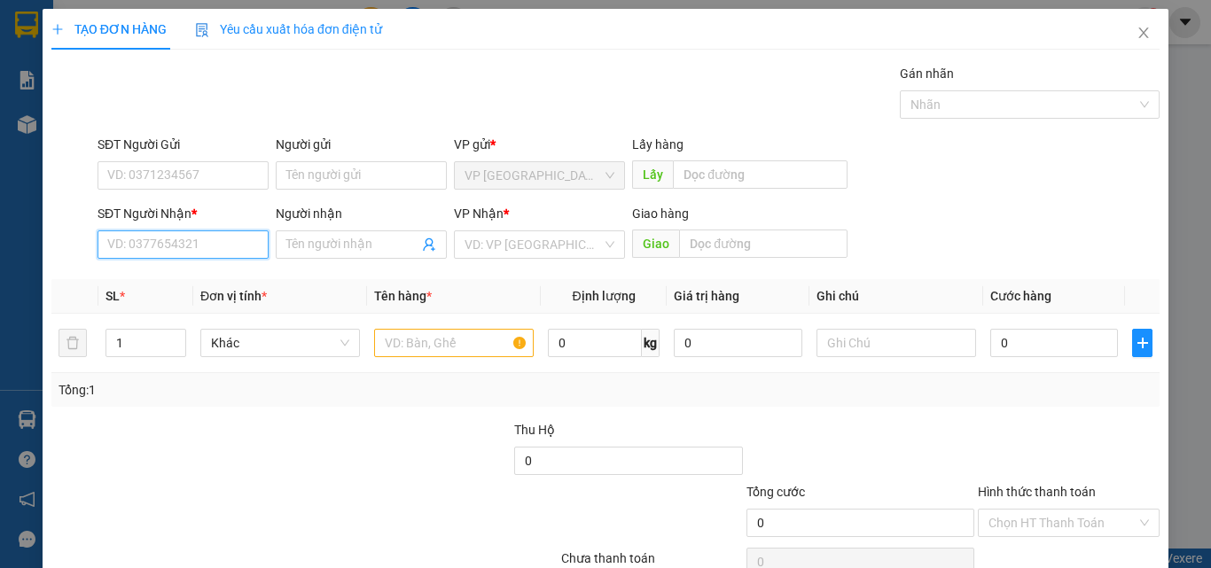
click at [231, 241] on input "SĐT Người Nhận *" at bounding box center [182, 244] width 171 height 28
paste input "thôn văn hóa phú nhan"
type input "thôn văn hóa phú nhan"
drag, startPoint x: 245, startPoint y: 246, endPoint x: 47, endPoint y: 257, distance: 197.9
click at [47, 257] on div "TẠO ĐƠN HÀNG Yêu cầu xuất hóa đơn điện tử Transit Pickup Surcharge Ids Transit …" at bounding box center [606, 322] width 1126 height 626
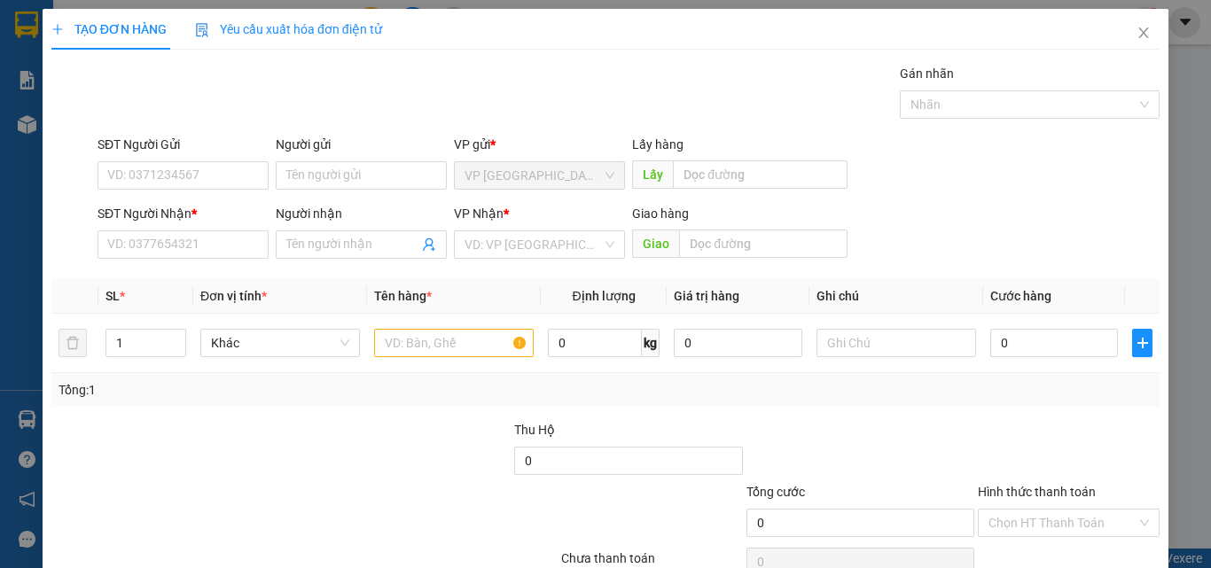
click at [20, 175] on div "TẠO ĐƠN HÀNG Yêu cầu xuất hóa đơn điện tử Transit Pickup Surcharge Ids Transit …" at bounding box center [605, 284] width 1211 height 568
click at [1136, 28] on icon "close" at bounding box center [1143, 33] width 14 height 14
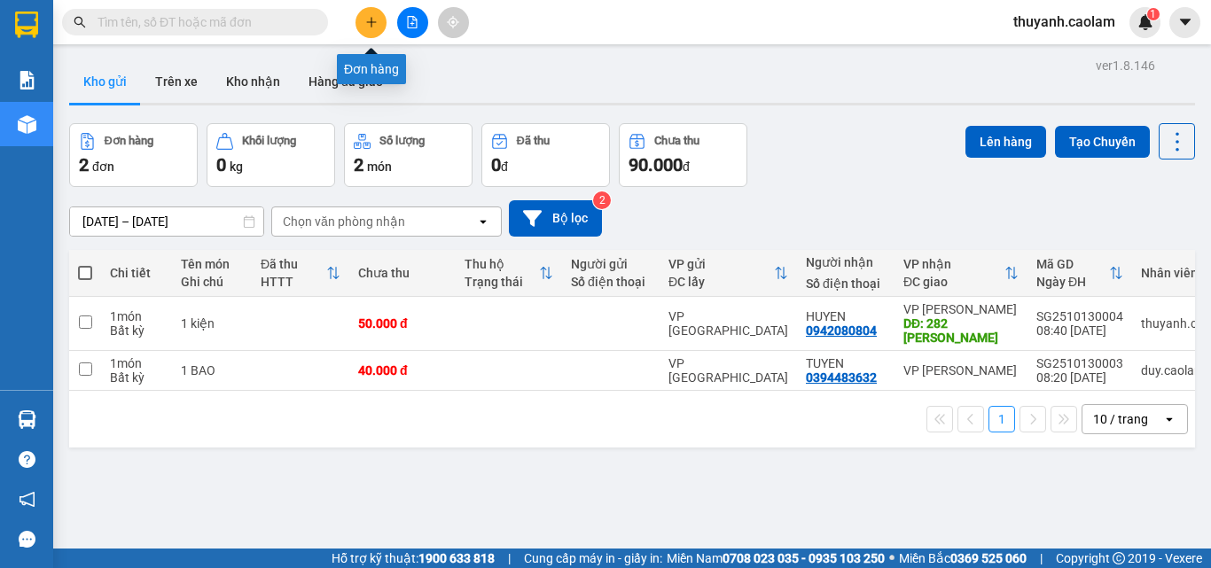
click at [369, 25] on icon "plus" at bounding box center [371, 22] width 12 height 12
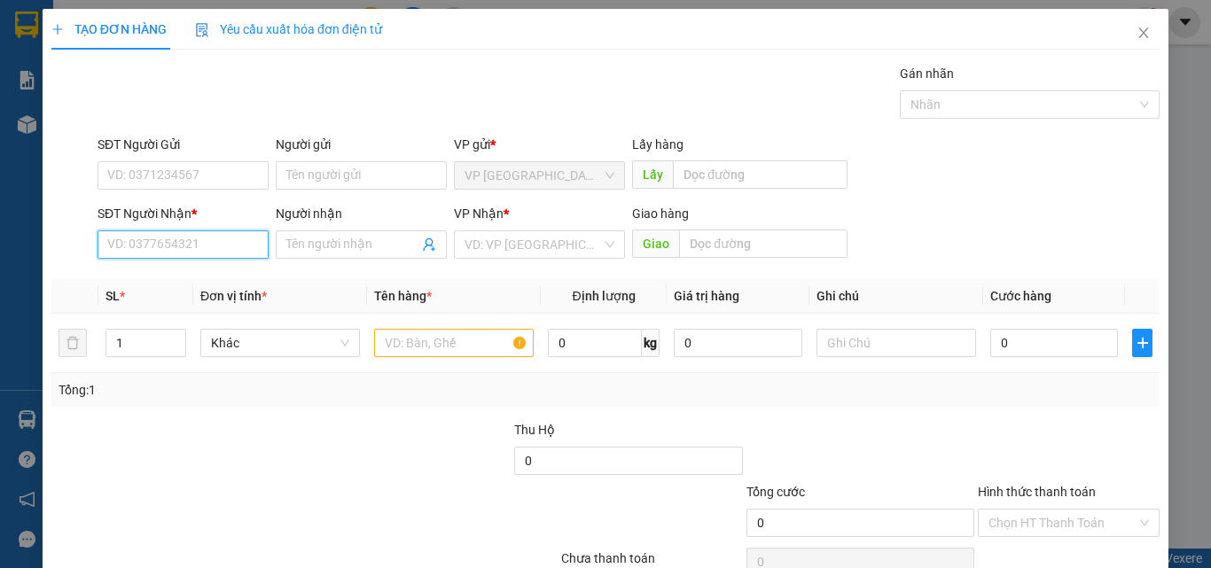
click at [227, 244] on input "SĐT Người Nhận *" at bounding box center [182, 244] width 171 height 28
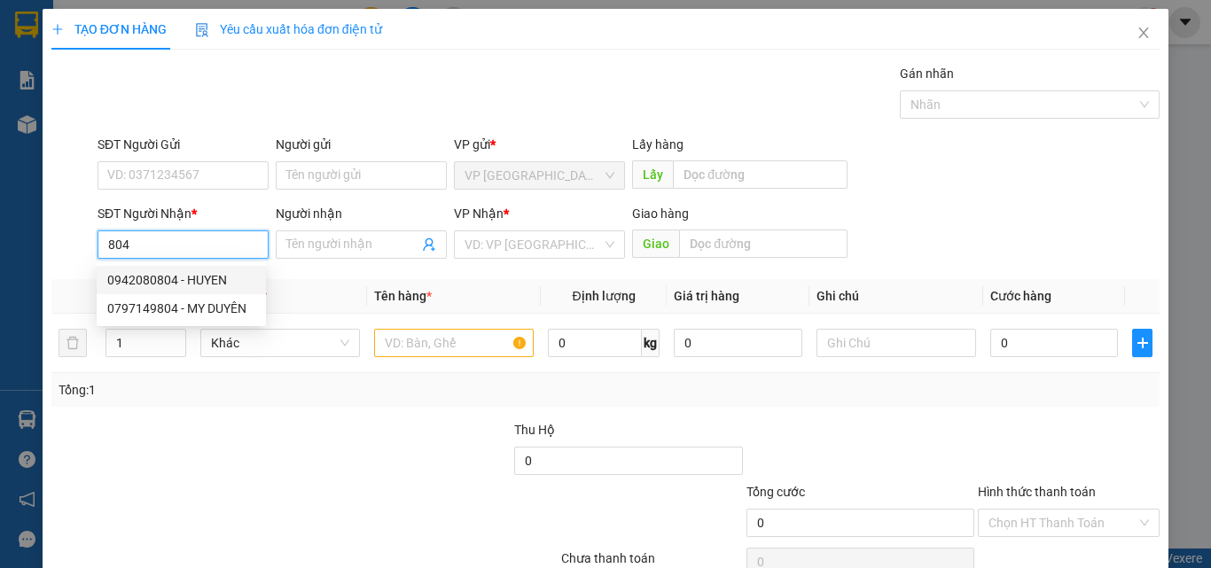
click at [233, 285] on div "0942080804 - HUYEN" at bounding box center [181, 279] width 148 height 19
type input "0942080804"
type input "HUYEN"
type input "282 TRAN HUNG DAO"
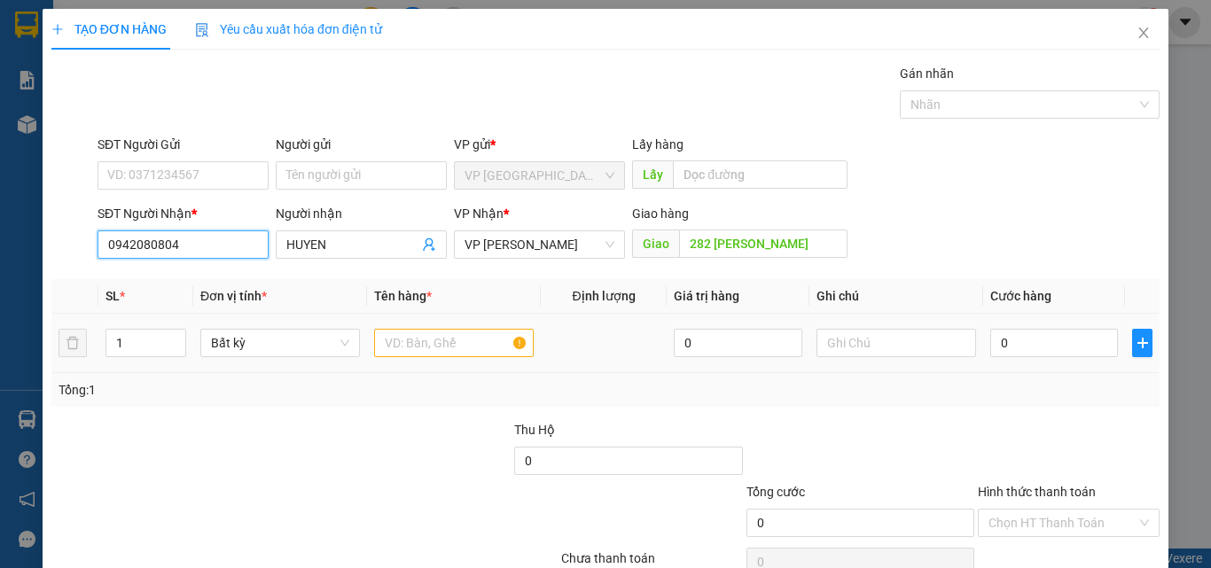
type input "0942080804"
click at [425, 340] on input "text" at bounding box center [454, 343] width 160 height 28
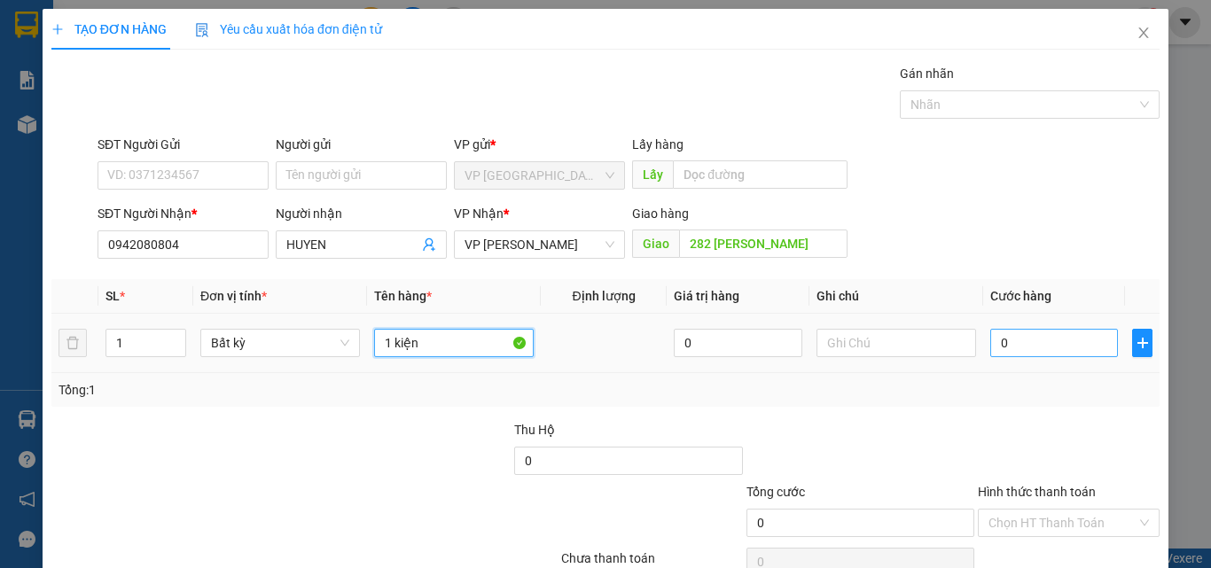
type input "1 kiện"
click at [1034, 340] on input "0" at bounding box center [1054, 343] width 128 height 28
type input "4"
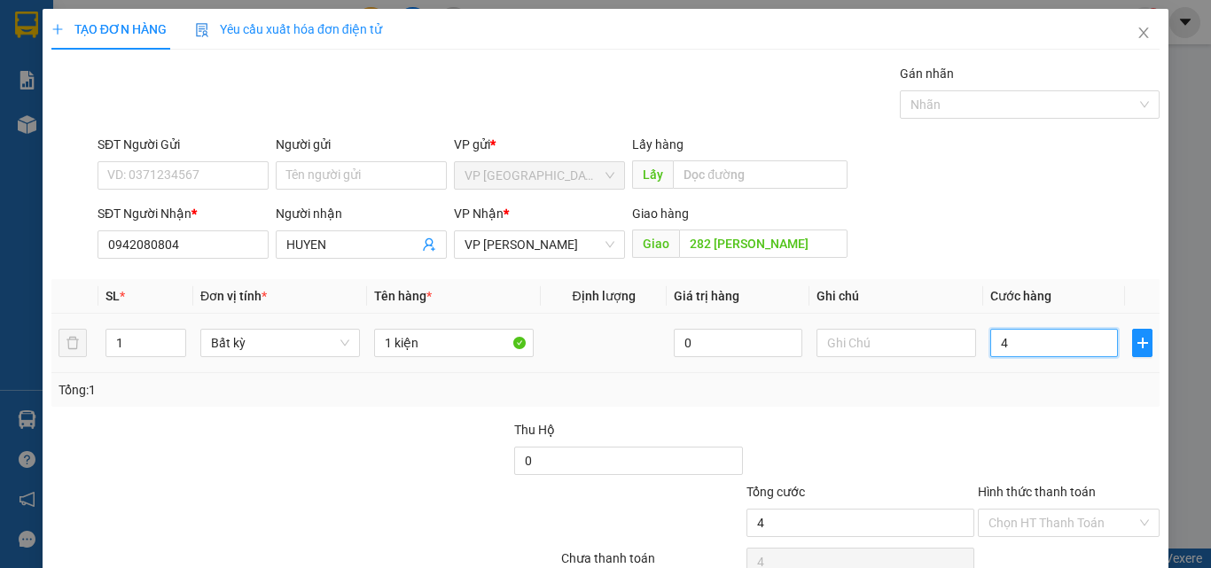
type input "40"
type input "40.000"
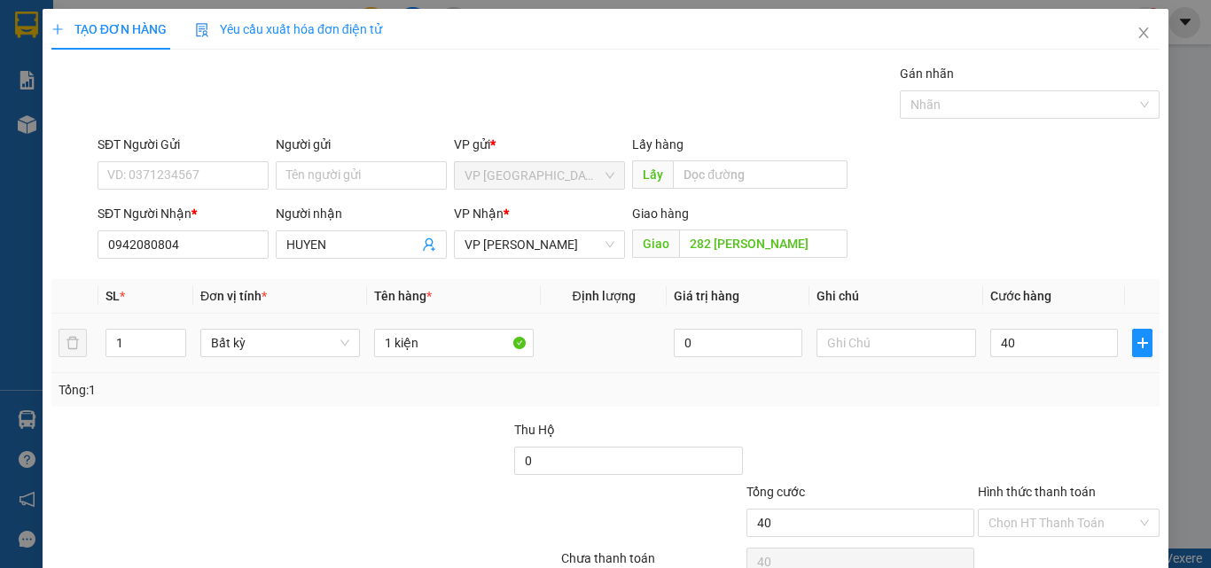
type input "40.000"
click at [984, 429] on div at bounding box center [1068, 451] width 185 height 62
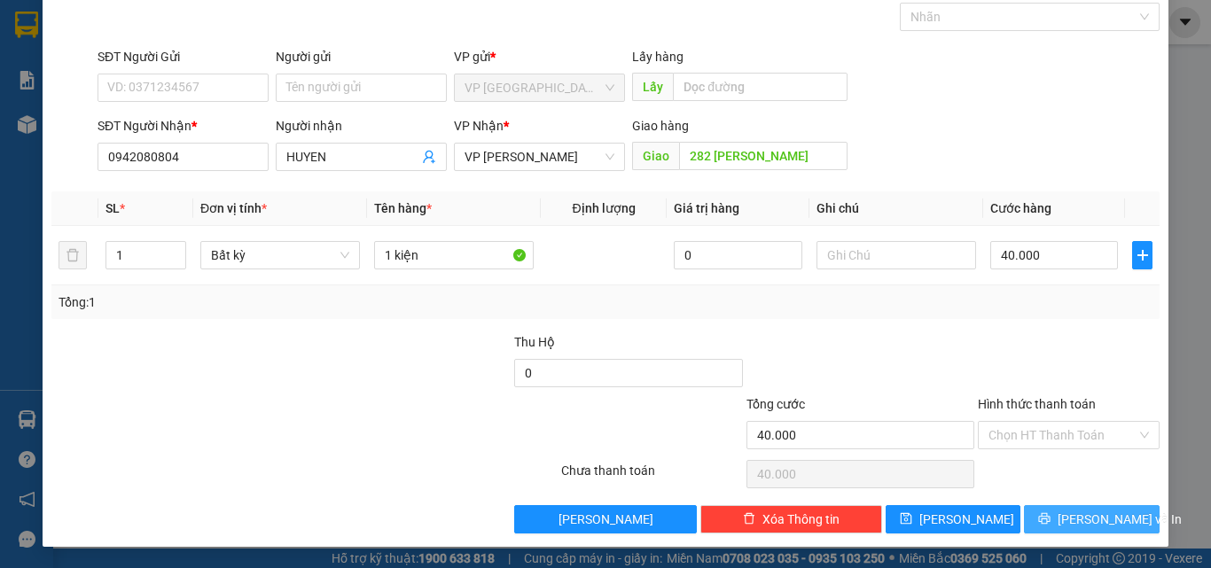
click at [1085, 518] on span "[PERSON_NAME] và In" at bounding box center [1119, 519] width 124 height 19
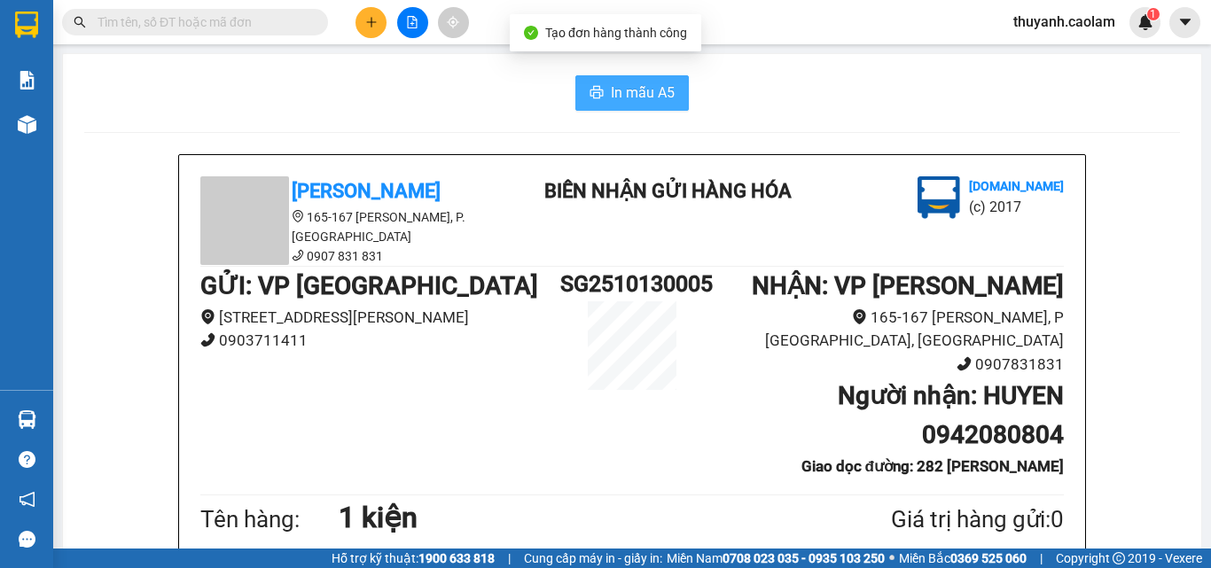
click at [646, 86] on span "In mẫu A5" at bounding box center [643, 93] width 64 height 22
click at [635, 86] on span "In mẫu A5" at bounding box center [643, 93] width 64 height 22
click at [616, 103] on span "In mẫu A5" at bounding box center [643, 93] width 64 height 22
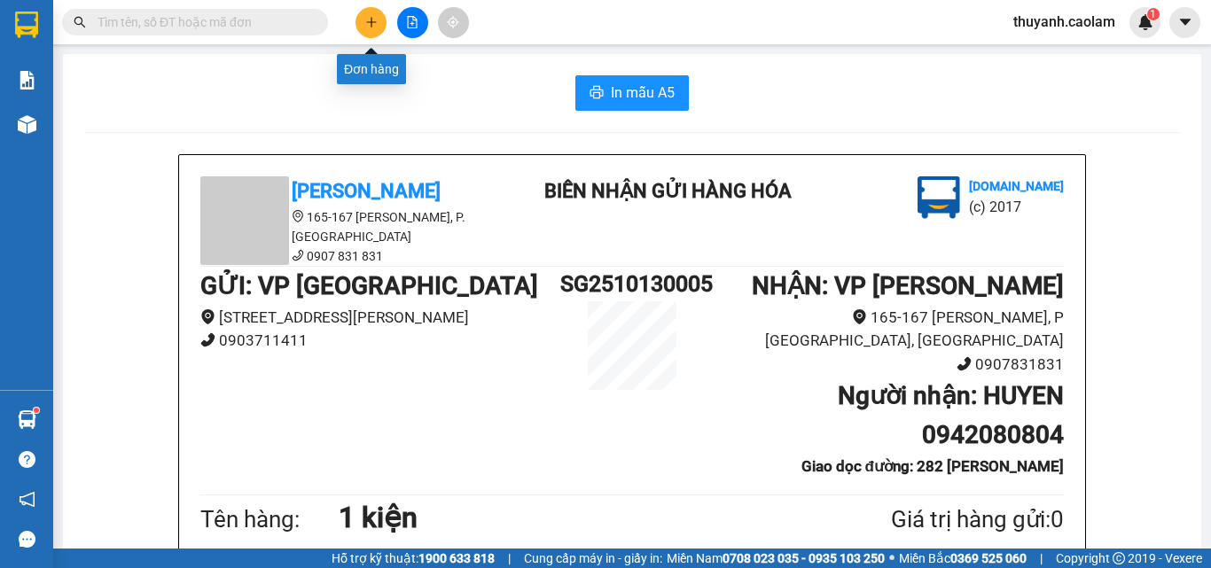
click at [373, 23] on icon "plus" at bounding box center [371, 22] width 12 height 12
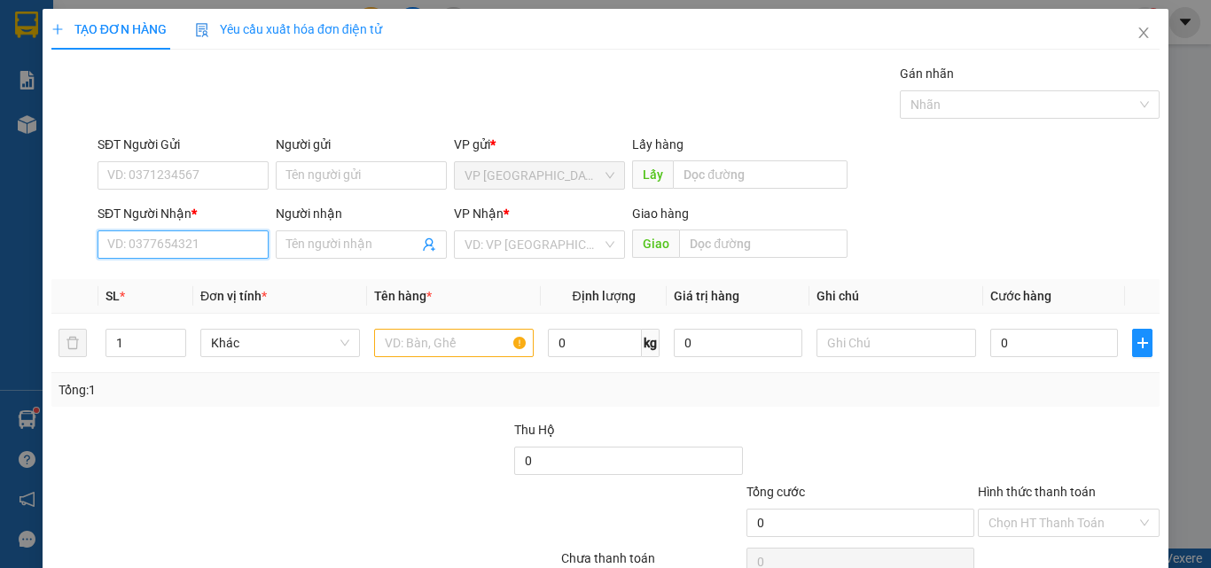
click at [208, 258] on input "SĐT Người Nhận *" at bounding box center [182, 244] width 171 height 28
click at [213, 240] on input "SĐT Người Nhận *" at bounding box center [182, 244] width 171 height 28
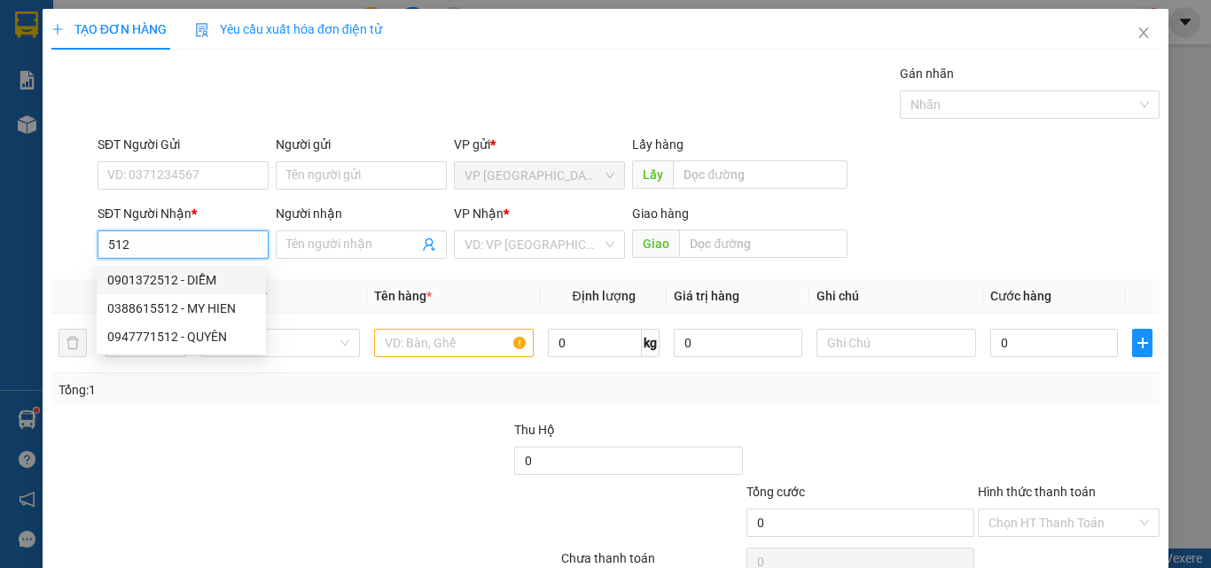
click at [103, 246] on input "512" at bounding box center [182, 244] width 171 height 28
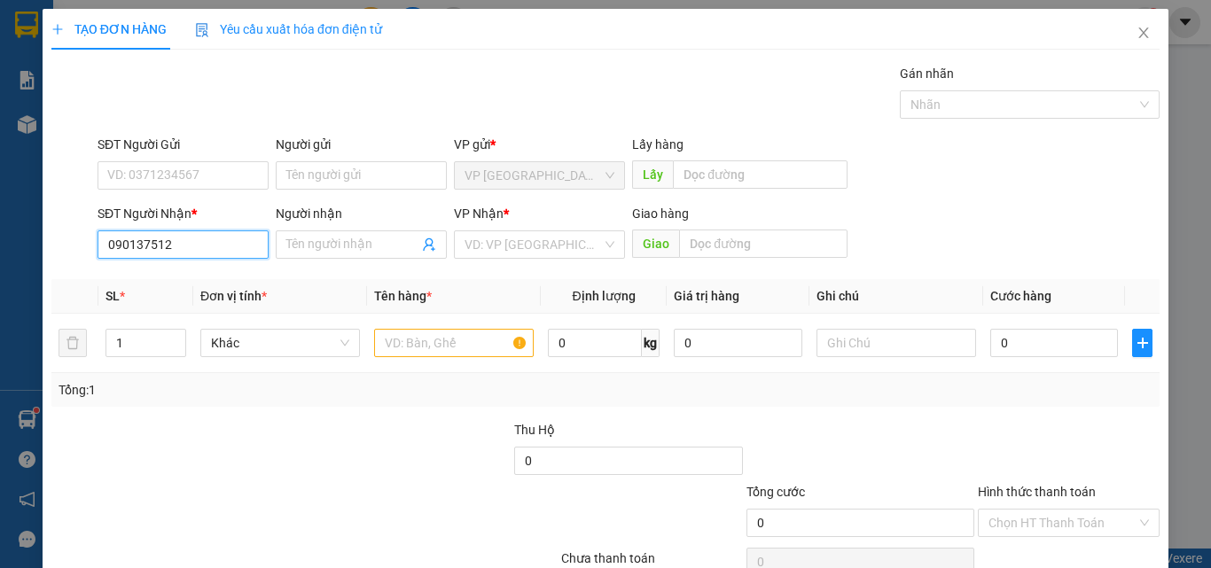
type input "0901372512"
click at [236, 278] on div "0901372512 - DIỄM" at bounding box center [181, 279] width 148 height 19
type input "DIỄM"
type input "KM 22"
type input "0901372512"
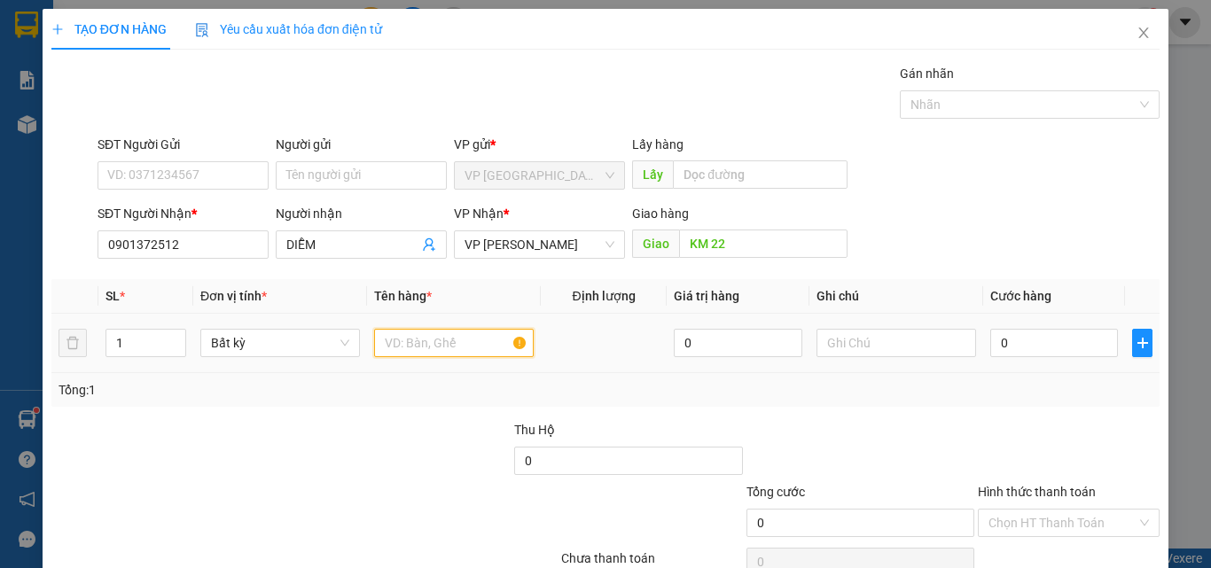
click at [427, 342] on input "text" at bounding box center [454, 343] width 160 height 28
type input "1 kiện"
click at [1032, 337] on input "0" at bounding box center [1054, 343] width 128 height 28
type input "6"
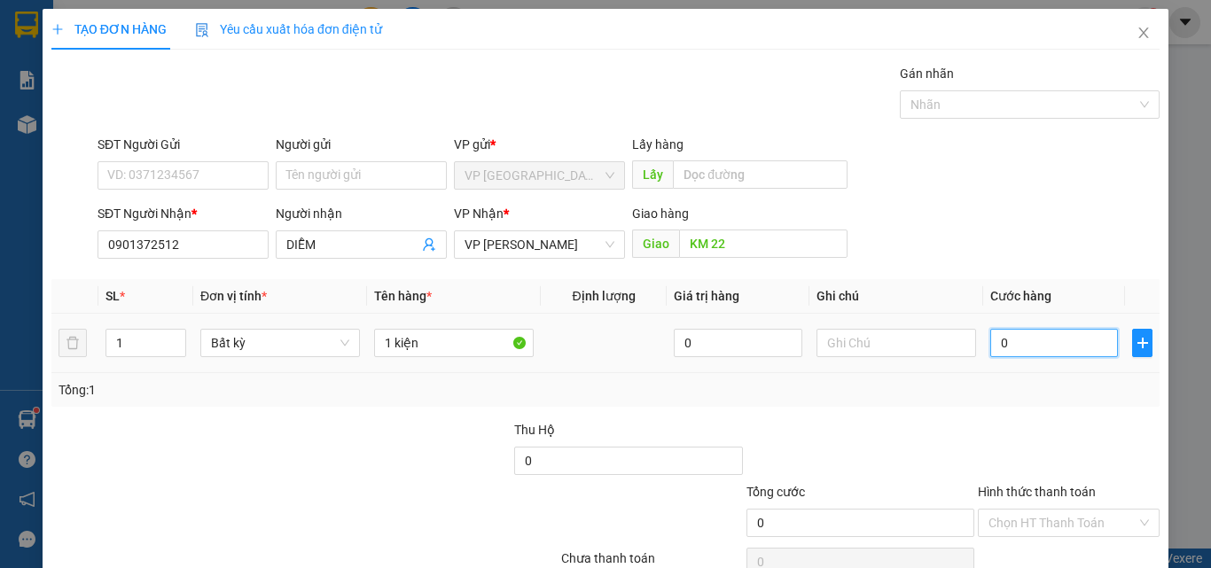
type input "6"
type input "60"
type input "60.000"
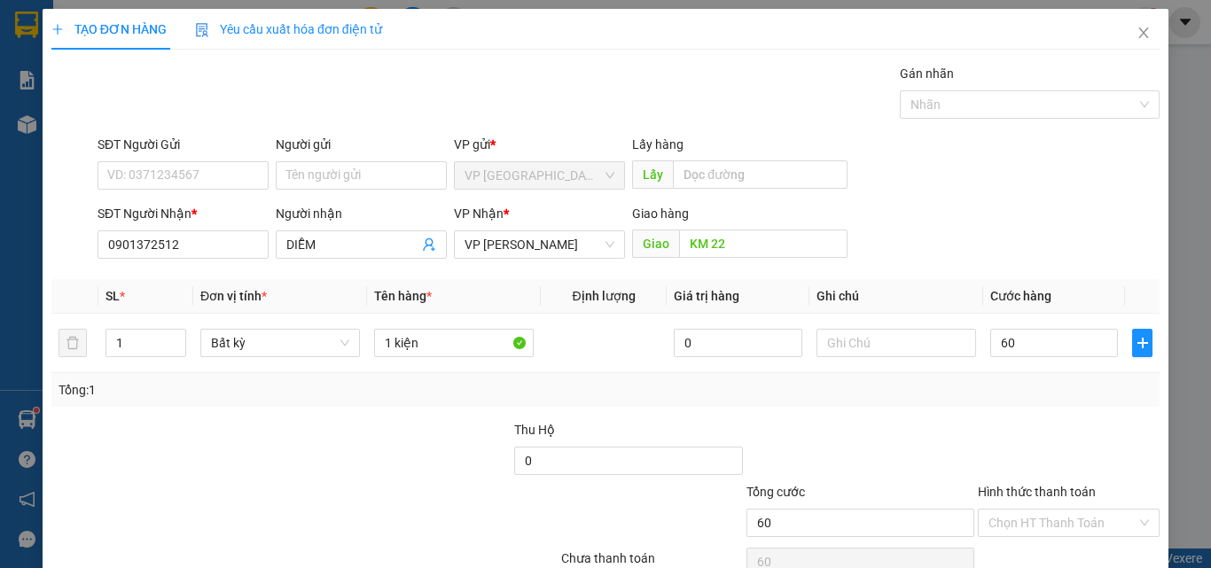
type input "60.000"
click at [1083, 216] on div "SĐT Người Nhận * 0901372512 Người nhận DIỄM VP Nhận * VP Phan Thiết Giao hàng G…" at bounding box center [628, 235] width 1069 height 62
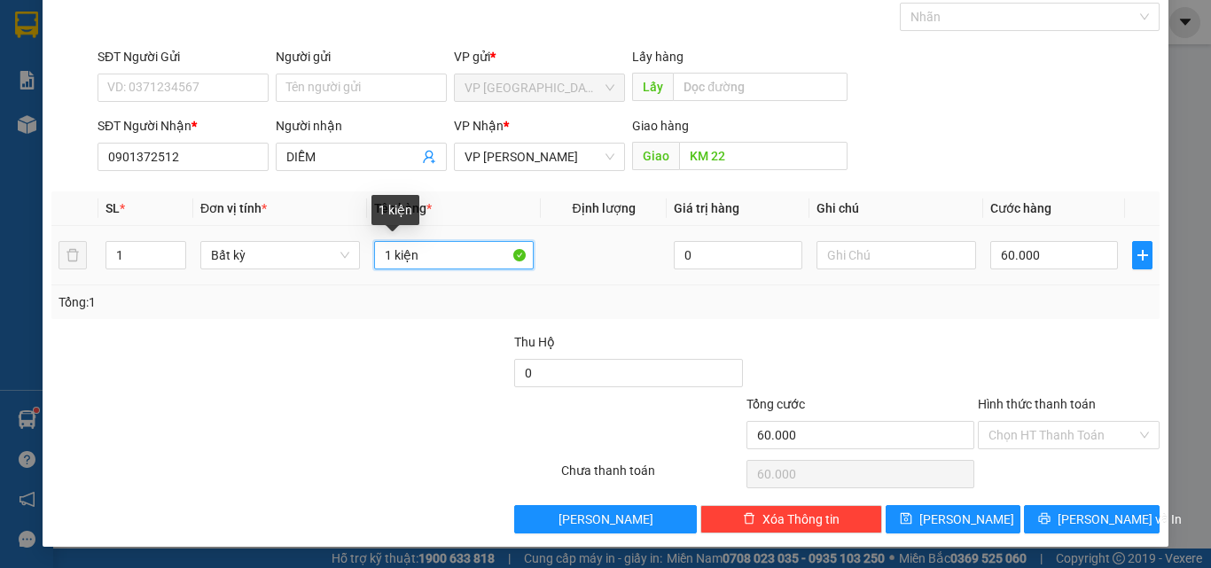
click at [450, 259] on input "1 kiện" at bounding box center [454, 255] width 160 height 28
type input "1 KIỆN"
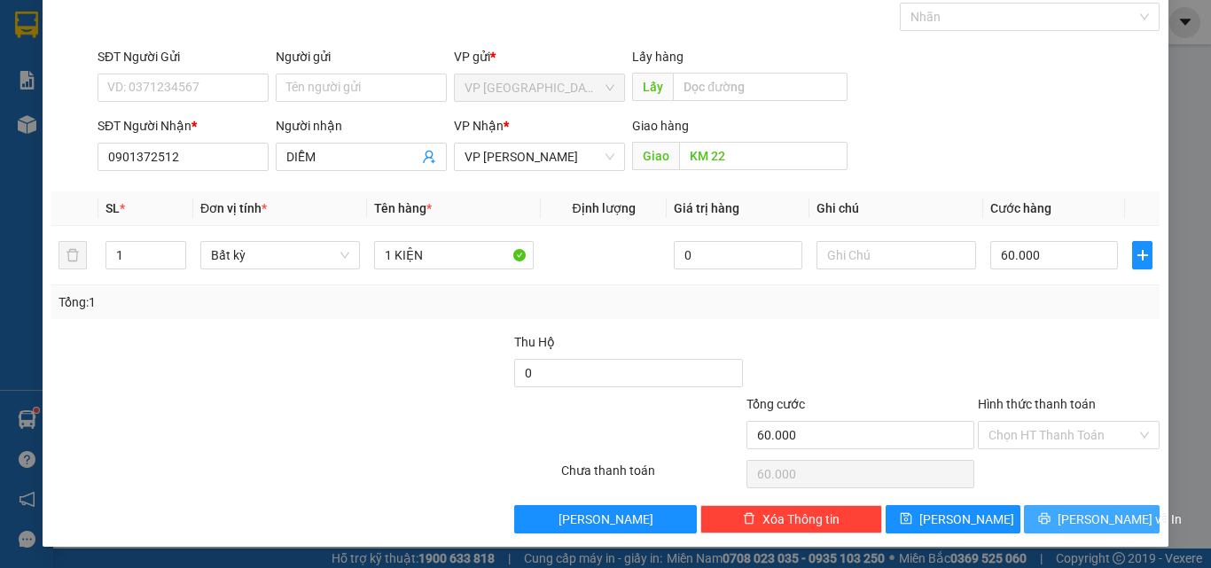
click at [1050, 520] on icon "printer" at bounding box center [1045, 519] width 12 height 12
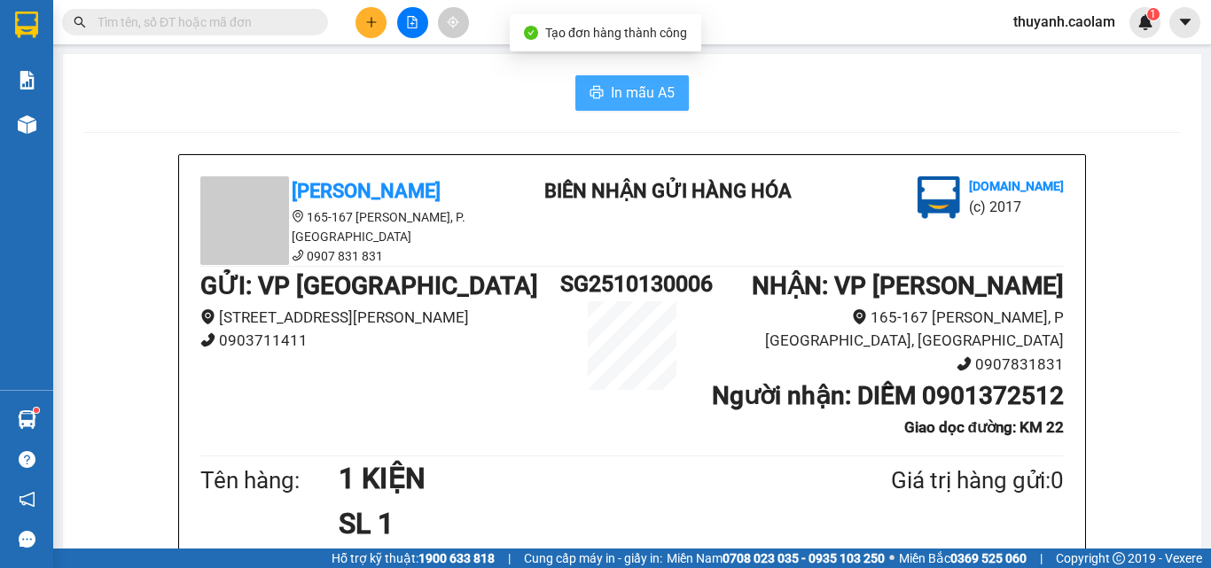
click at [591, 92] on icon "printer" at bounding box center [596, 92] width 14 height 14
click at [590, 92] on icon "printer" at bounding box center [596, 92] width 13 height 12
click at [368, 27] on icon "plus" at bounding box center [371, 22] width 12 height 12
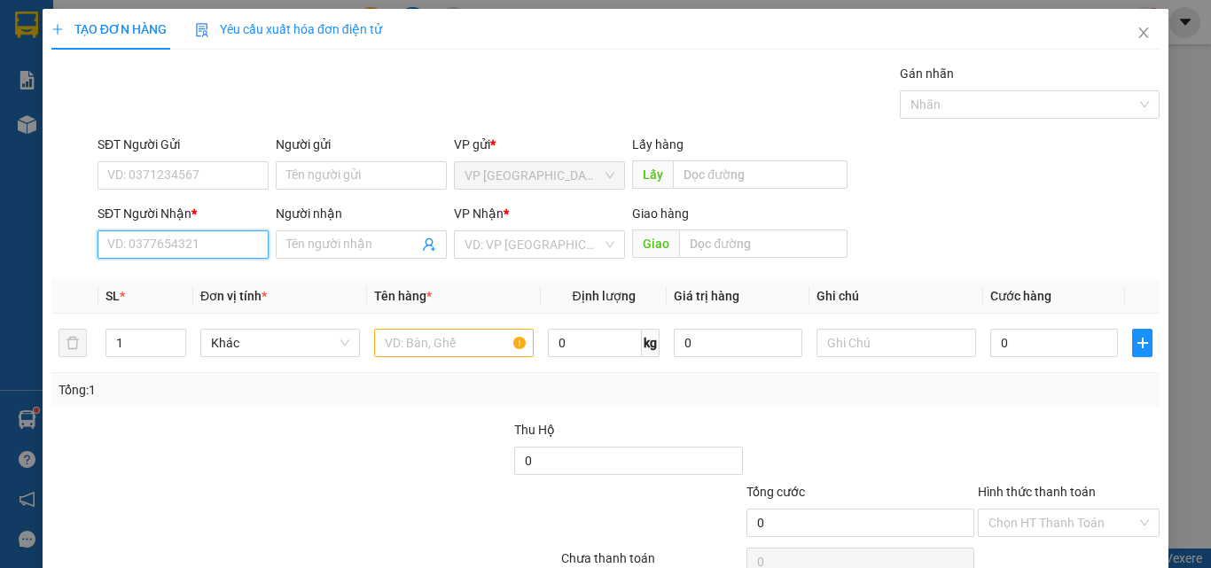
click at [227, 253] on input "SĐT Người Nhận *" at bounding box center [182, 244] width 171 height 28
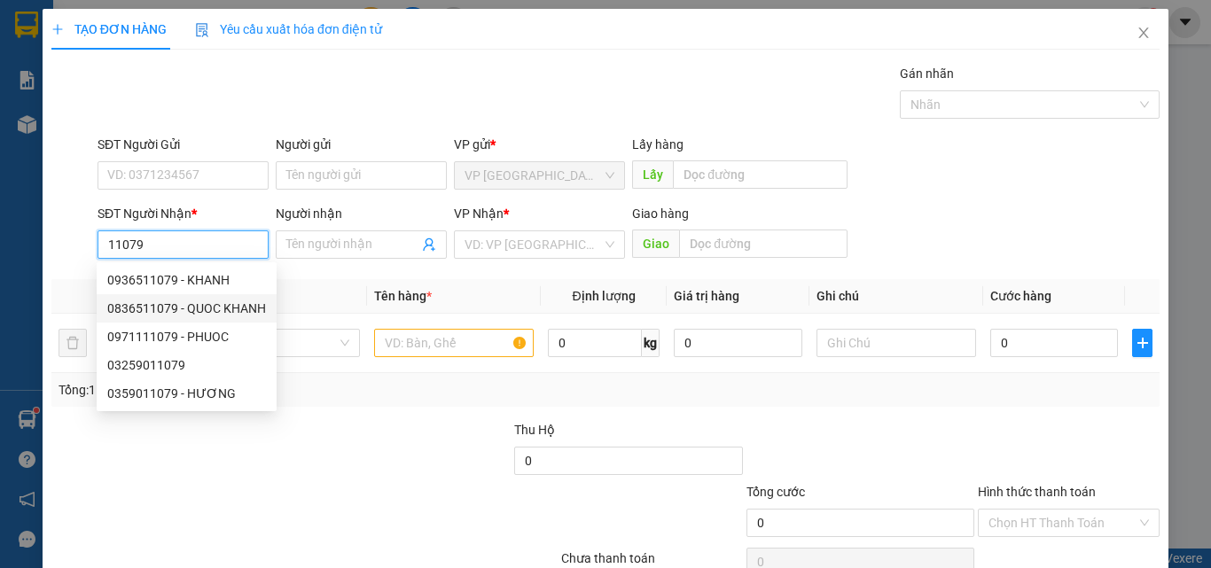
click at [214, 309] on div "0836511079 - QUOC KHANH" at bounding box center [186, 308] width 159 height 19
type input "0836511079"
type input "QUOC KHANH"
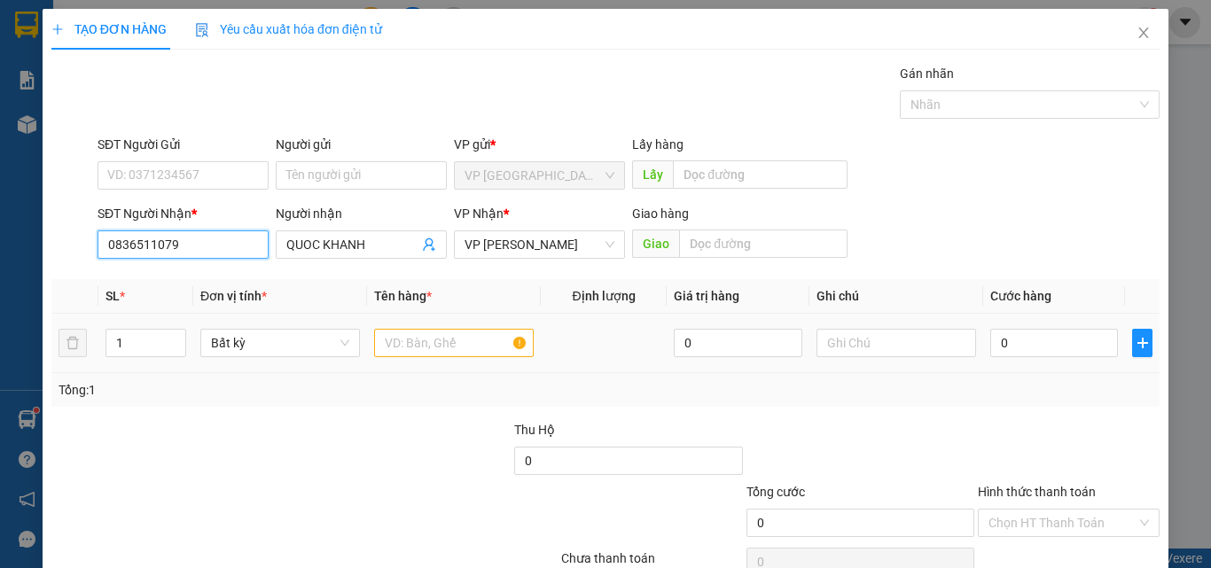
type input "0836511079"
click at [409, 346] on input "text" at bounding box center [454, 343] width 160 height 28
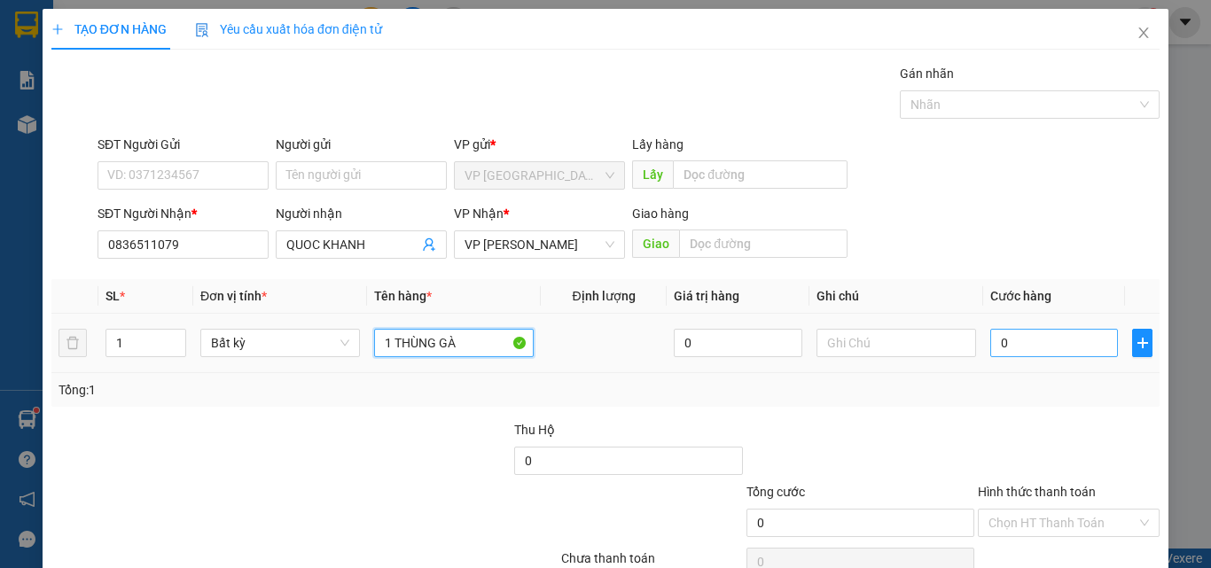
type input "1 THÙNG GÀ"
click at [1026, 347] on input "0" at bounding box center [1054, 343] width 128 height 28
type input "1"
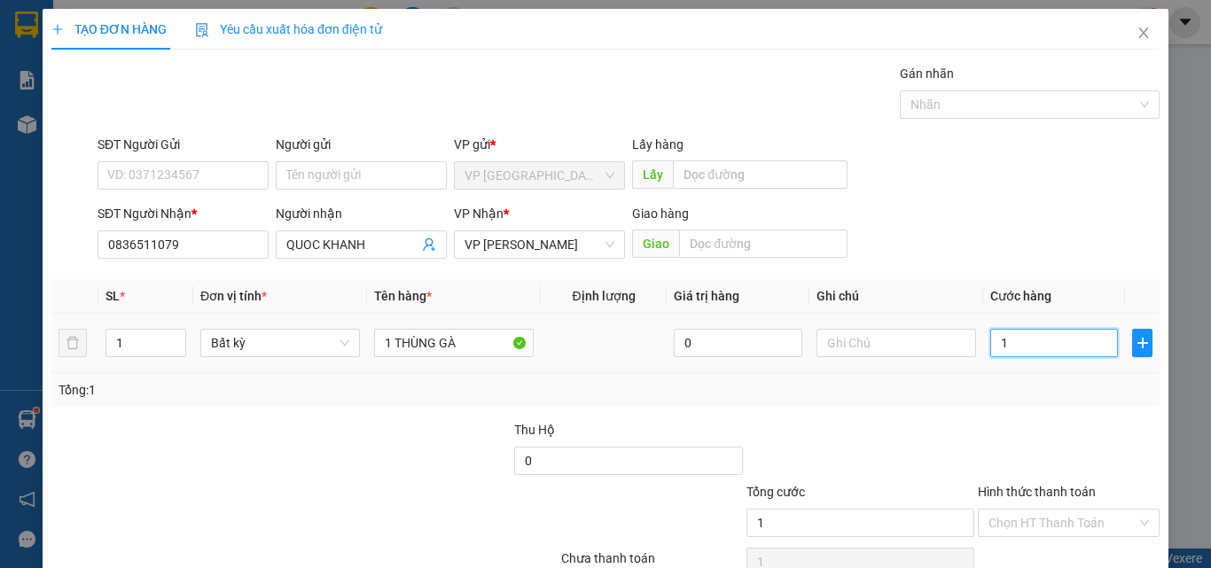
type input "10"
type input "100"
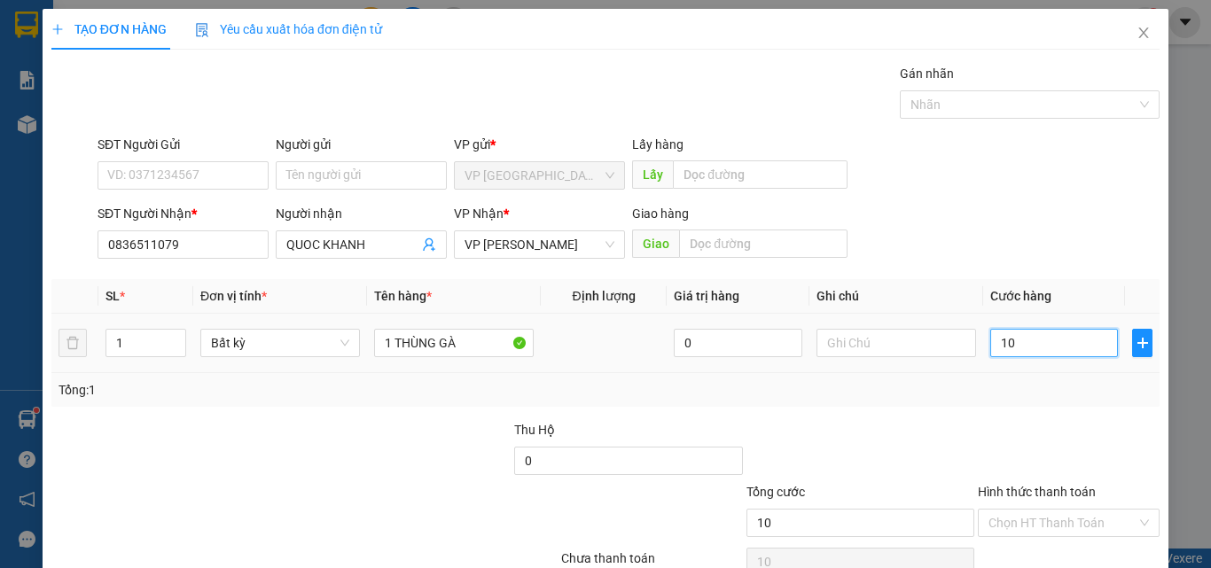
type input "100"
type input "100.000"
click at [905, 430] on div at bounding box center [859, 451] width 231 height 62
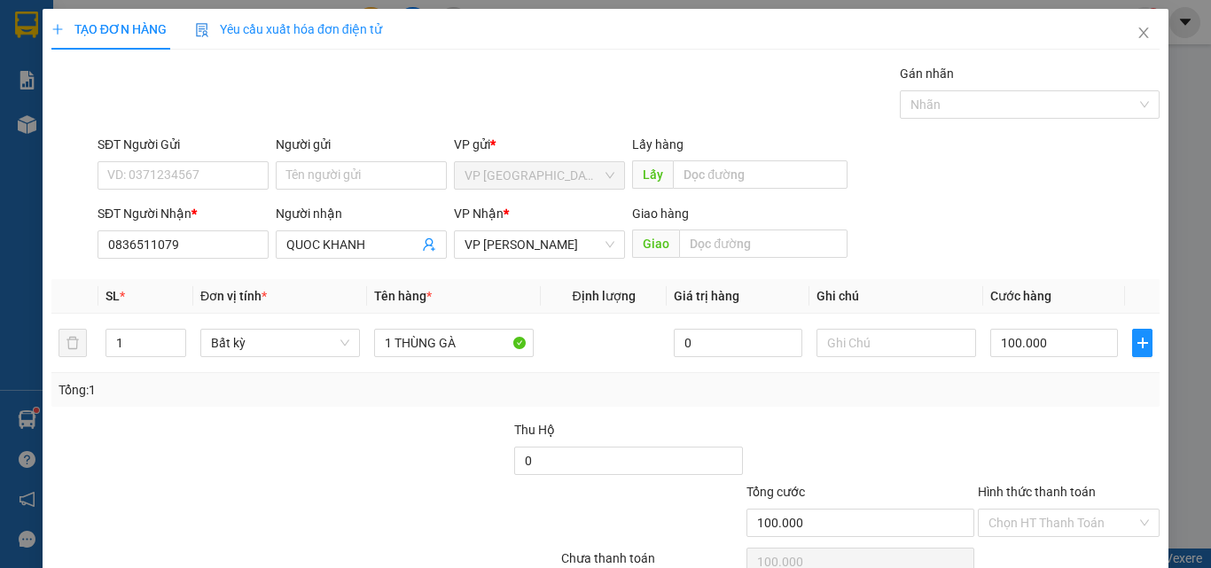
scroll to position [88, 0]
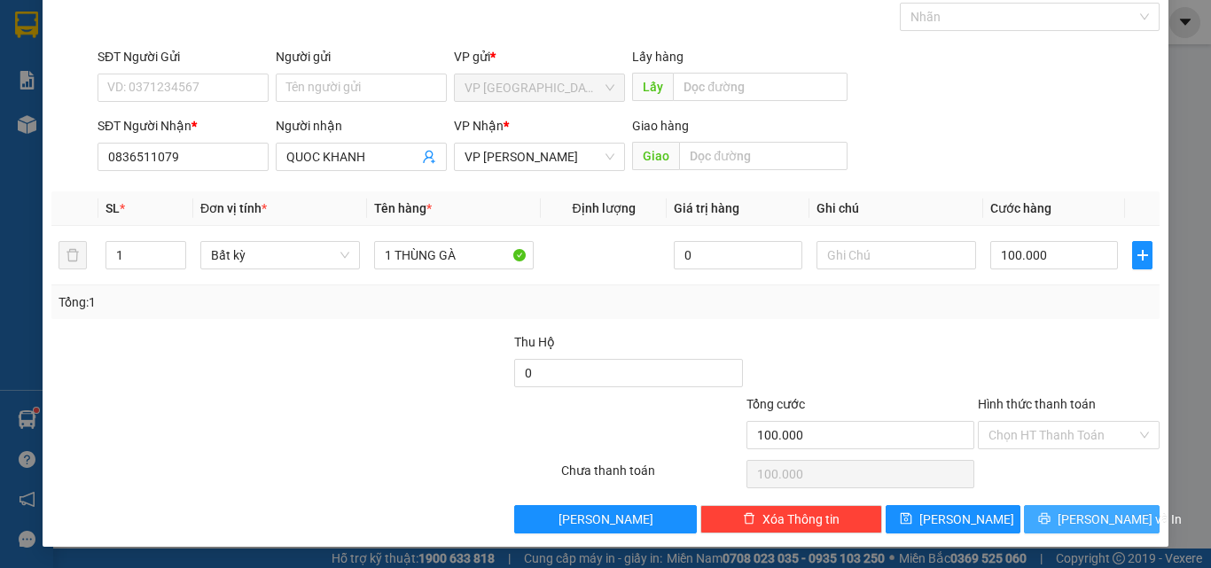
click at [1070, 523] on span "[PERSON_NAME] và In" at bounding box center [1119, 519] width 124 height 19
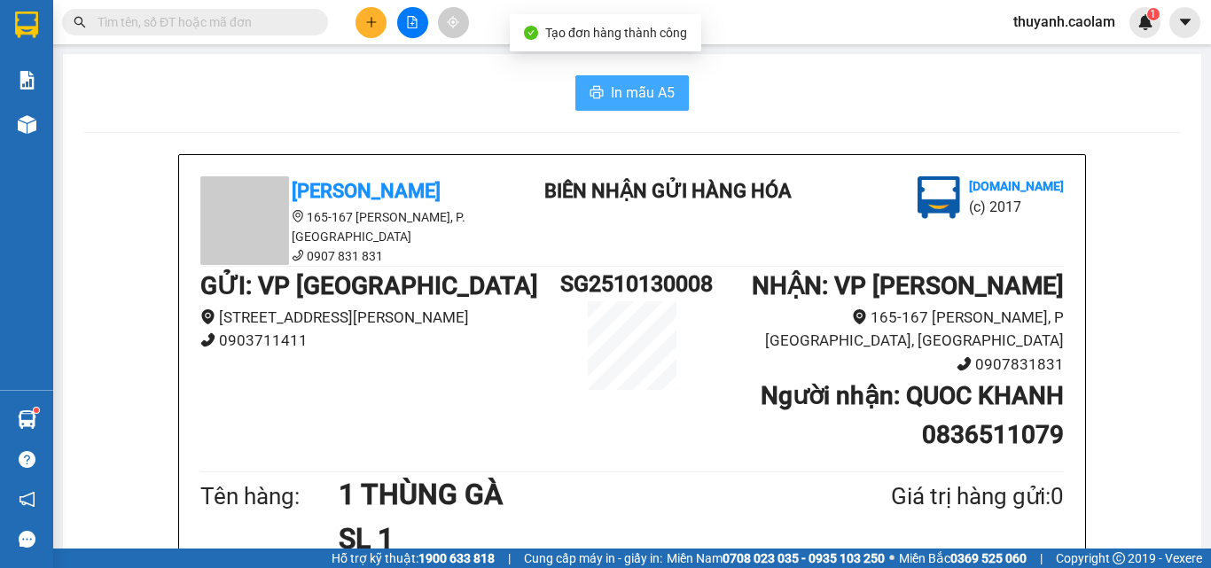
click at [581, 94] on button "In mẫu A5" at bounding box center [631, 92] width 113 height 35
click at [355, 101] on div "In mẫu A5" at bounding box center [631, 92] width 1095 height 35
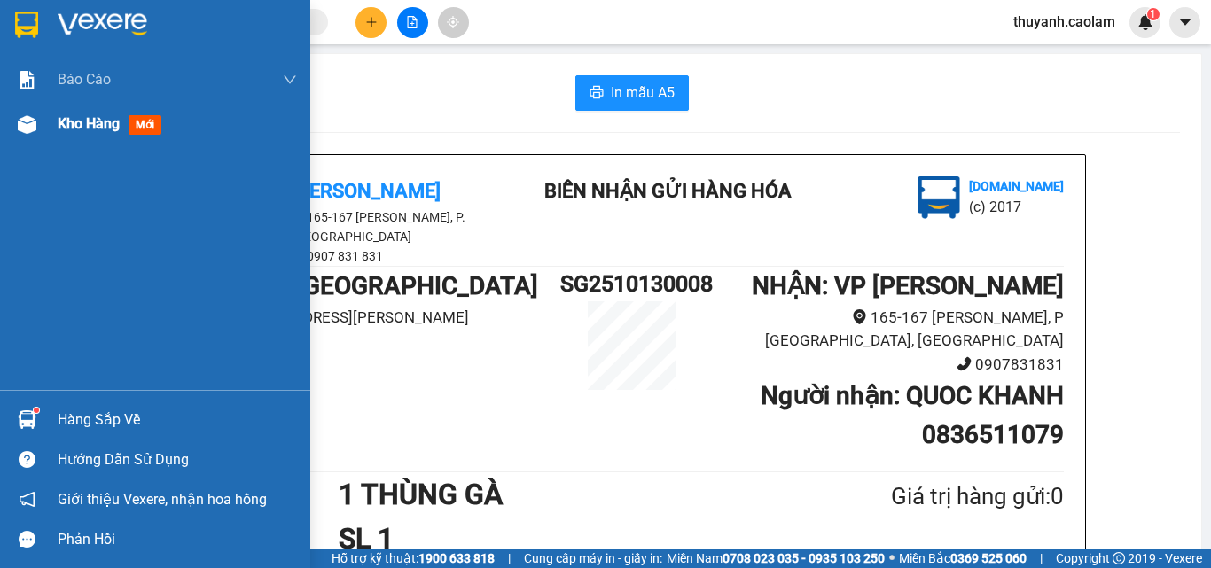
click at [21, 133] on img at bounding box center [27, 124] width 19 height 19
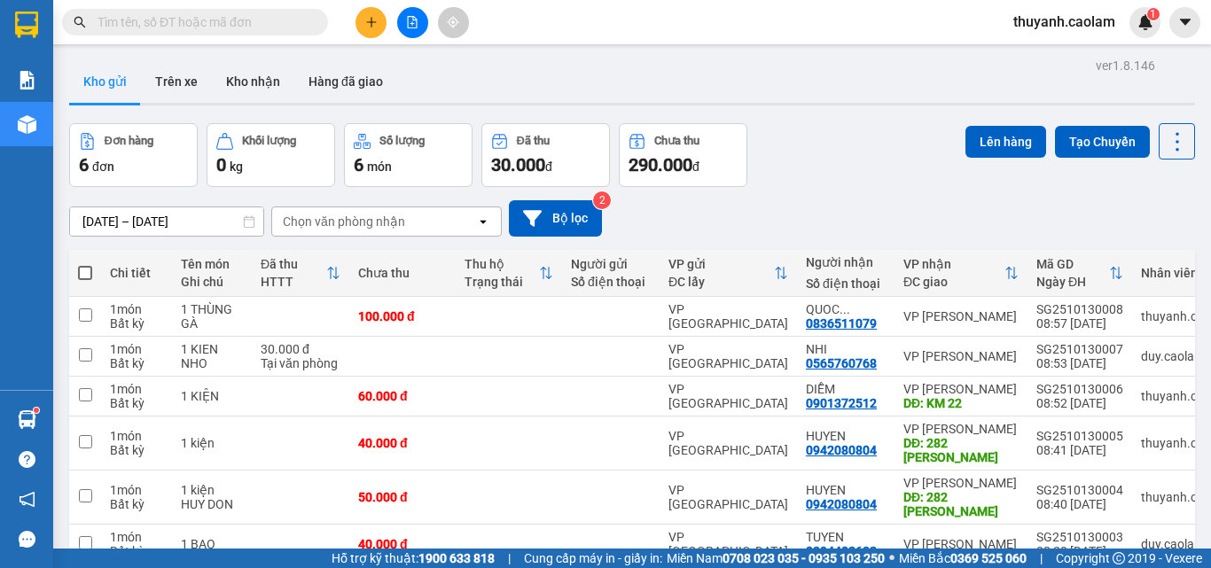
scroll to position [89, 0]
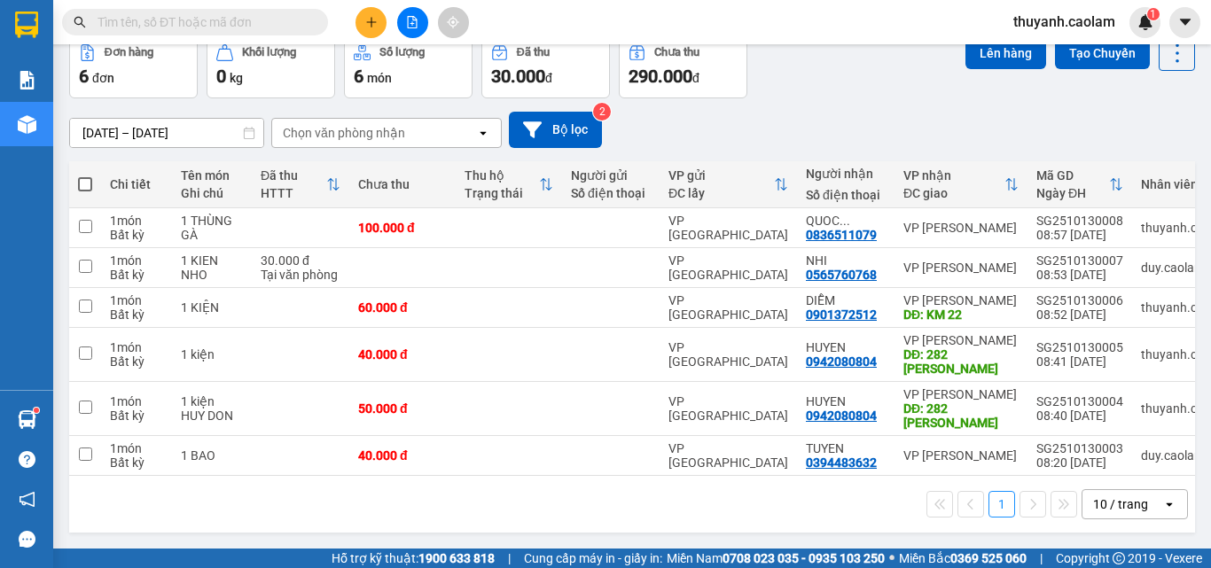
click at [374, 26] on icon "plus" at bounding box center [371, 22] width 12 height 12
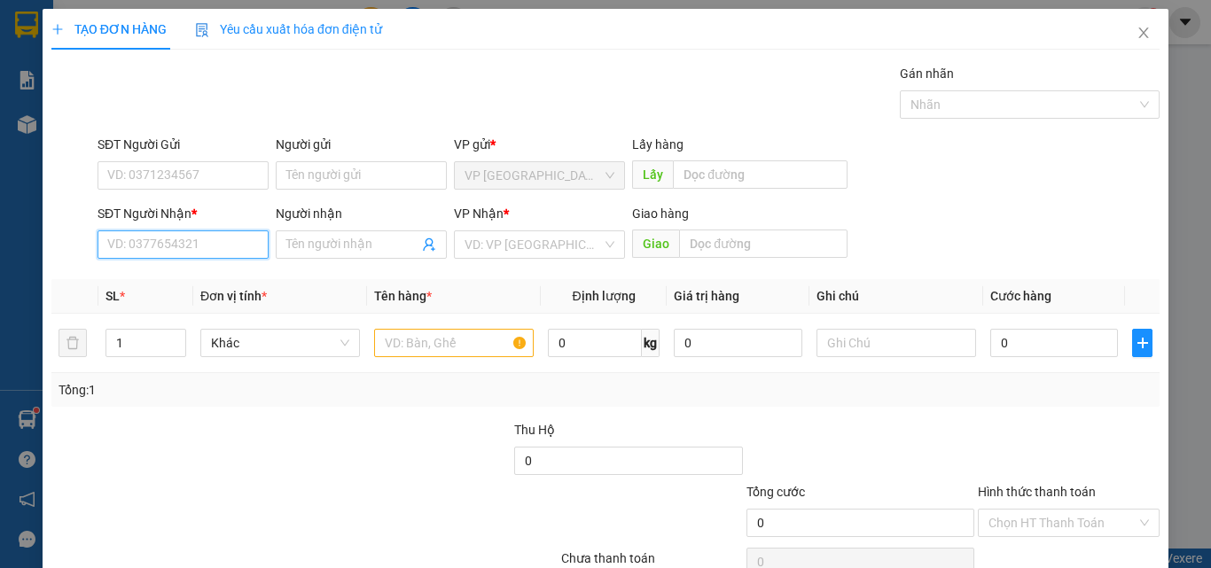
click at [201, 238] on input "SĐT Người Nhận *" at bounding box center [182, 244] width 171 height 28
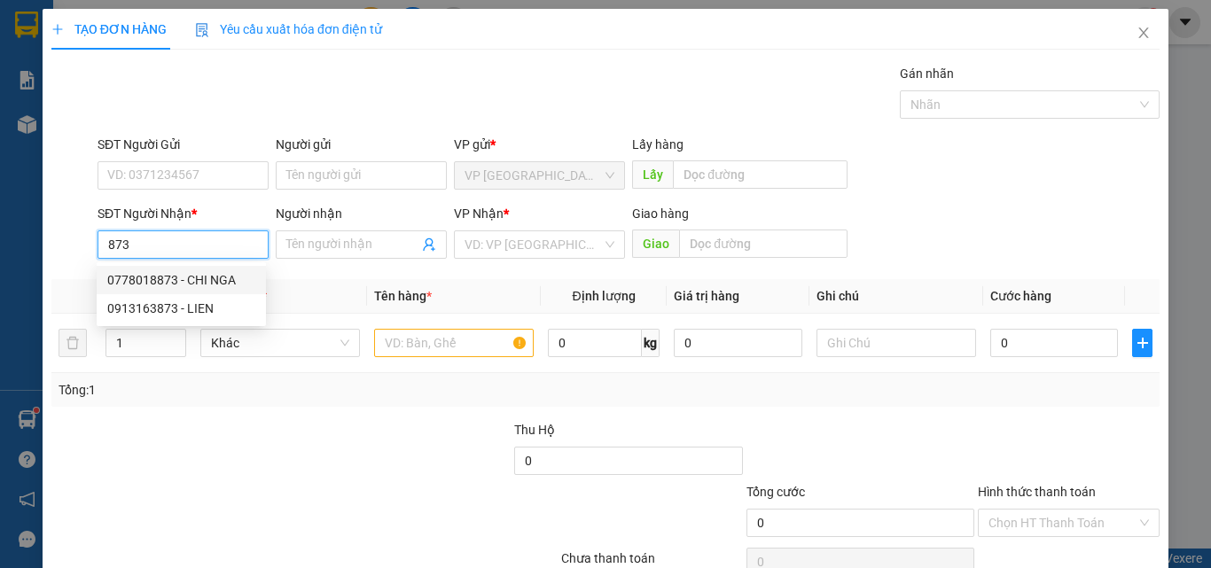
click at [226, 288] on div "0778018873 - CHI NGA" at bounding box center [181, 279] width 148 height 19
type input "0778018873"
type input "CHI NGA"
type input "KM 10"
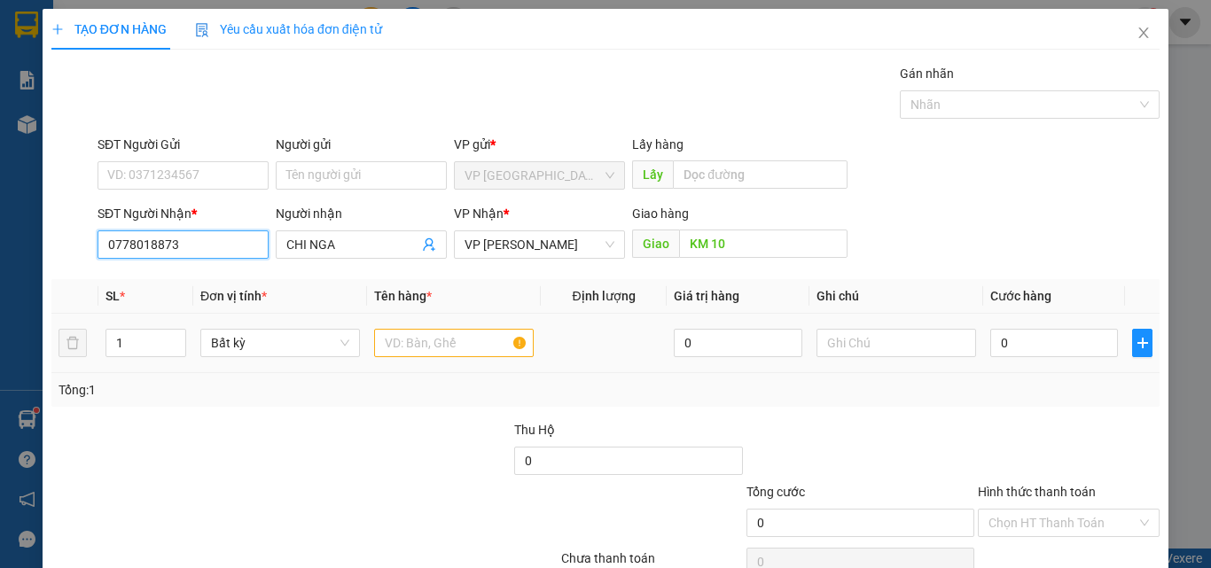
type input "0778018873"
click at [471, 346] on input "text" at bounding box center [454, 343] width 160 height 28
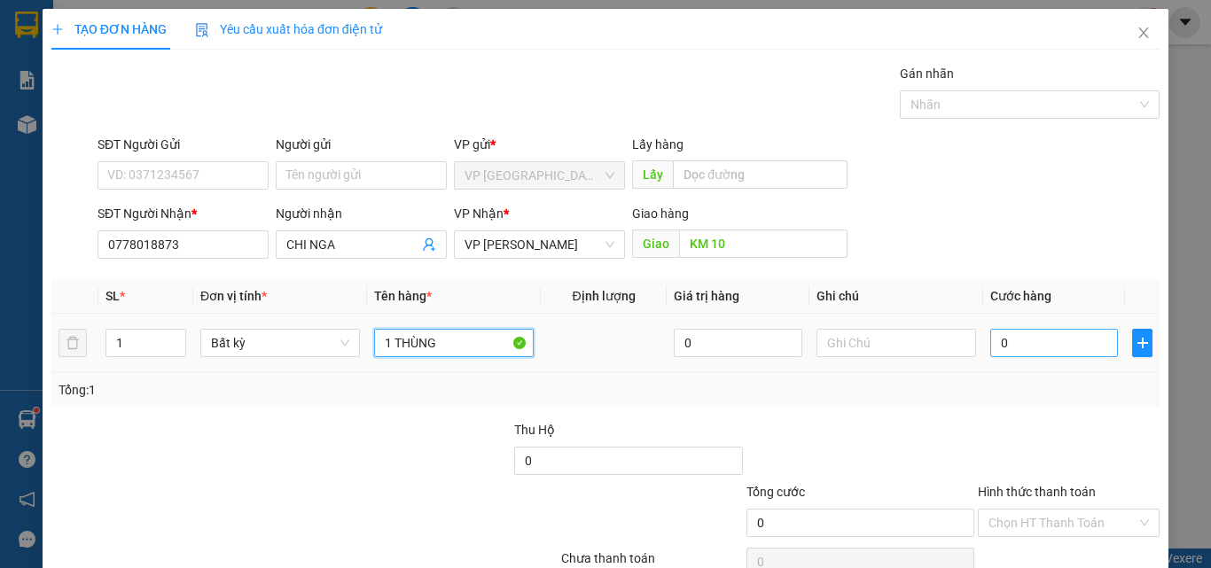
type input "1 THÙNG"
click at [1014, 339] on input "0" at bounding box center [1054, 343] width 128 height 28
type input "5"
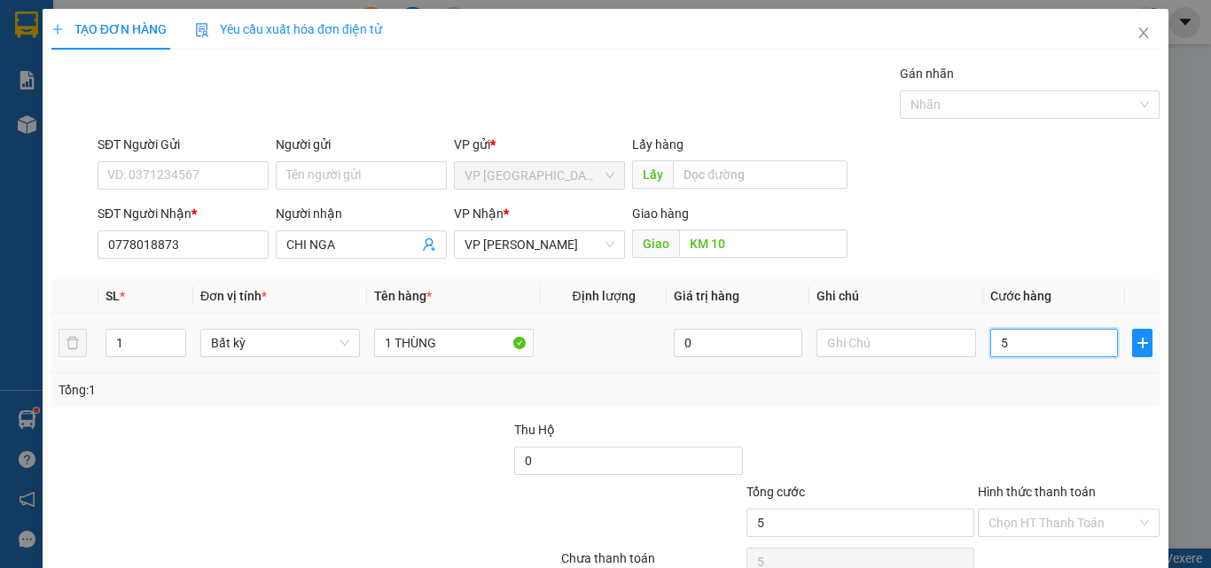
type input "50"
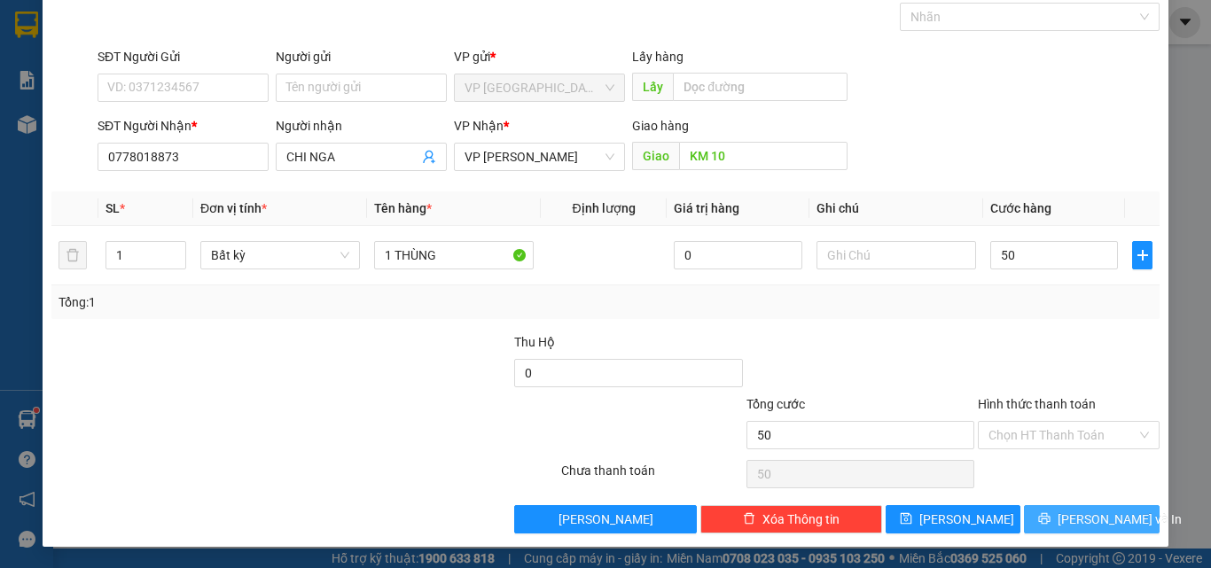
type input "50.000"
click at [1048, 518] on icon "printer" at bounding box center [1044, 518] width 12 height 12
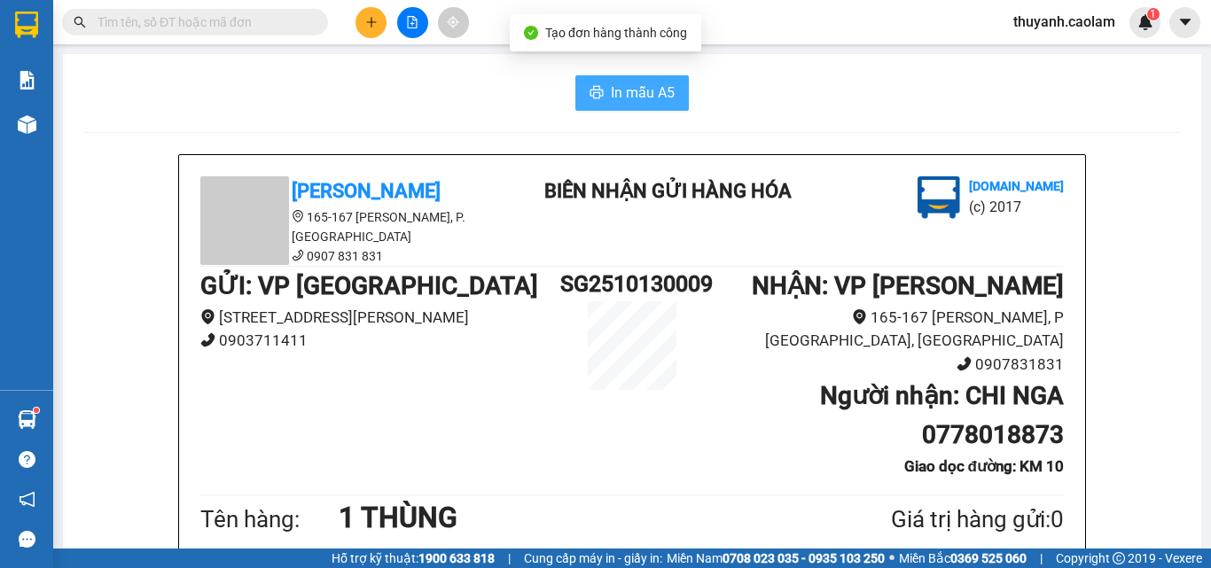
click at [652, 93] on span "In mẫu A5" at bounding box center [643, 93] width 64 height 22
click at [619, 90] on span "In mẫu A5" at bounding box center [643, 93] width 64 height 22
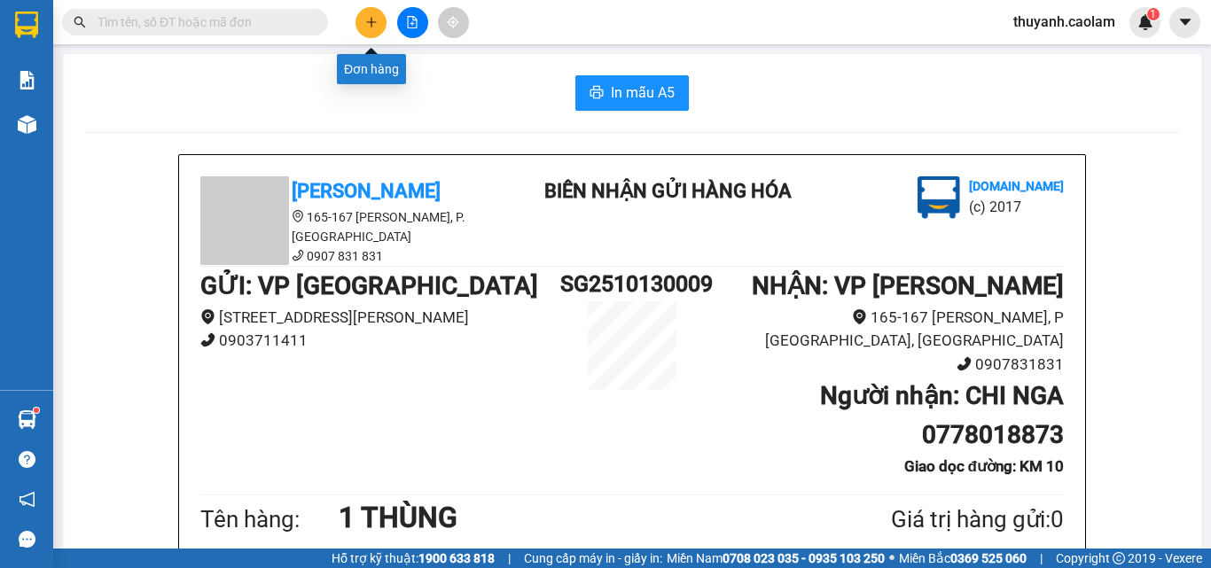
click at [366, 34] on button at bounding box center [370, 22] width 31 height 31
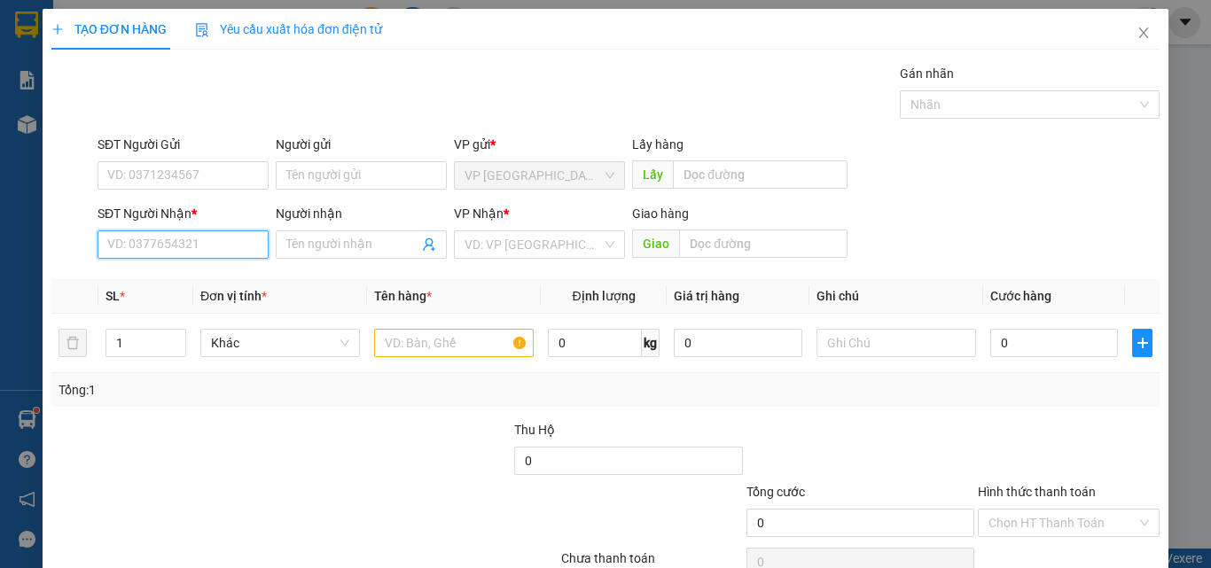
click at [192, 239] on input "SĐT Người Nhận *" at bounding box center [182, 244] width 171 height 28
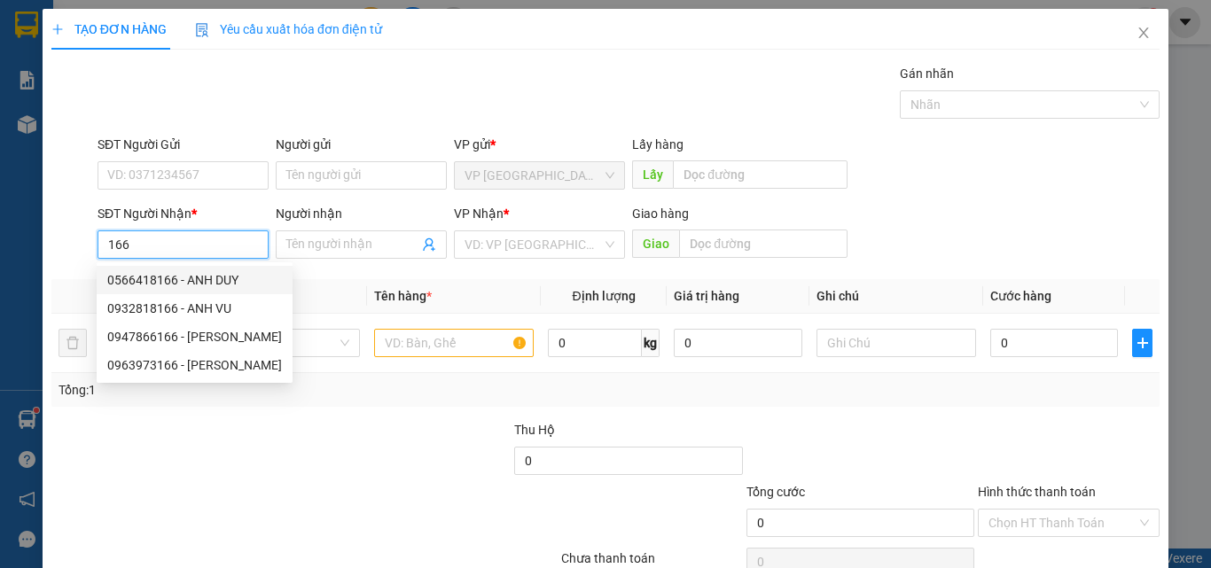
click at [214, 247] on input "166" at bounding box center [182, 244] width 171 height 28
click at [106, 247] on input "166" at bounding box center [182, 244] width 171 height 28
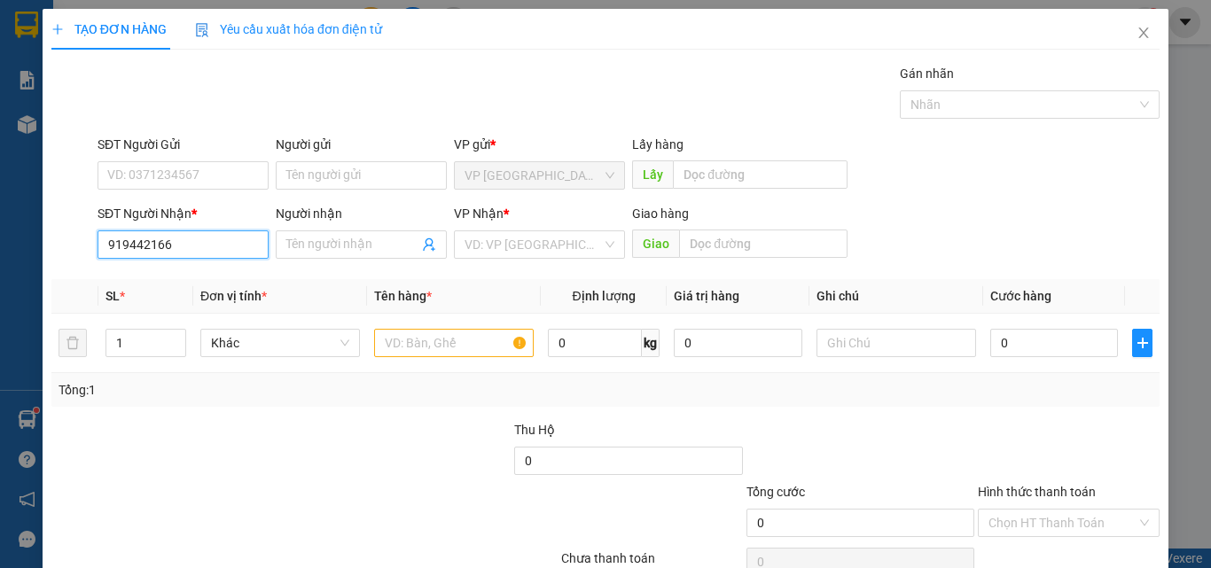
click at [105, 243] on input "919442166" at bounding box center [182, 244] width 171 height 28
type input "0919442166"
click at [308, 252] on input "Người nhận" at bounding box center [352, 244] width 132 height 19
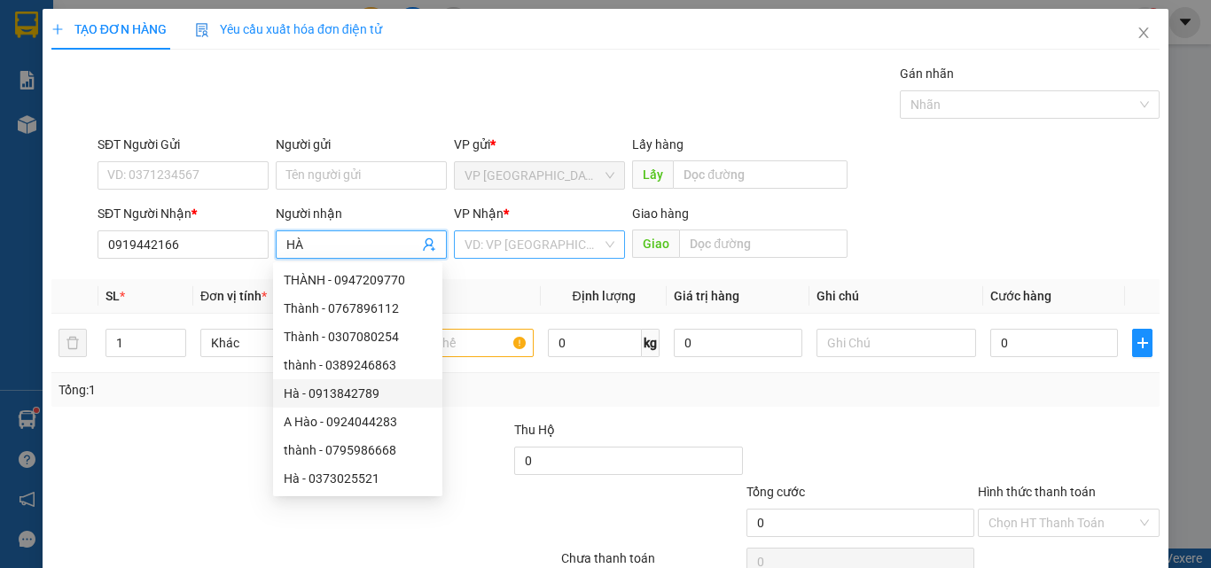
type input "HÀ"
click at [559, 241] on input "search" at bounding box center [532, 244] width 137 height 27
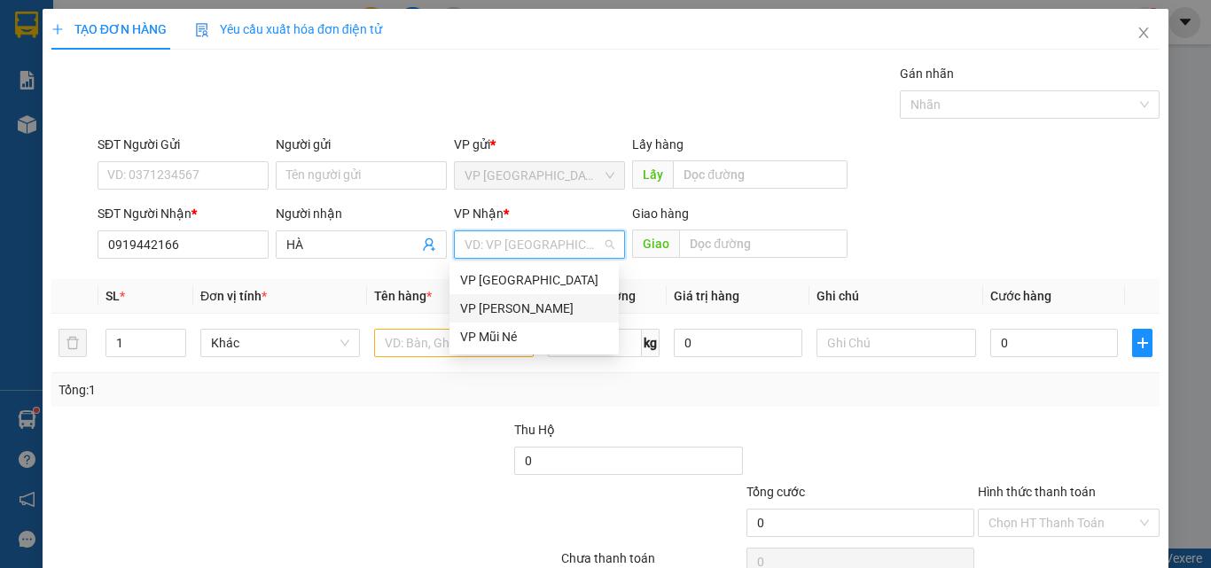
click at [580, 301] on div "VP [PERSON_NAME]" at bounding box center [534, 308] width 148 height 19
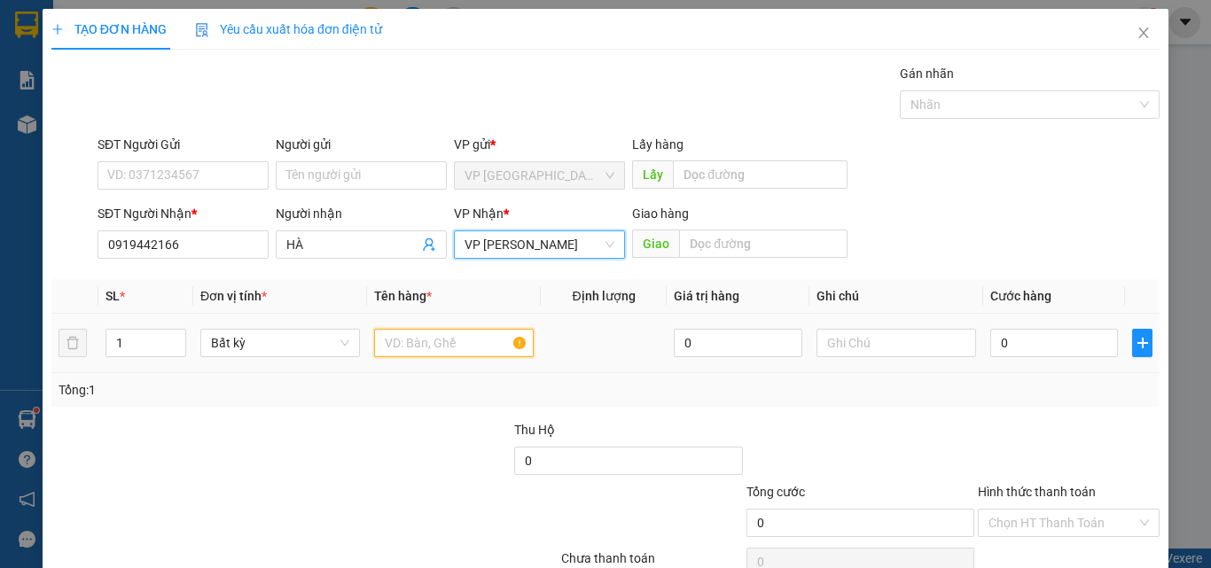
click at [446, 346] on input "text" at bounding box center [454, 343] width 160 height 28
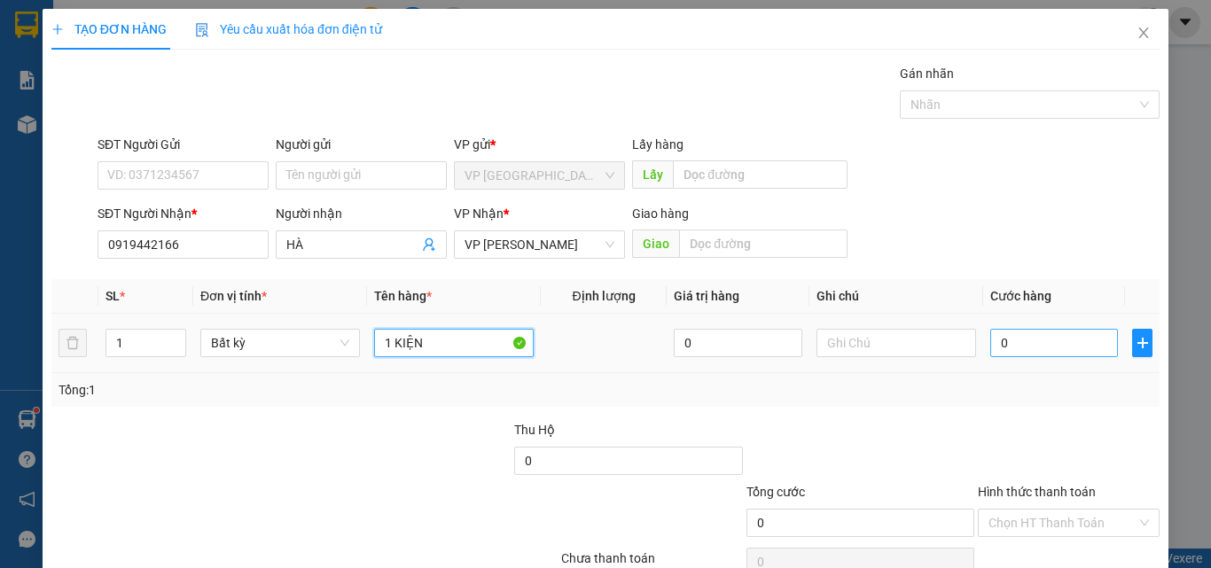
type input "1 KIỆN"
click at [1009, 337] on input "0" at bounding box center [1054, 343] width 128 height 28
type input "5"
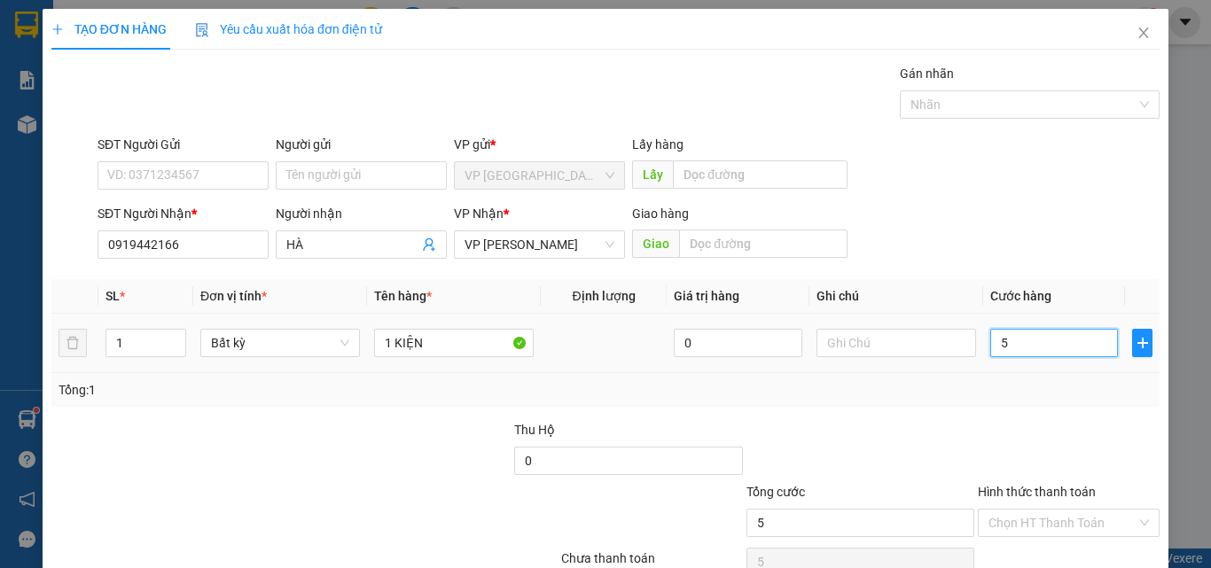
type input "50"
type input "50.000"
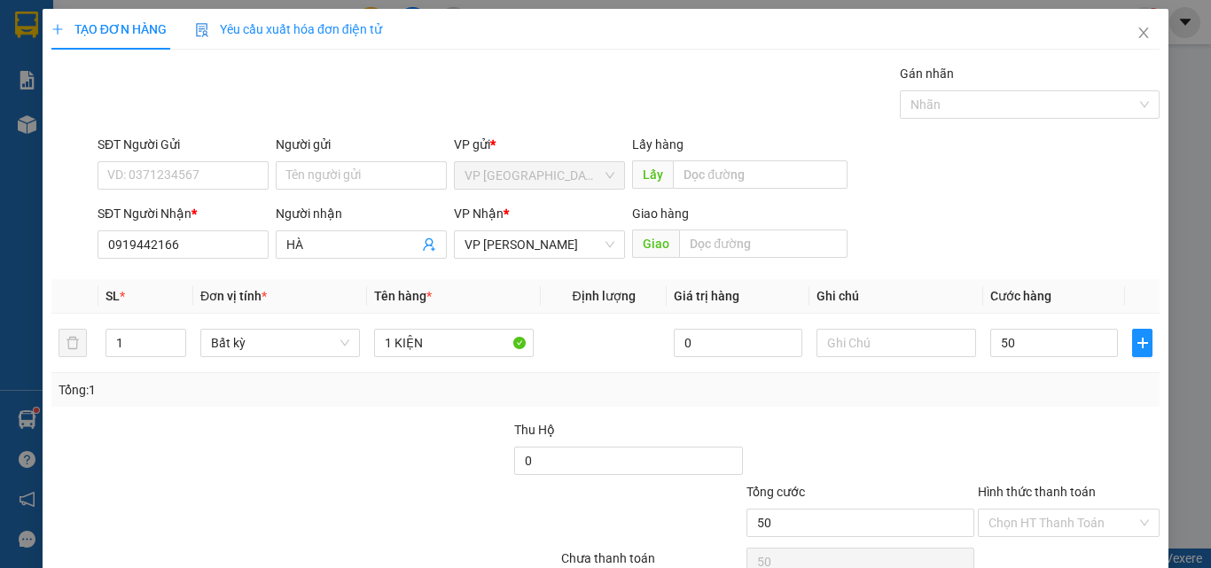
type input "50.000"
click at [1025, 400] on div "Tổng: 1" at bounding box center [605, 390] width 1108 height 34
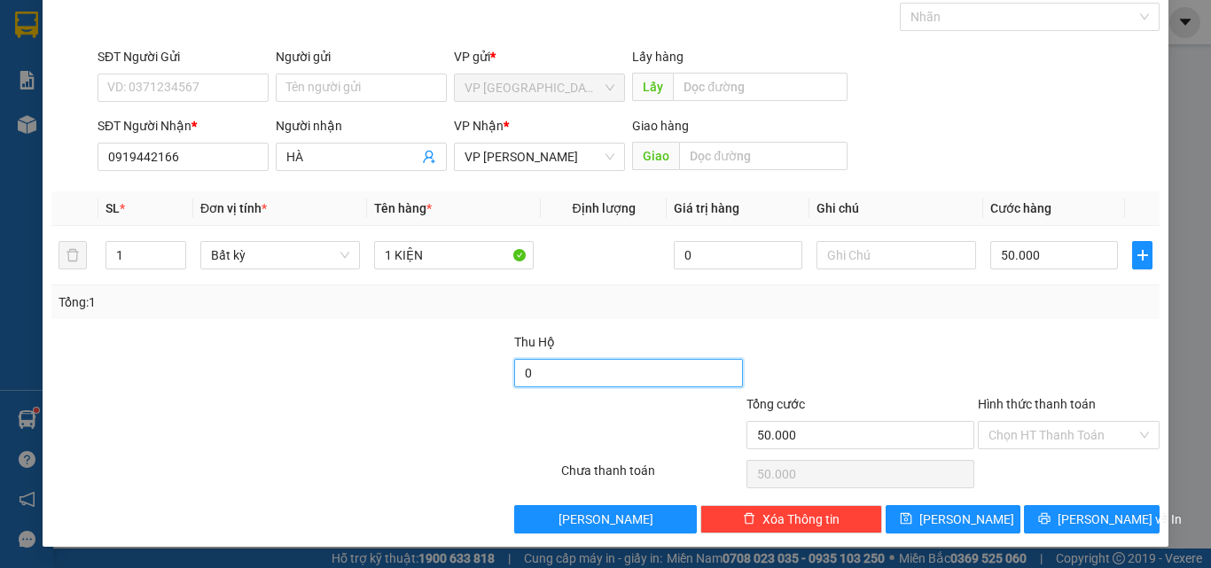
click at [603, 369] on input "0" at bounding box center [628, 373] width 228 height 28
type input "4.600.000"
click at [866, 374] on div at bounding box center [859, 363] width 231 height 62
click at [1050, 461] on div "Chọn HT Thanh Toán" at bounding box center [1068, 473] width 185 height 35
click at [1052, 438] on input "Hình thức thanh toán" at bounding box center [1062, 435] width 148 height 27
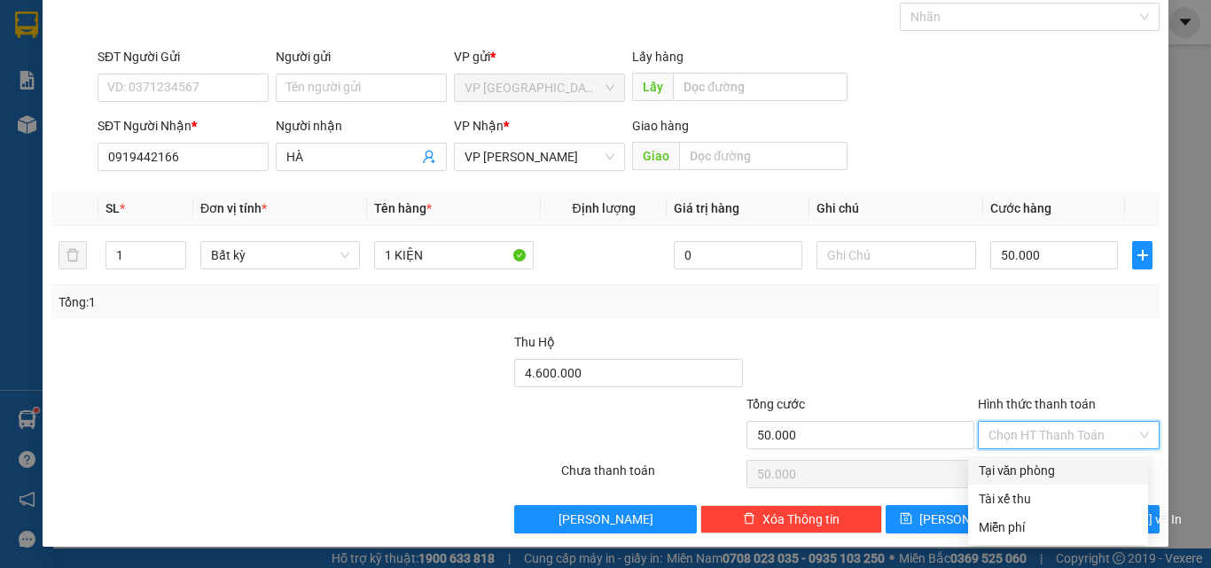
click at [1042, 473] on div "Tại văn phòng" at bounding box center [1057, 470] width 159 height 19
type input "0"
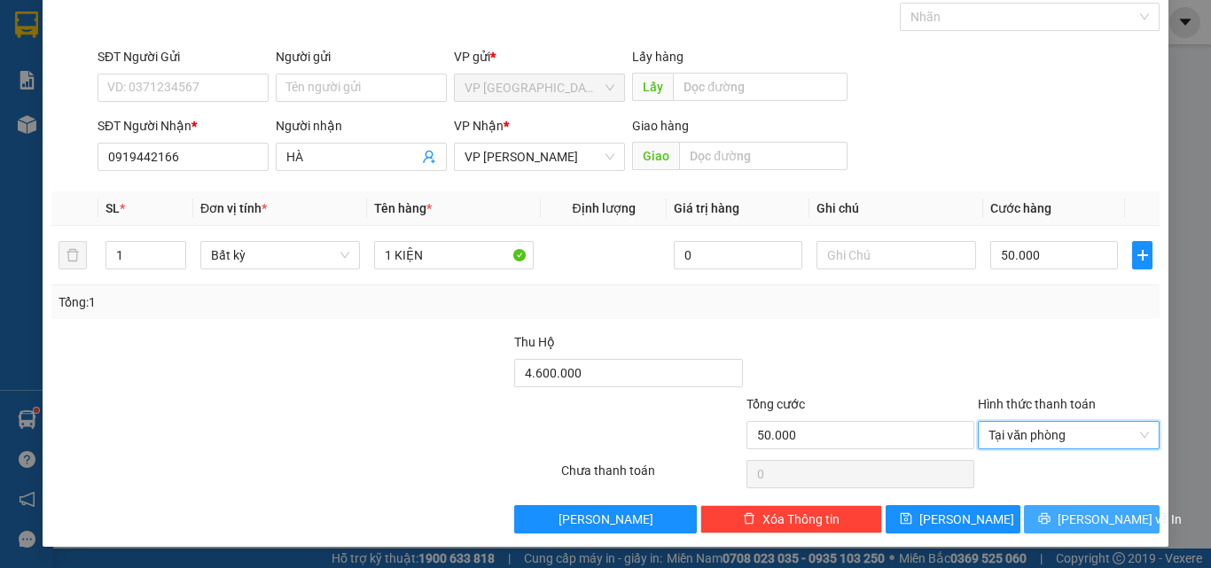
click at [1050, 521] on icon "printer" at bounding box center [1044, 518] width 12 height 12
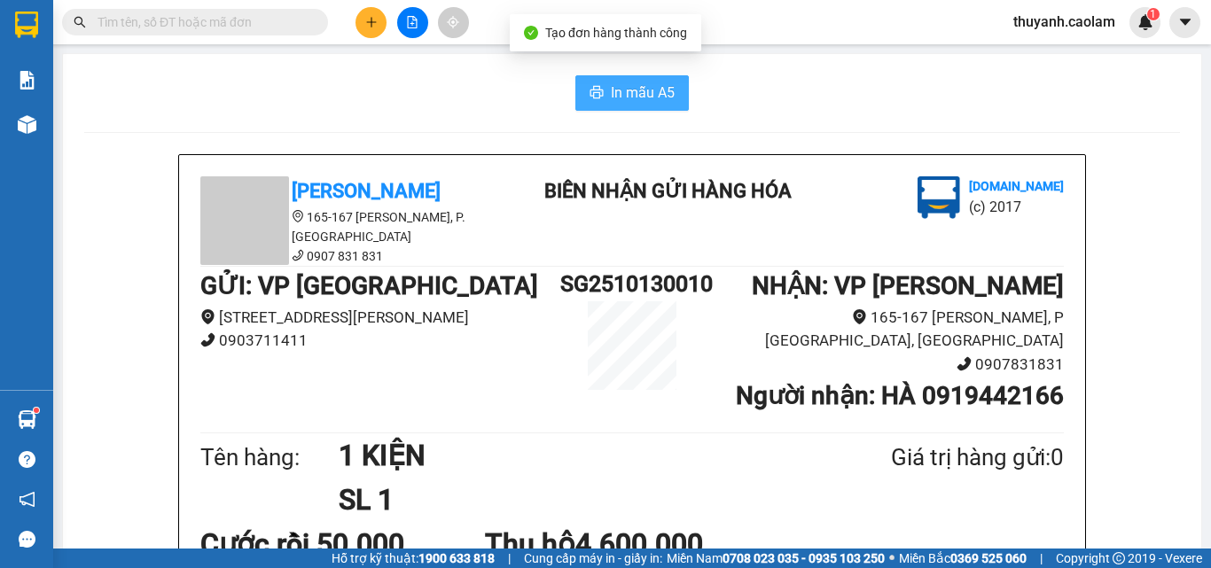
click at [599, 92] on button "In mẫu A5" at bounding box center [631, 92] width 113 height 35
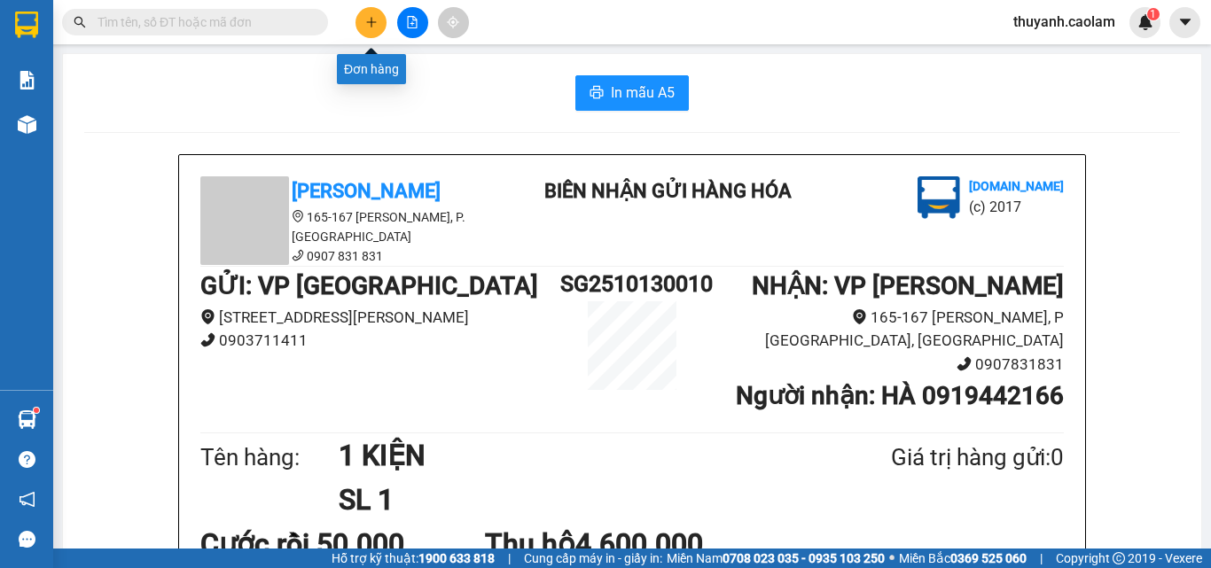
click at [372, 34] on button at bounding box center [370, 22] width 31 height 31
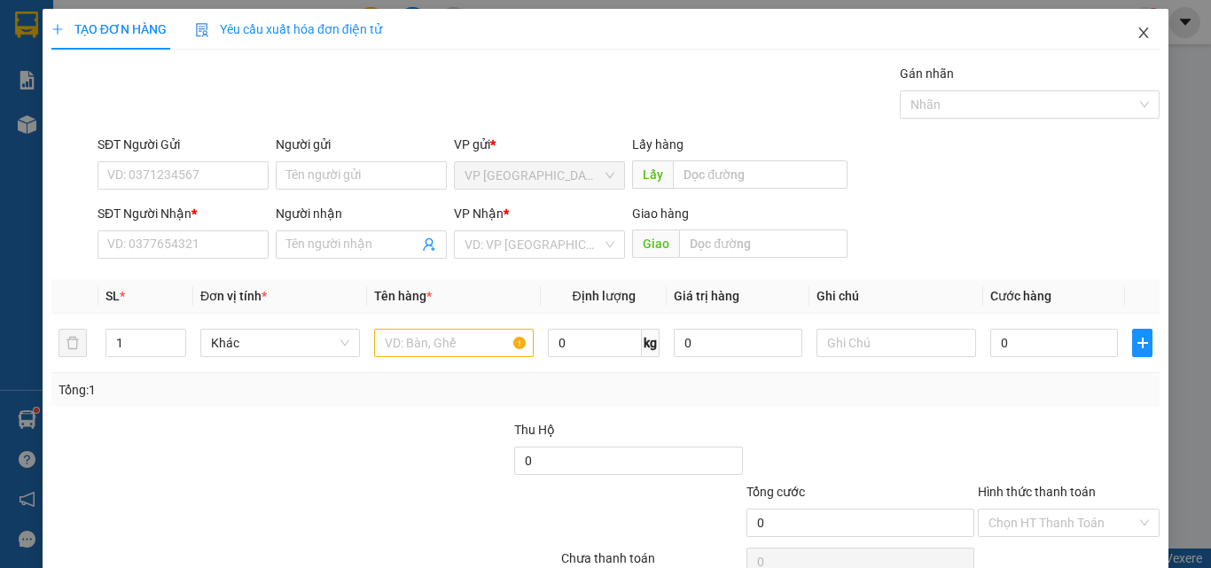
click at [1136, 35] on icon "close" at bounding box center [1143, 33] width 14 height 14
